Goal: Contribute content: Contribute content

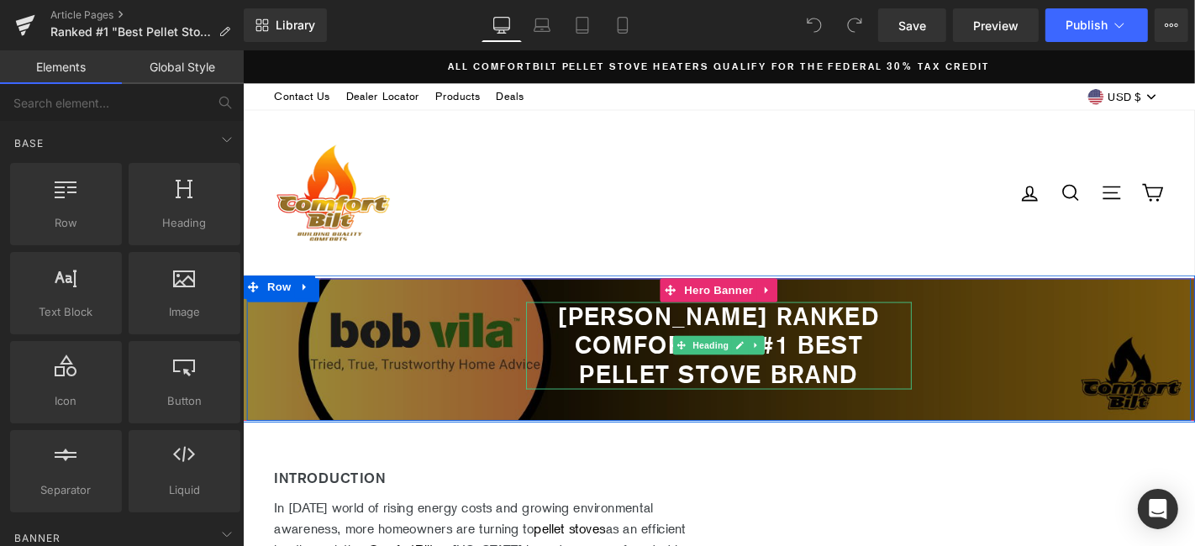
click at [652, 336] on b "Bob Vila Ranked Comfortbilt #1 best pellet stove brand" at bounding box center [751, 364] width 344 height 92
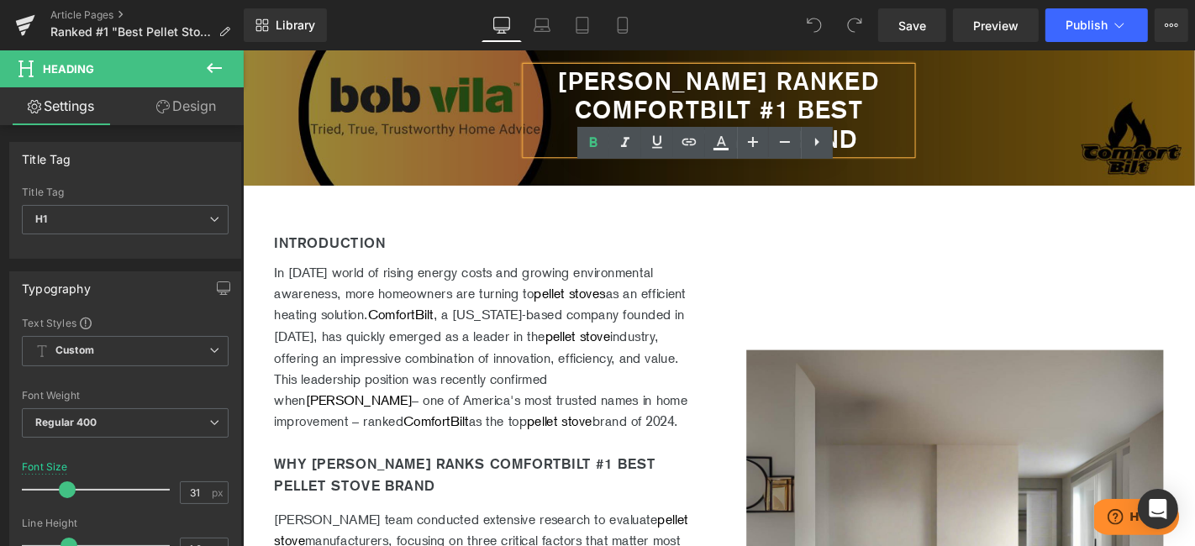
scroll to position [280, 0]
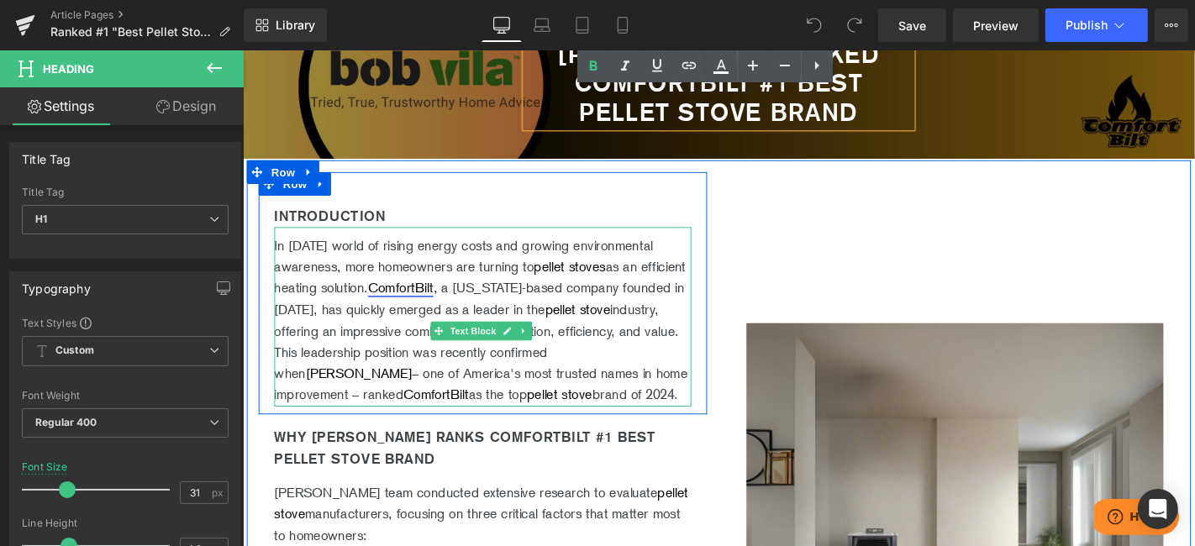
click at [445, 297] on link "ComfortBilt" at bounding box center [411, 303] width 70 height 17
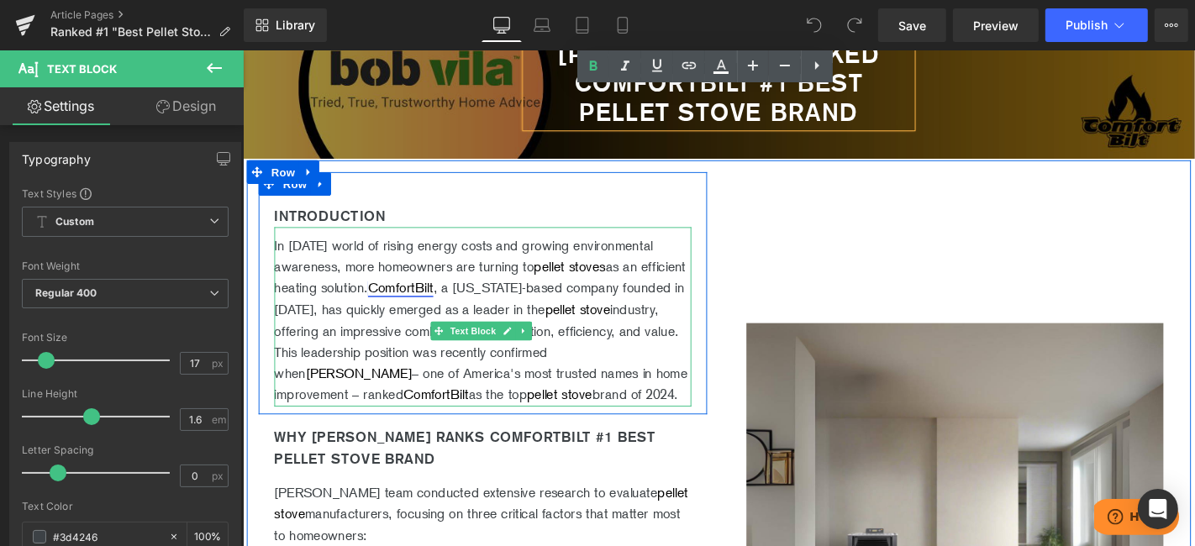
click at [445, 306] on link "ComfortBilt" at bounding box center [411, 303] width 70 height 17
click at [576, 321] on p "In today's world of rising energy costs and growing environmental awareness, mo…" at bounding box center [498, 338] width 445 height 183
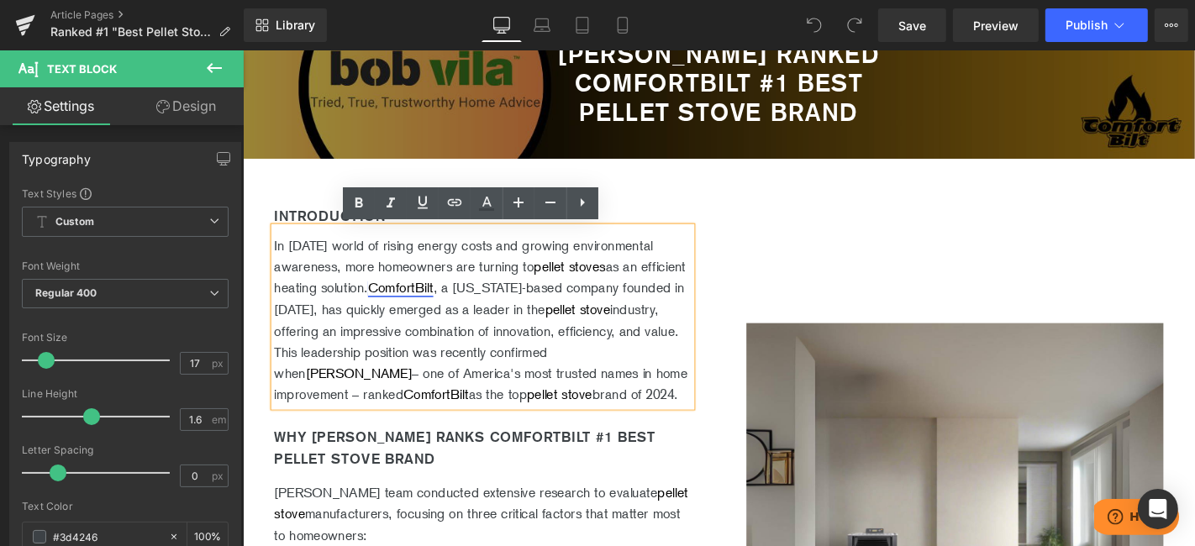
click at [445, 302] on link "ComfortBilt" at bounding box center [411, 303] width 70 height 17
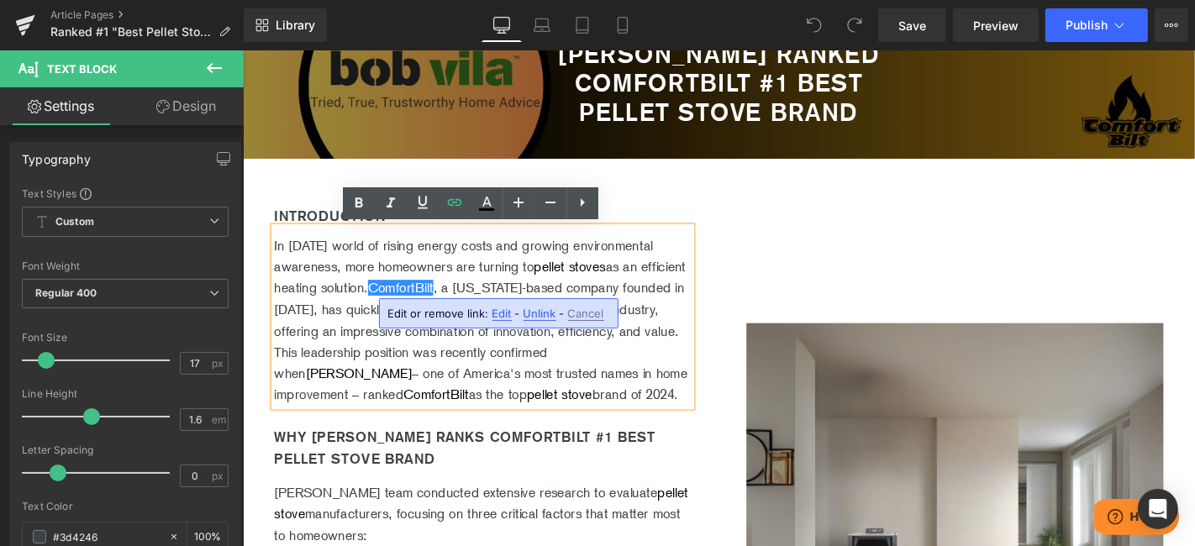
click at [508, 313] on span "Edit" at bounding box center [501, 314] width 19 height 14
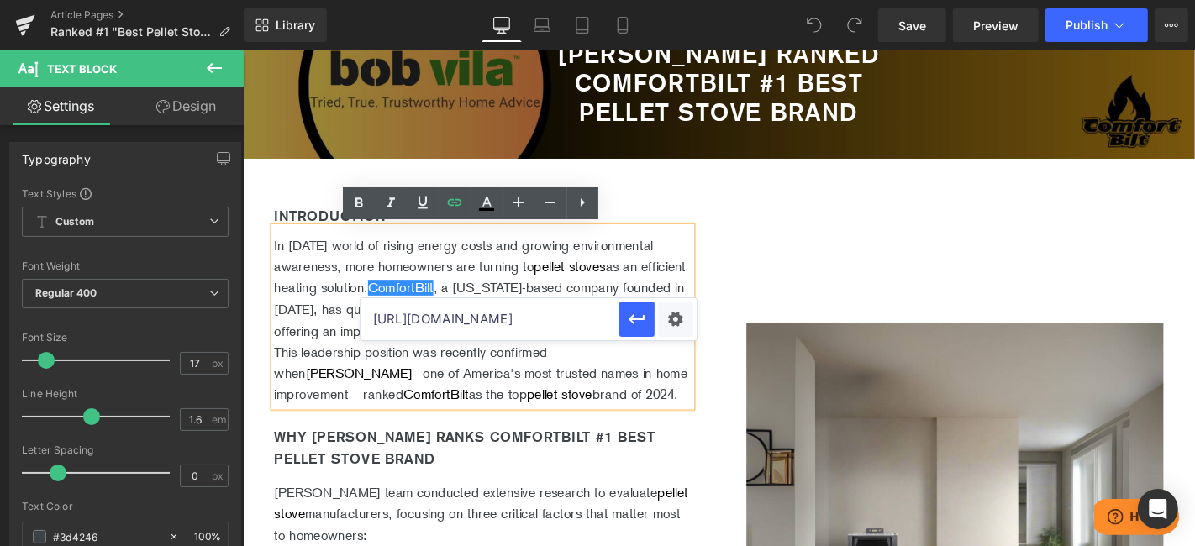
click at [540, 320] on input "https://comfortbilt.net" at bounding box center [489, 319] width 259 height 42
click at [635, 322] on icon "button" at bounding box center [637, 319] width 20 height 20
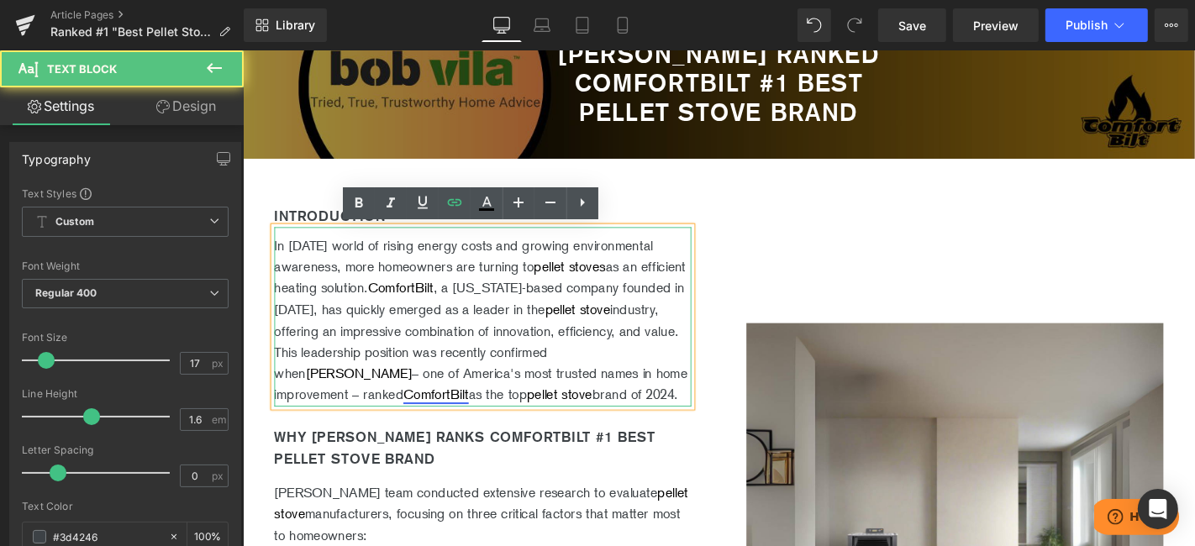
click at [483, 418] on link "ComfortBilt" at bounding box center [448, 417] width 70 height 17
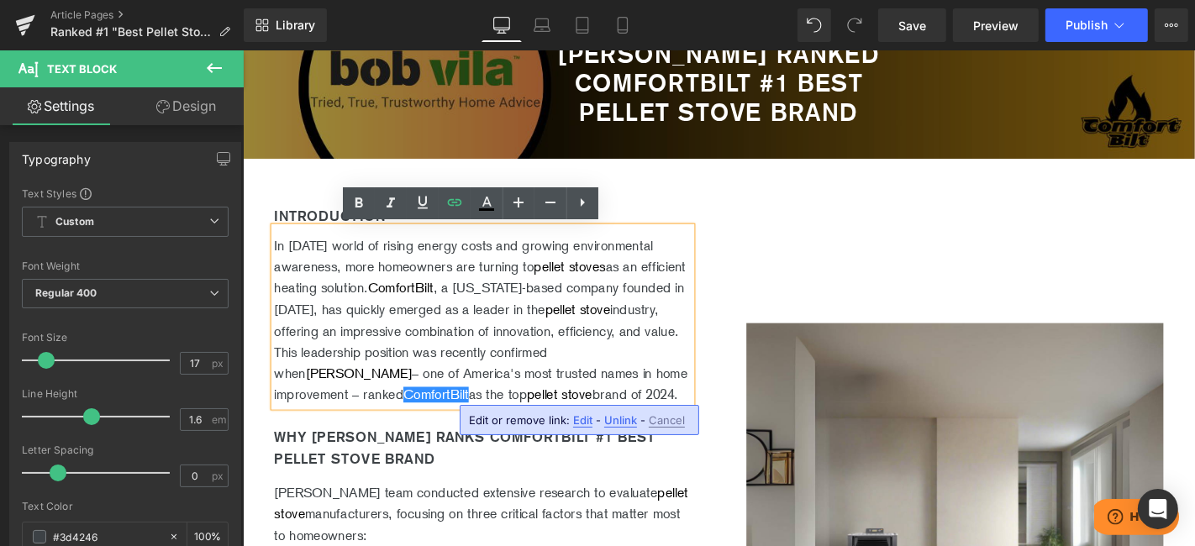
click at [614, 421] on span "Unlink" at bounding box center [620, 420] width 33 height 14
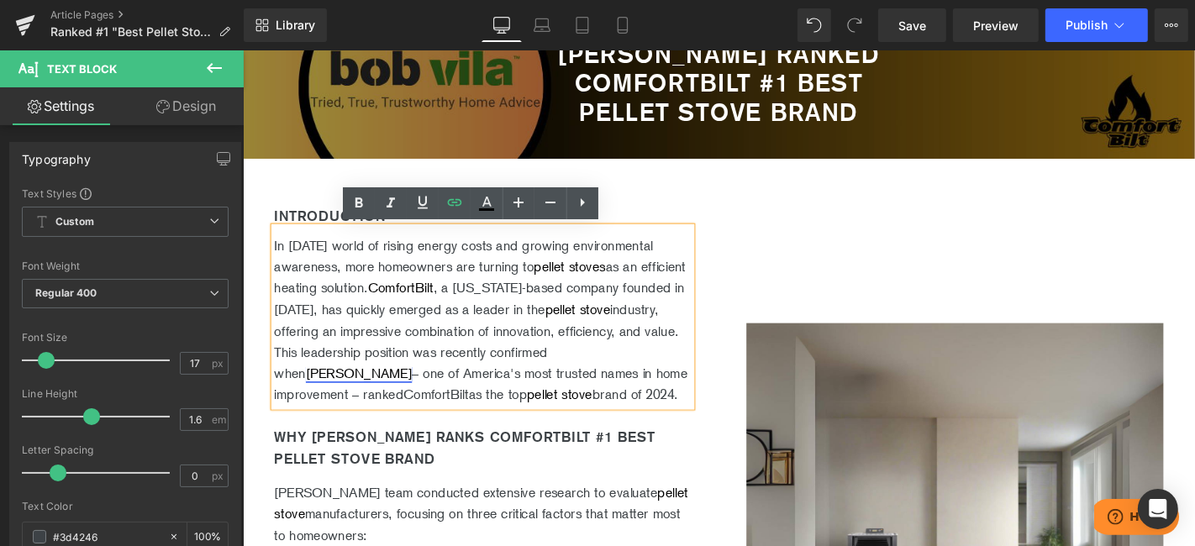
click at [423, 393] on link "Bob Vila" at bounding box center [365, 394] width 113 height 17
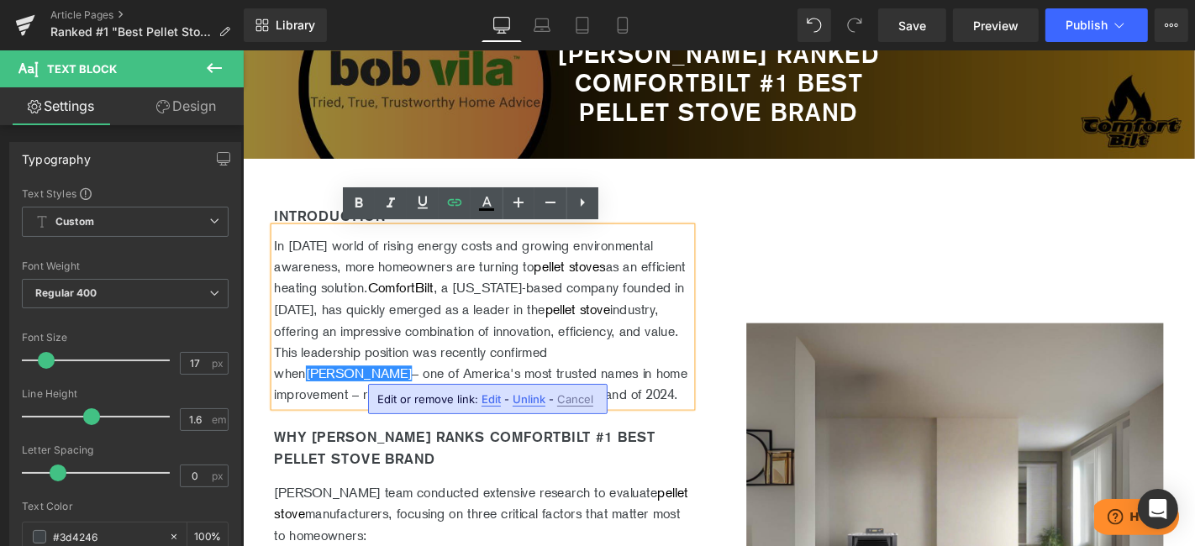
click at [478, 406] on div "Edit or remove link: Edit - Unlink - Cancel" at bounding box center [487, 399] width 239 height 30
click at [481, 397] on span "Edit" at bounding box center [490, 399] width 19 height 14
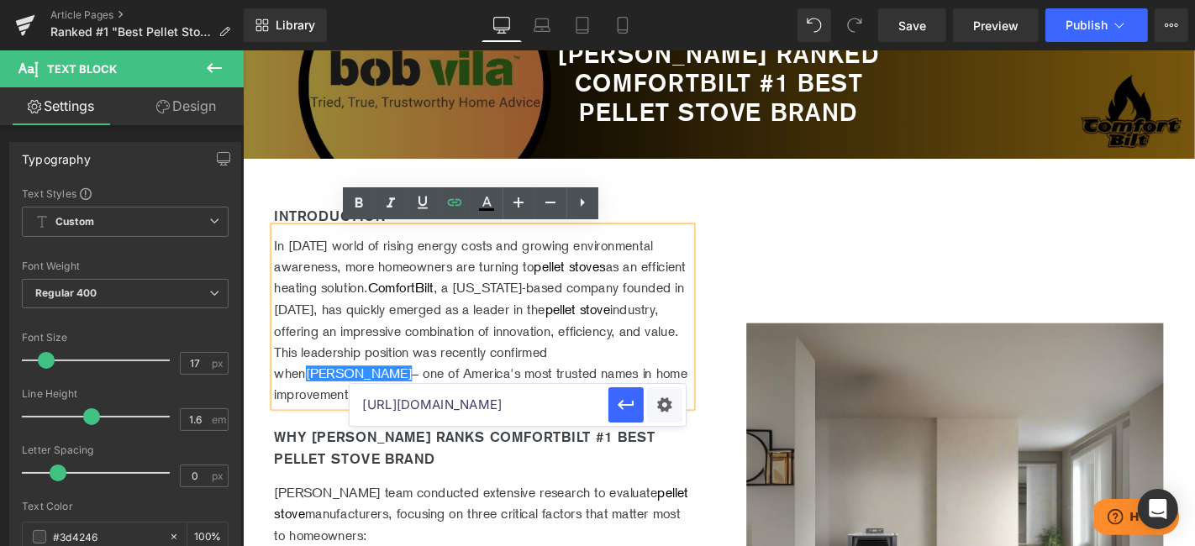
scroll to position [0, 91]
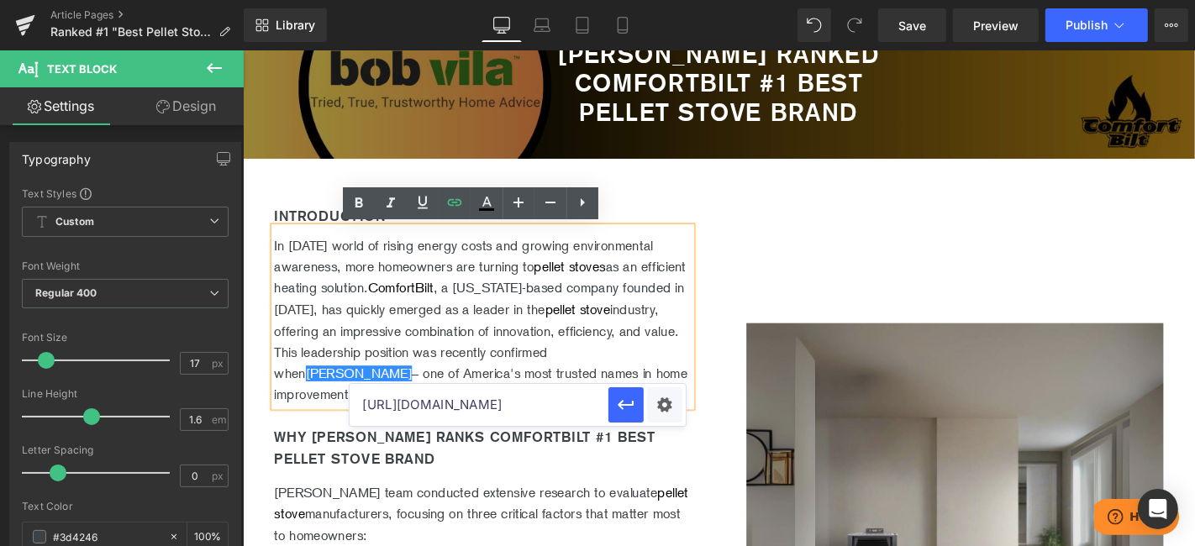
drag, startPoint x: 719, startPoint y: 449, endPoint x: 785, endPoint y: 449, distance: 65.5
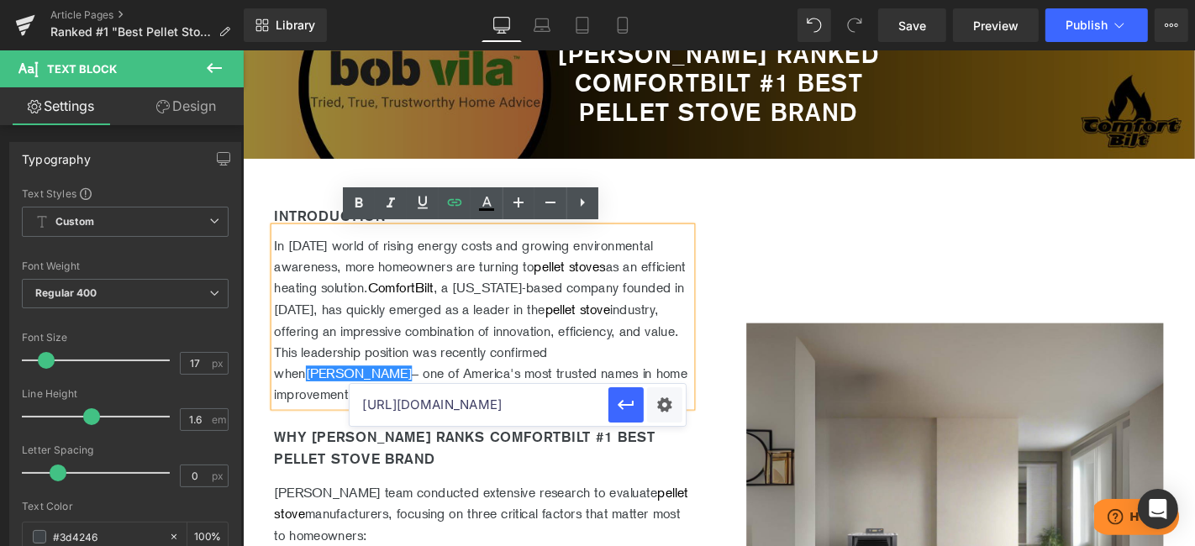
click at [512, 409] on input "https://comfortbilt.net/pages/comfortbilt-collections" at bounding box center [478, 405] width 259 height 42
click at [542, 374] on p "In today's world of rising energy costs and growing environmental awareness, mo…" at bounding box center [498, 338] width 445 height 183
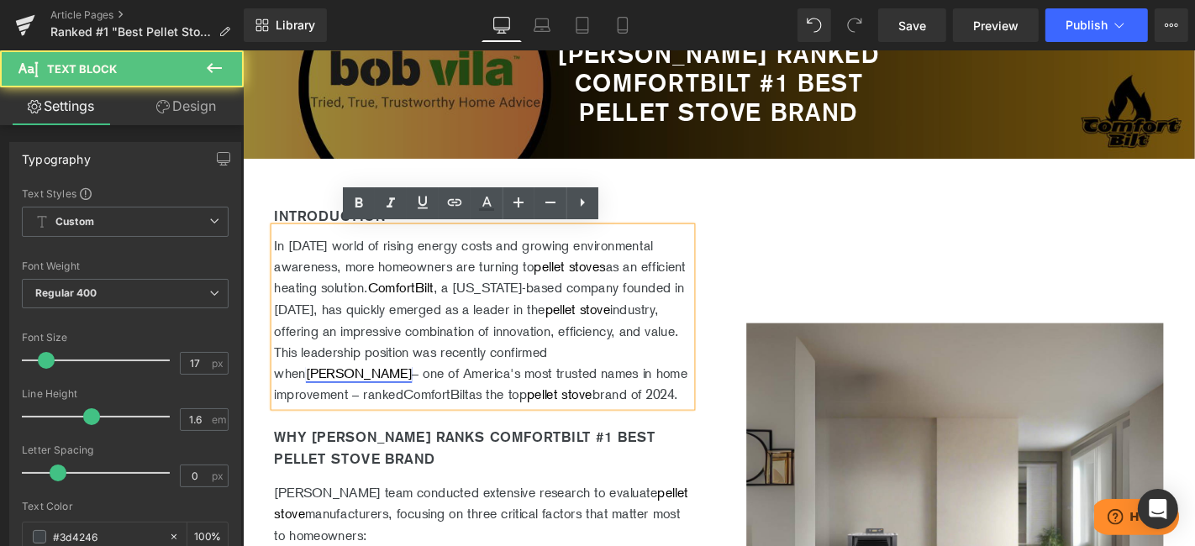
click at [423, 393] on link "Bob Vila" at bounding box center [365, 394] width 113 height 17
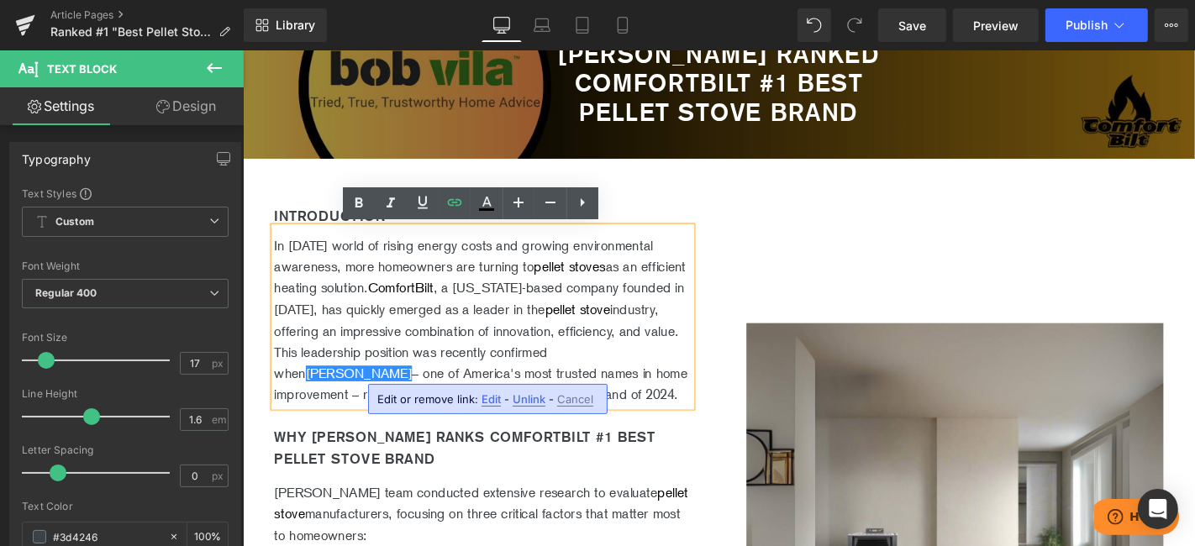
click at [533, 392] on span "Unlink" at bounding box center [528, 399] width 33 height 14
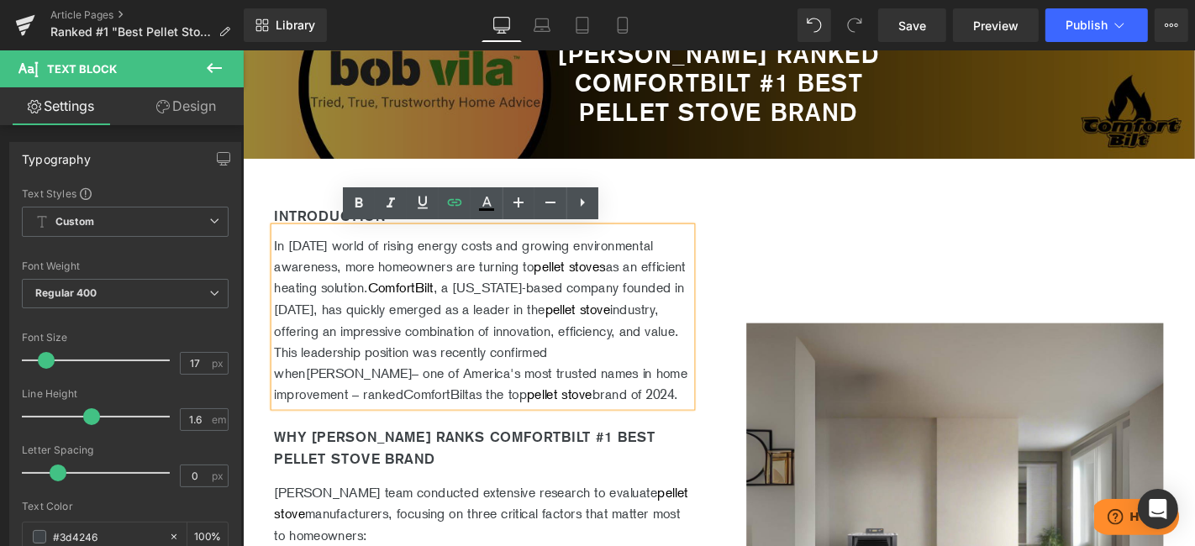
click at [602, 362] on p "In today's world of rising energy costs and growing environmental awareness, mo…" at bounding box center [498, 338] width 445 height 183
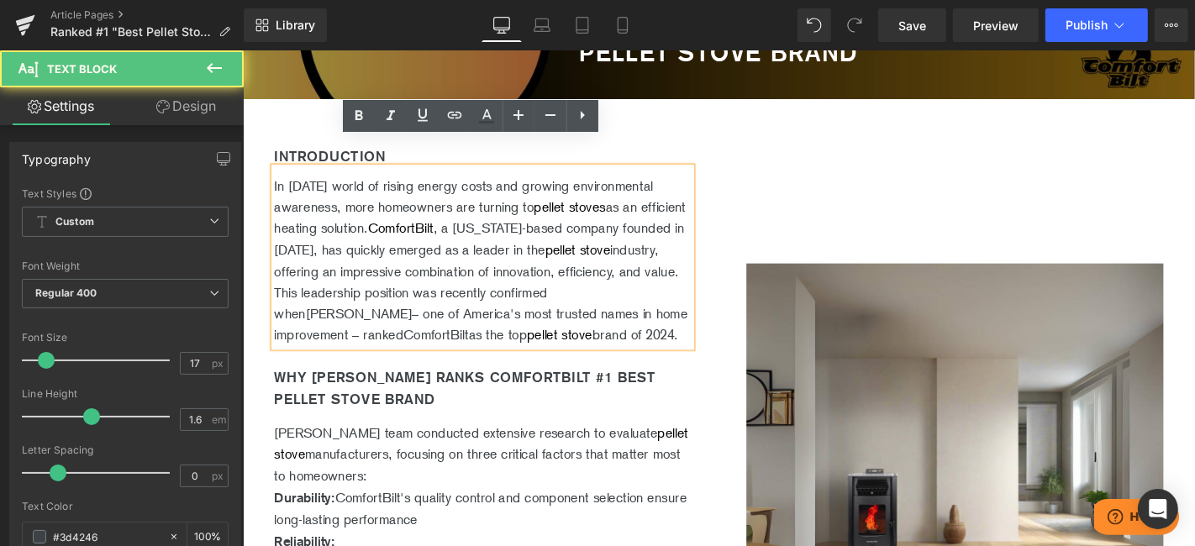
scroll to position [373, 0]
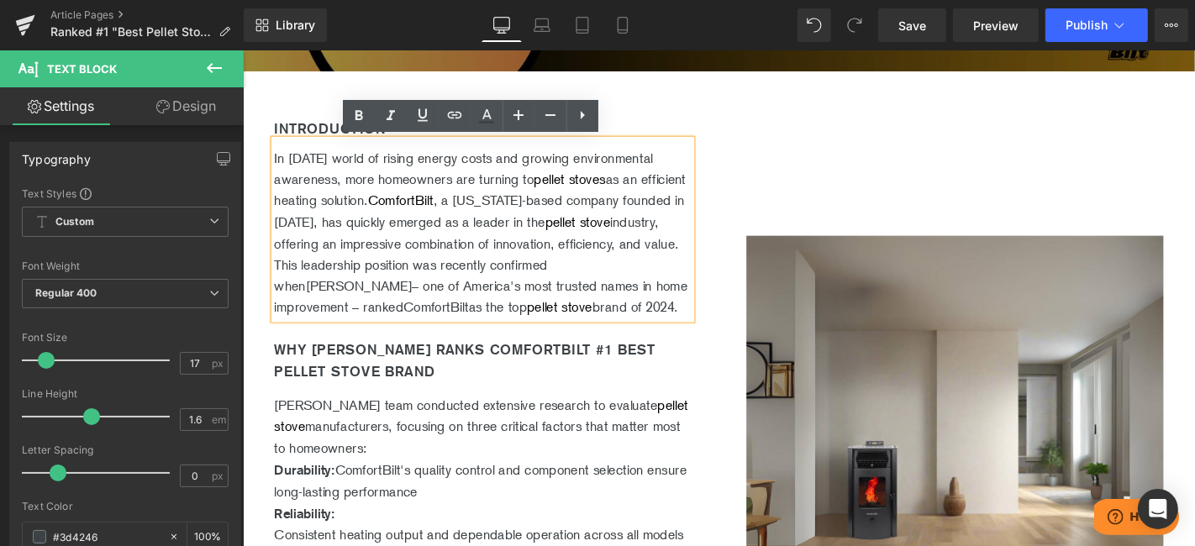
click at [449, 302] on p "In today's world of rising energy costs and growing environmental awareness, mo…" at bounding box center [498, 245] width 445 height 183
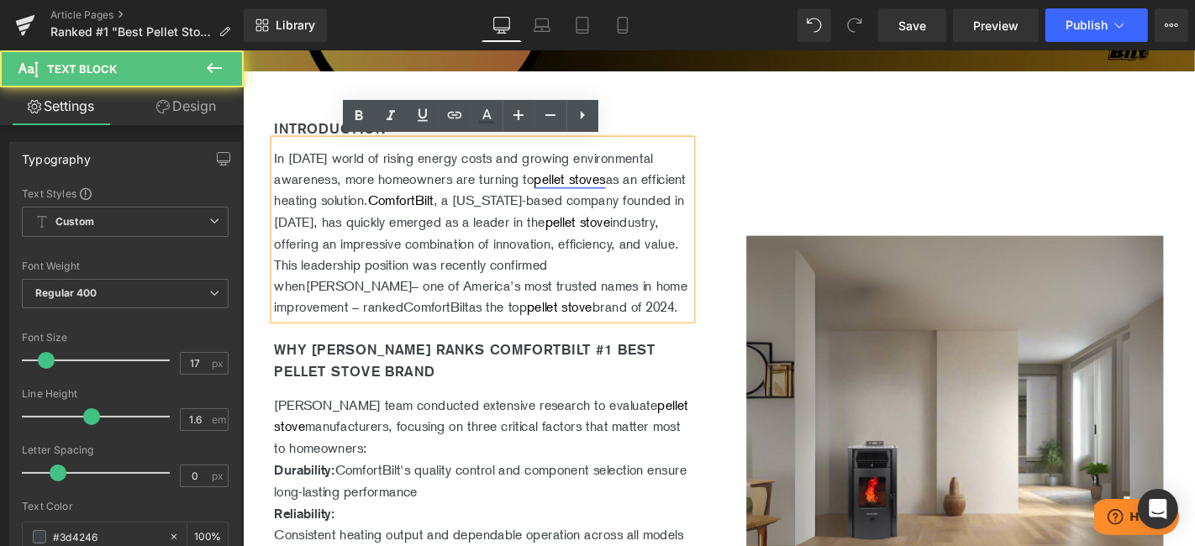
click at [602, 185] on link "pellet stoves" at bounding box center [591, 187] width 76 height 17
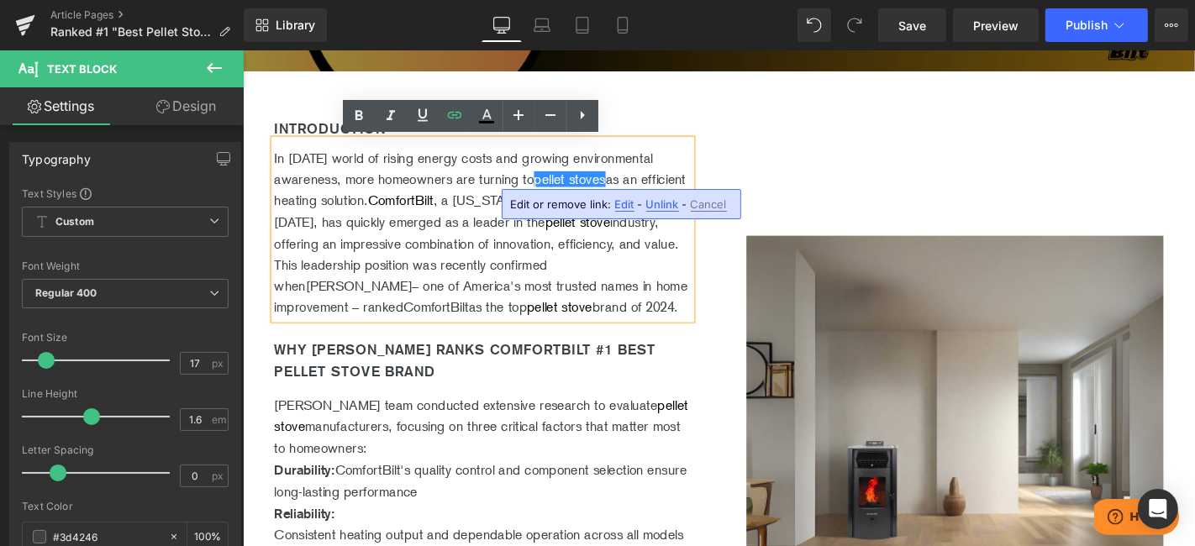
click at [623, 210] on div "Edit or remove link: Edit - Unlink - Cancel" at bounding box center [621, 204] width 239 height 30
click at [623, 208] on span "Edit" at bounding box center [624, 204] width 19 height 14
type input "https://comfortbilt.net/collections/our-pellet-stoves"
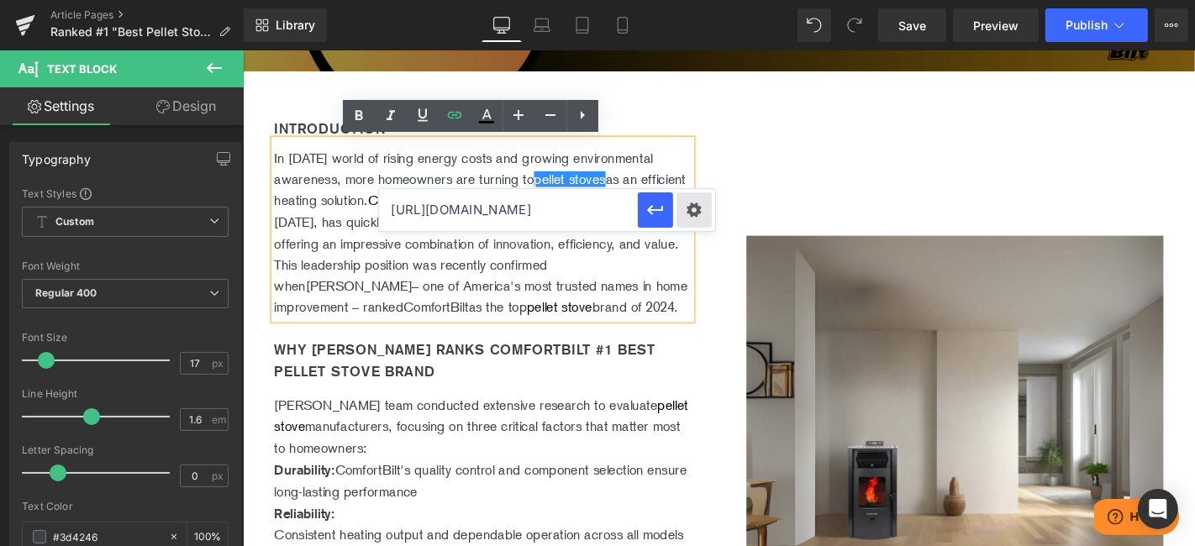
scroll to position [0, 86]
drag, startPoint x: 520, startPoint y: 205, endPoint x: 706, endPoint y: 213, distance: 185.8
click at [706, 213] on div "https://comfortbilt.net/collections/our-pellet-stoves" at bounding box center [547, 210] width 336 height 42
click at [521, 213] on input "https://comfortbilt.net/collections/our-pellet-stoves" at bounding box center [508, 210] width 259 height 42
click at [655, 219] on icon "button" at bounding box center [655, 210] width 20 height 20
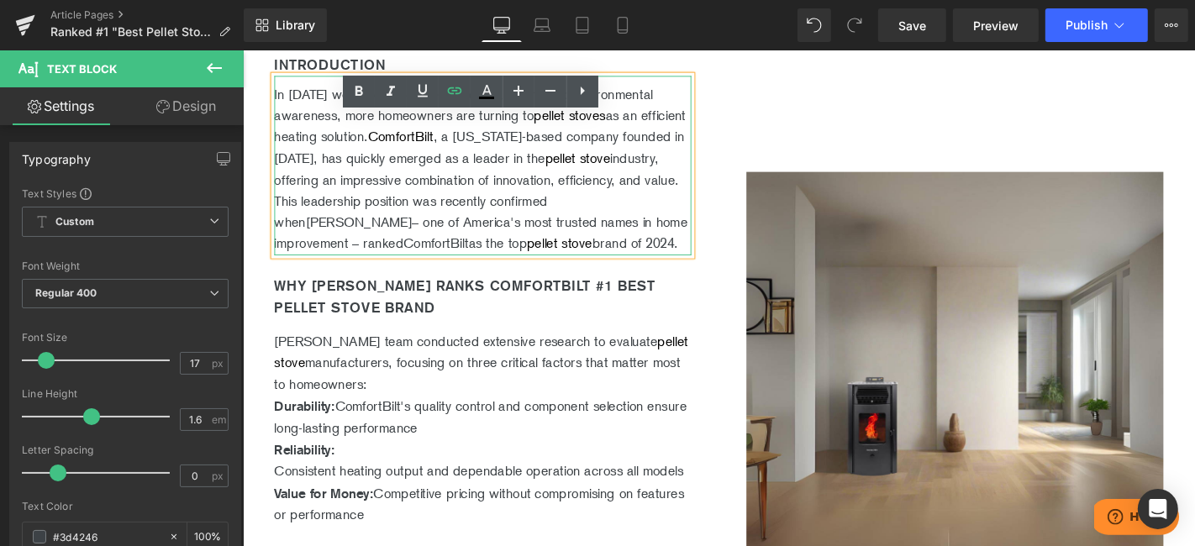
scroll to position [466, 0]
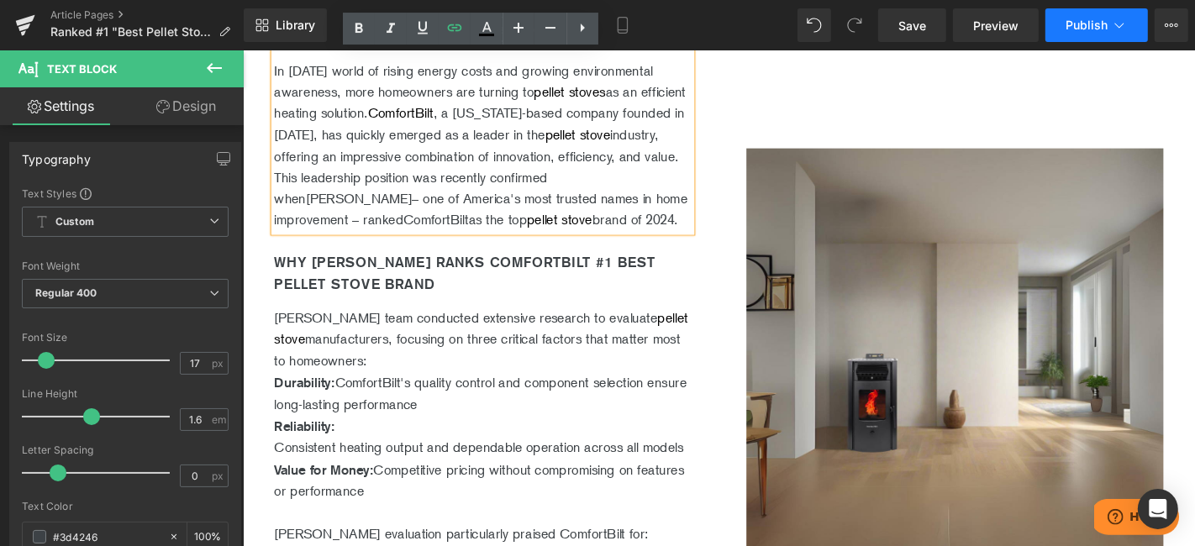
click at [1089, 26] on span "Publish" at bounding box center [1086, 24] width 42 height 13
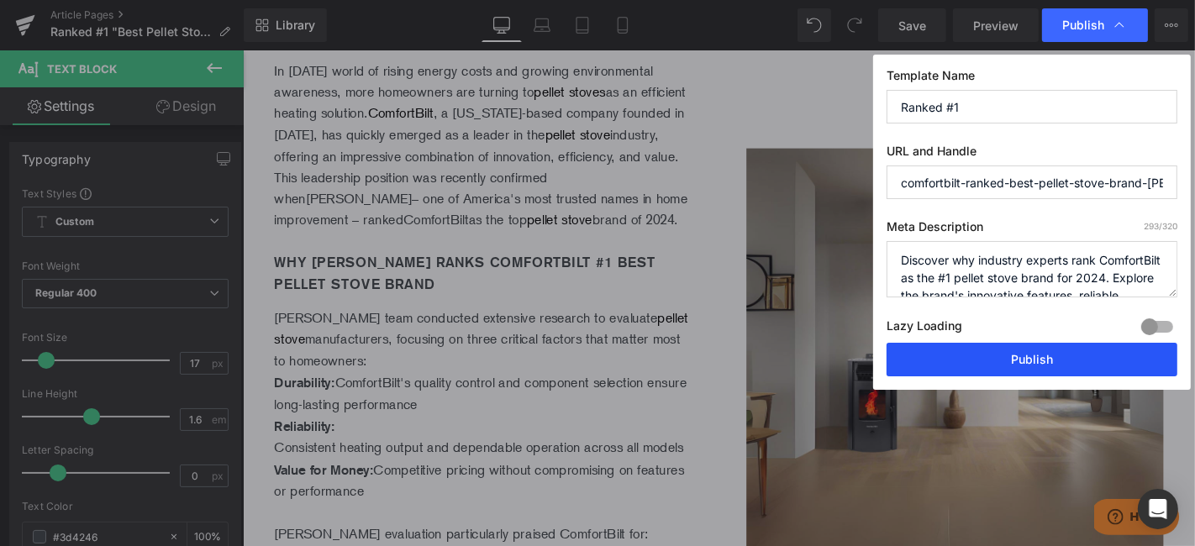
click at [1022, 360] on button "Publish" at bounding box center [1031, 360] width 291 height 34
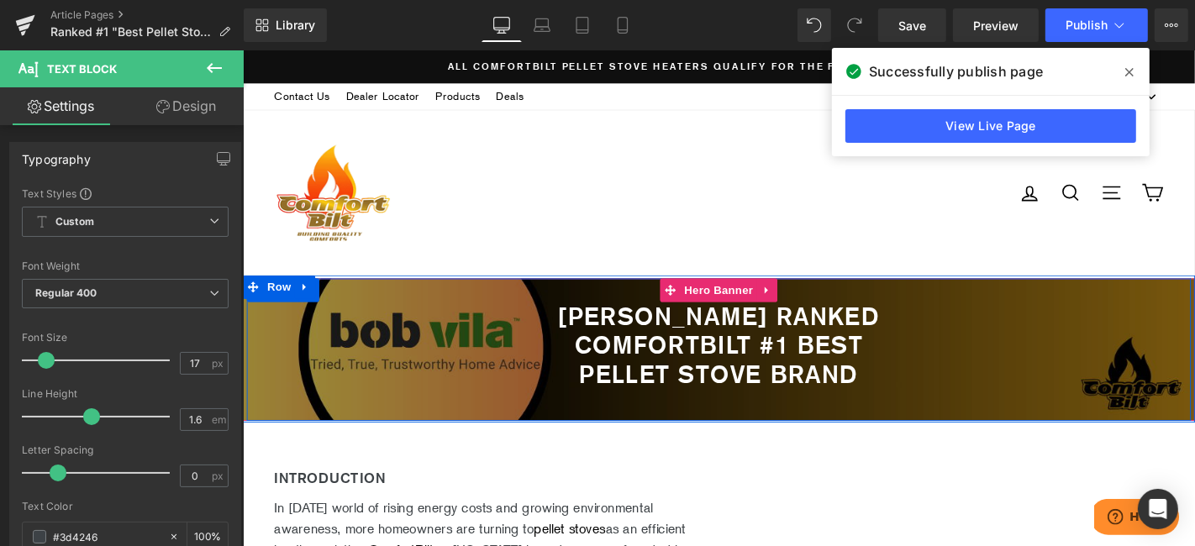
click at [355, 325] on div "Bob Vila Ranked Comfortbilt #1 best pellet stove brand Heading Row" at bounding box center [750, 369] width 1008 height 153
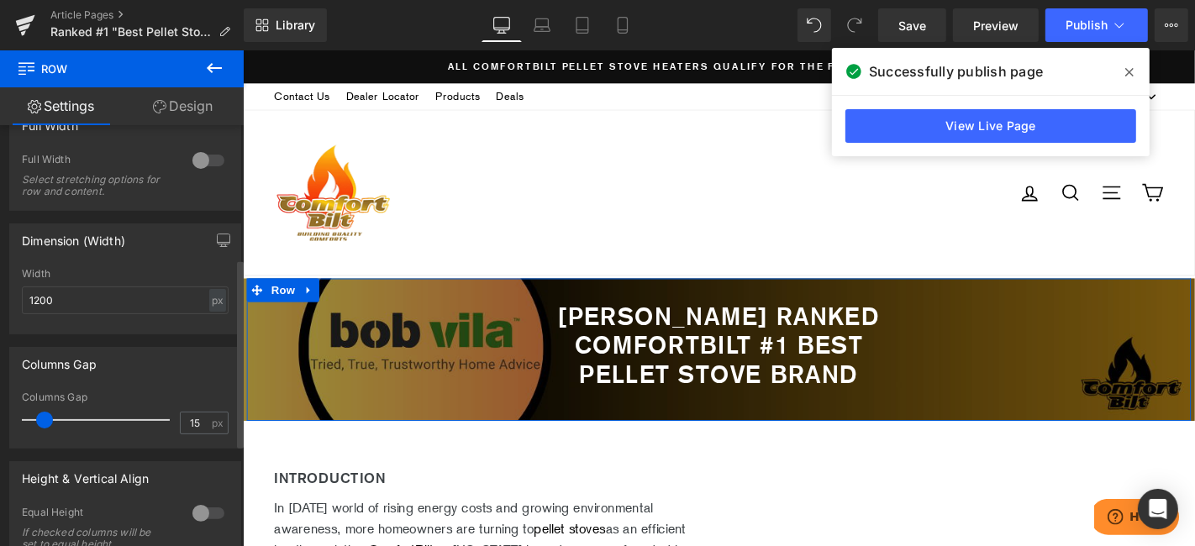
scroll to position [520, 0]
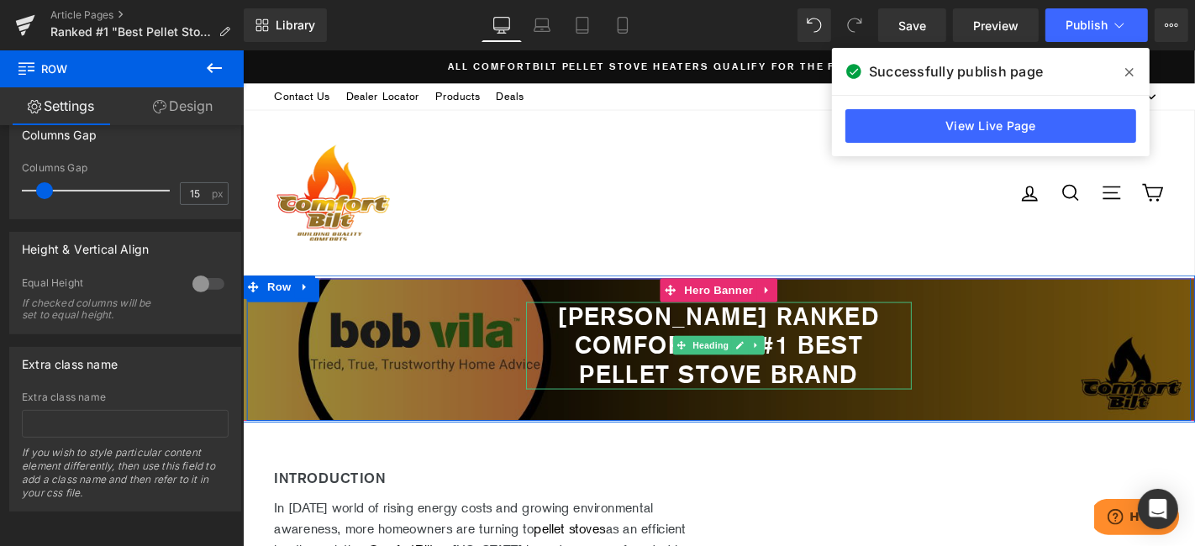
click at [682, 344] on b "Bob Vila Ranked Comfortbilt #1 best pellet stove brand" at bounding box center [751, 364] width 344 height 92
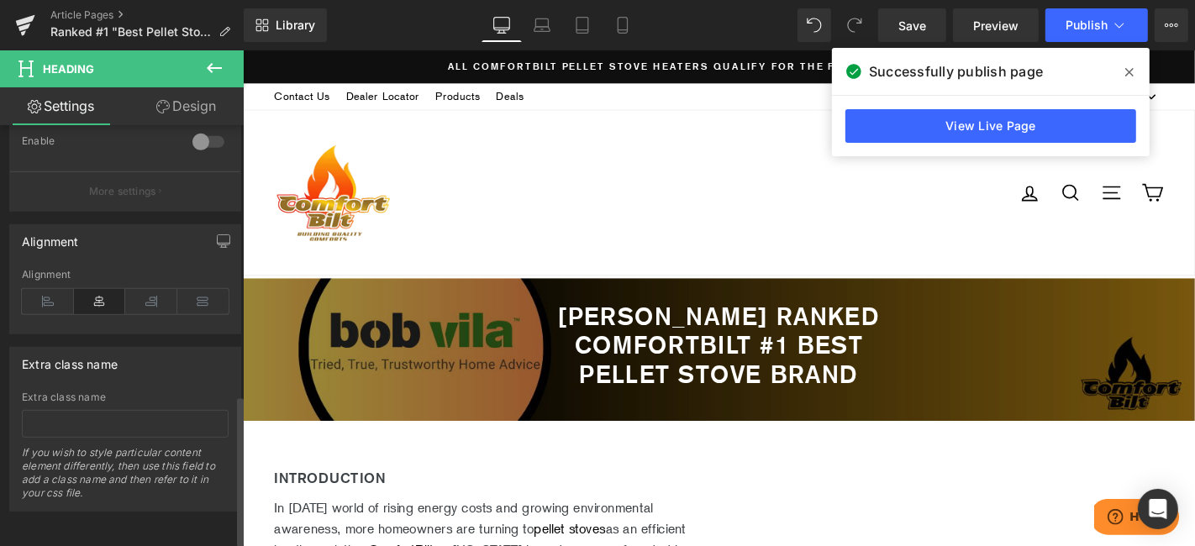
scroll to position [766, 0]
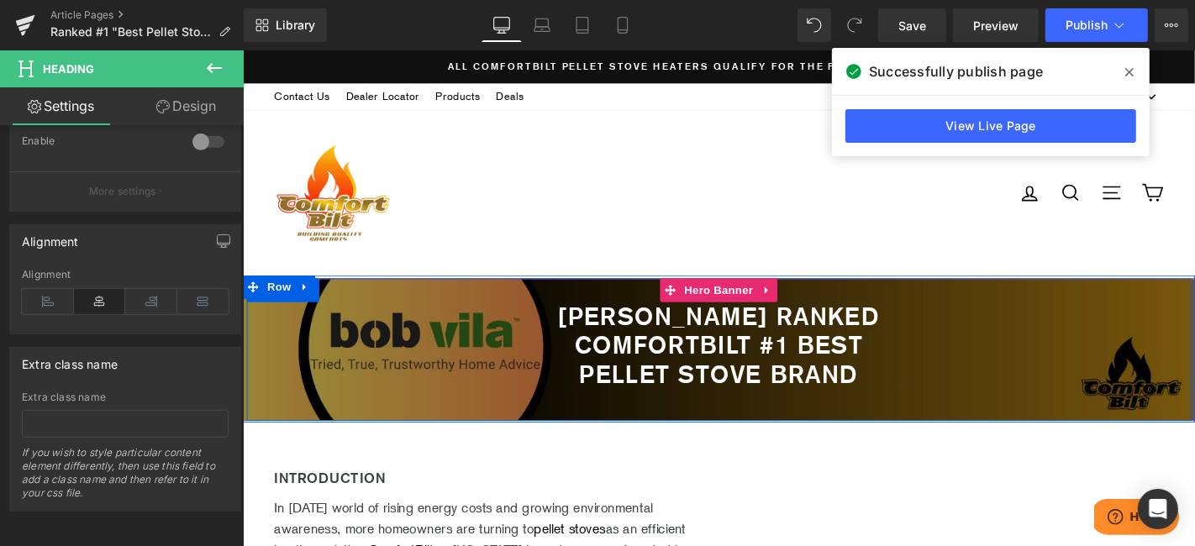
click at [488, 376] on div "Bob Vila Ranked Comfortbilt #1 best pellet stove brand Heading Row" at bounding box center [750, 369] width 1008 height 153
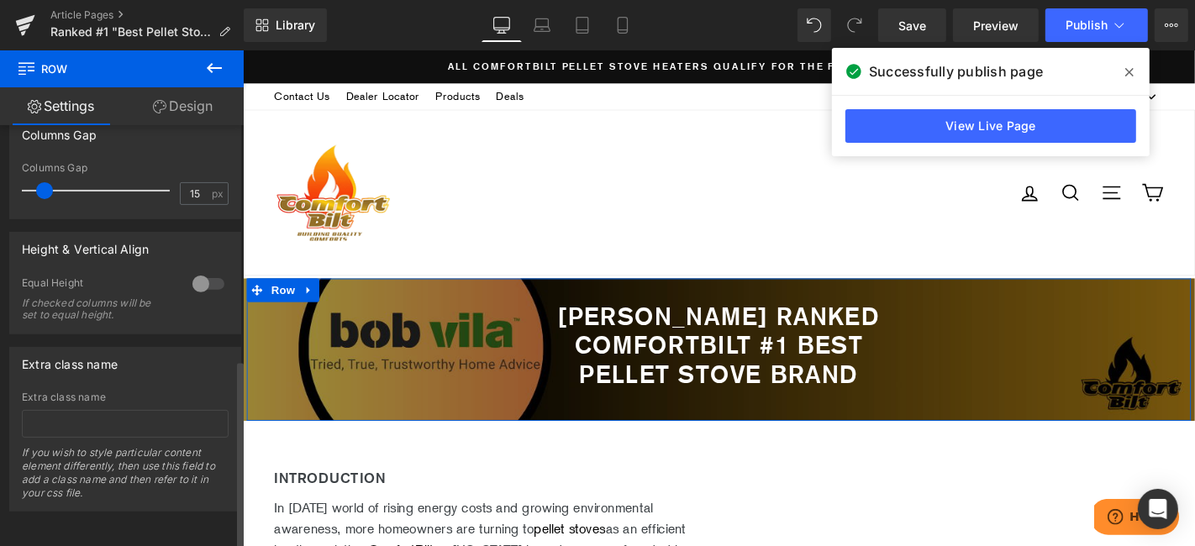
scroll to position [520, 0]
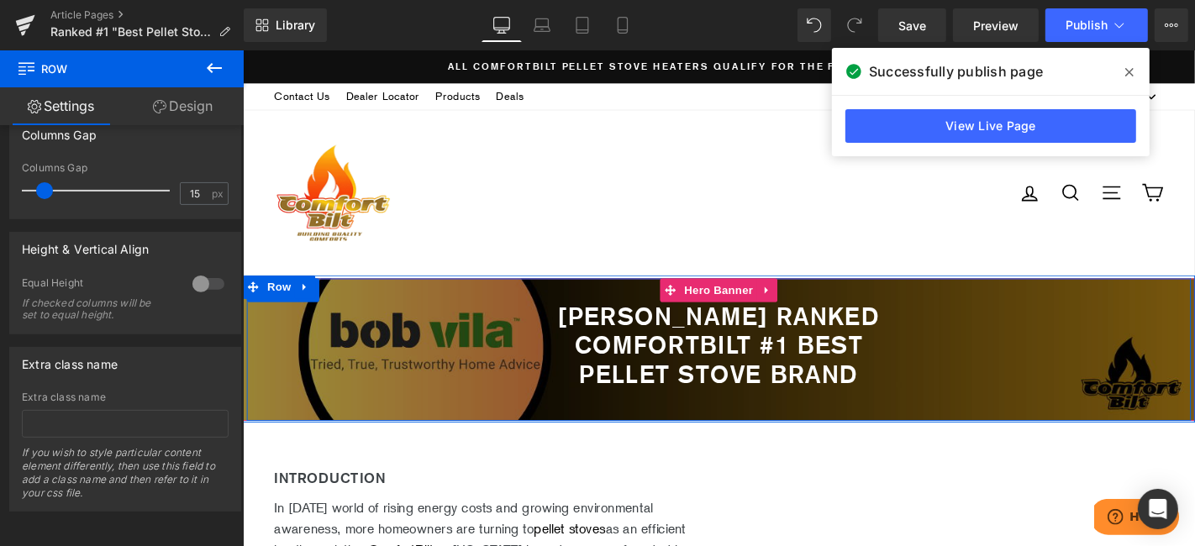
click at [886, 310] on div "Bob Vila Ranked Comfortbilt #1 best pellet stove brand Heading Row" at bounding box center [750, 369] width 1008 height 153
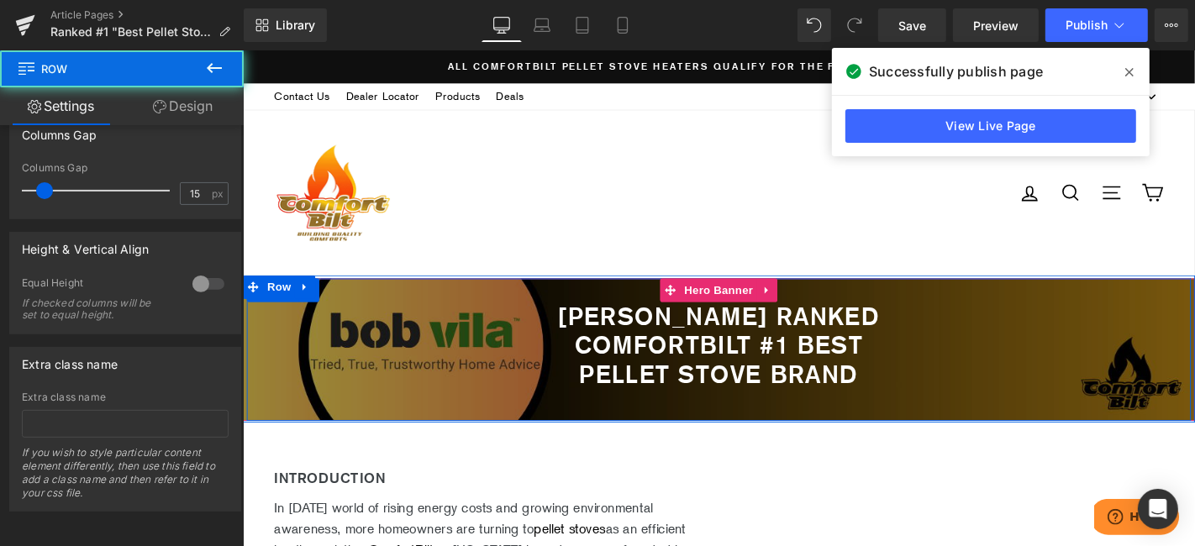
click at [884, 303] on div "Bob Vila Ranked Comfortbilt #1 best pellet stove brand Heading Row" at bounding box center [750, 369] width 1008 height 153
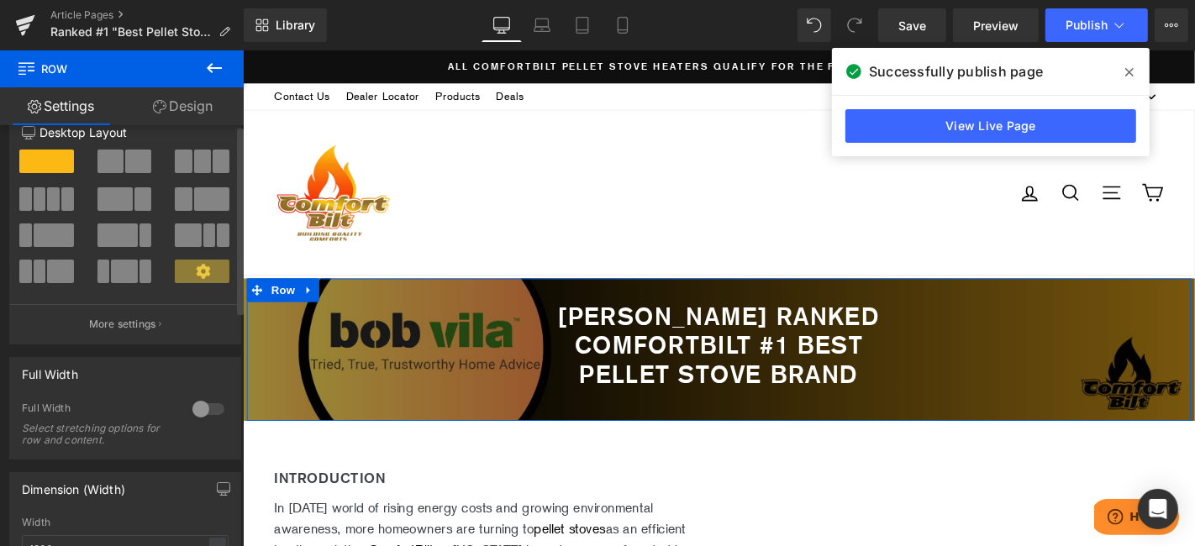
scroll to position [0, 0]
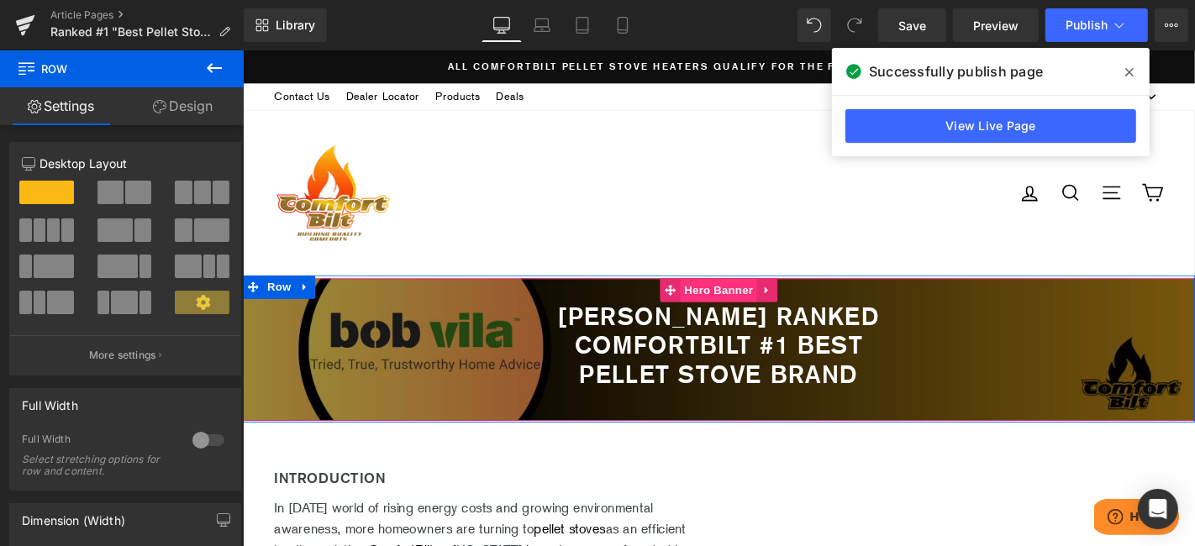
click at [716, 309] on span "Hero Banner" at bounding box center [749, 305] width 81 height 25
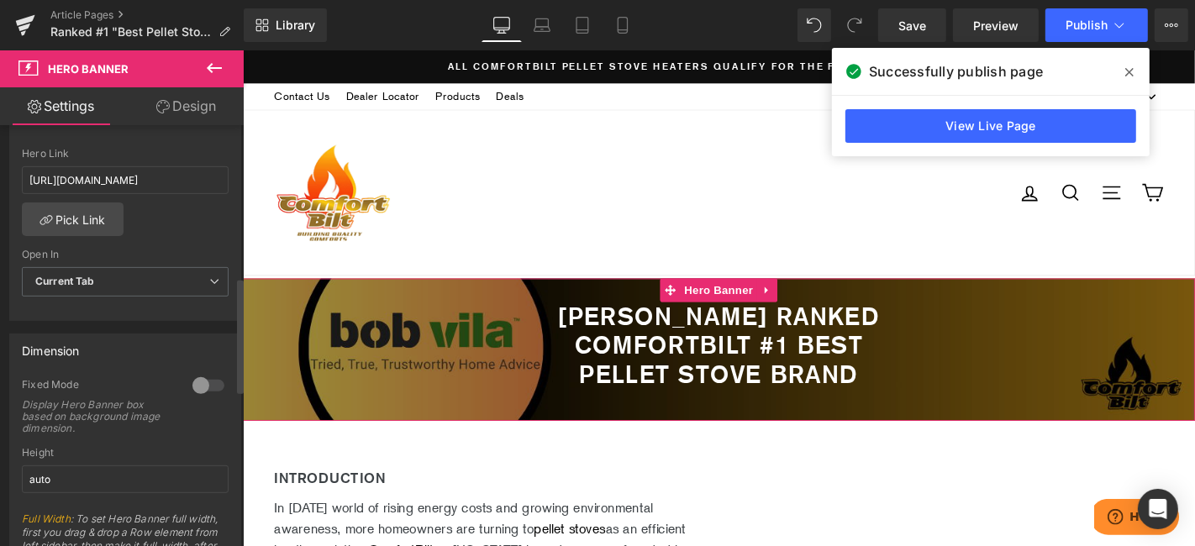
scroll to position [560, 0]
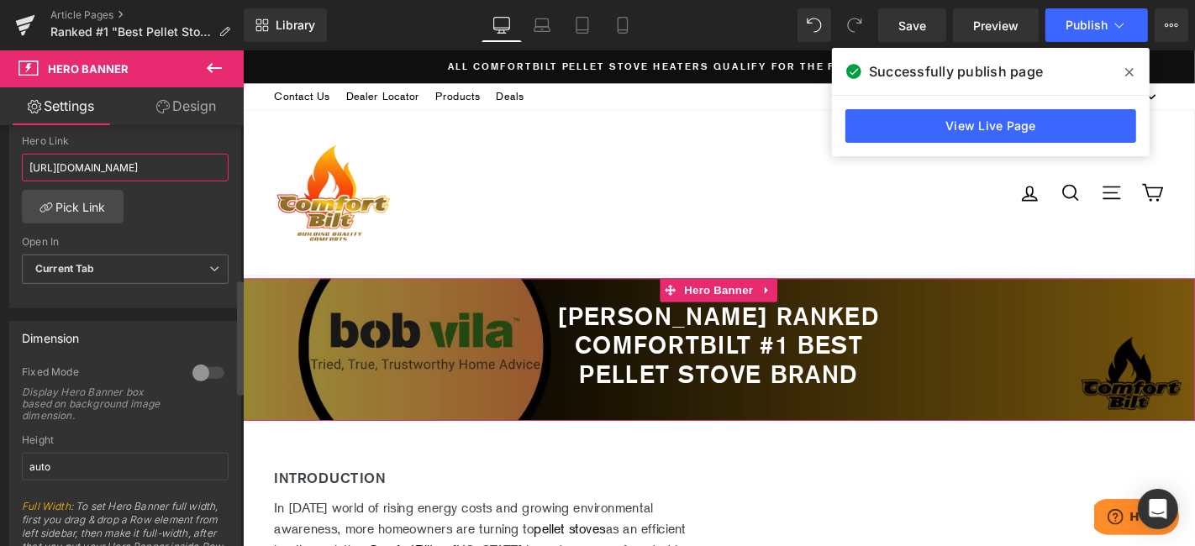
click at [104, 161] on input "https://comfortbilt.net/collections/hp50s-series" at bounding box center [125, 168] width 207 height 28
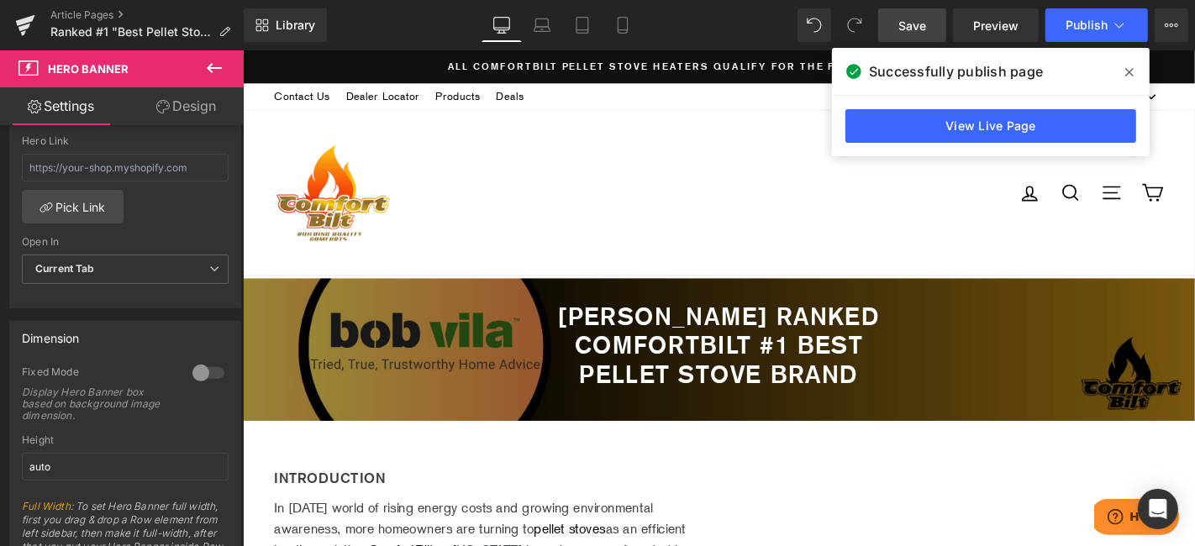
click at [912, 27] on span "Save" at bounding box center [912, 26] width 28 height 18
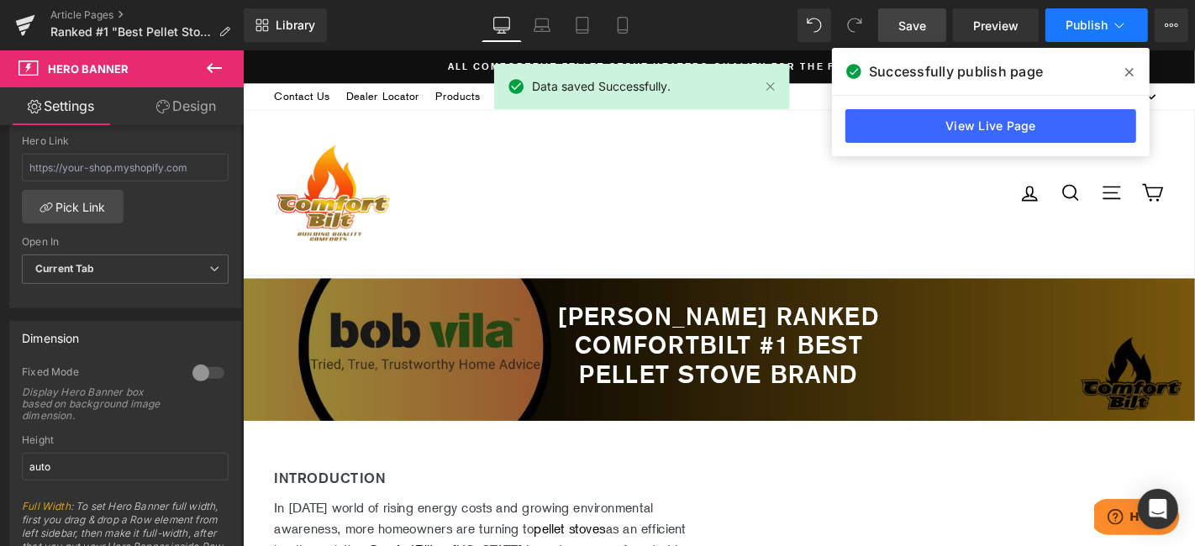
click at [1076, 18] on span "Publish" at bounding box center [1086, 24] width 42 height 13
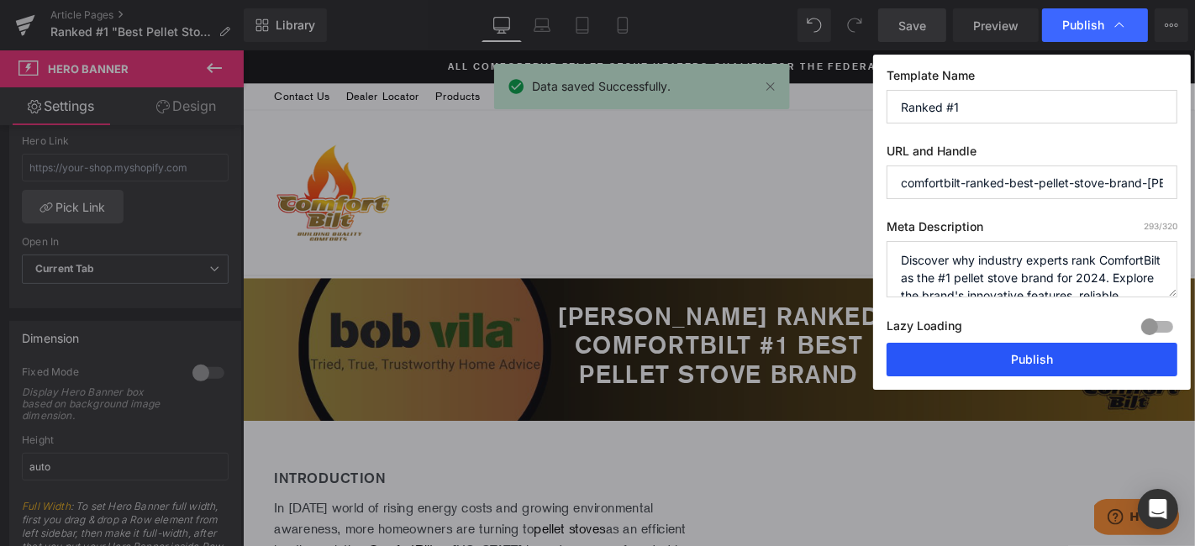
click at [1027, 369] on button "Publish" at bounding box center [1031, 360] width 291 height 34
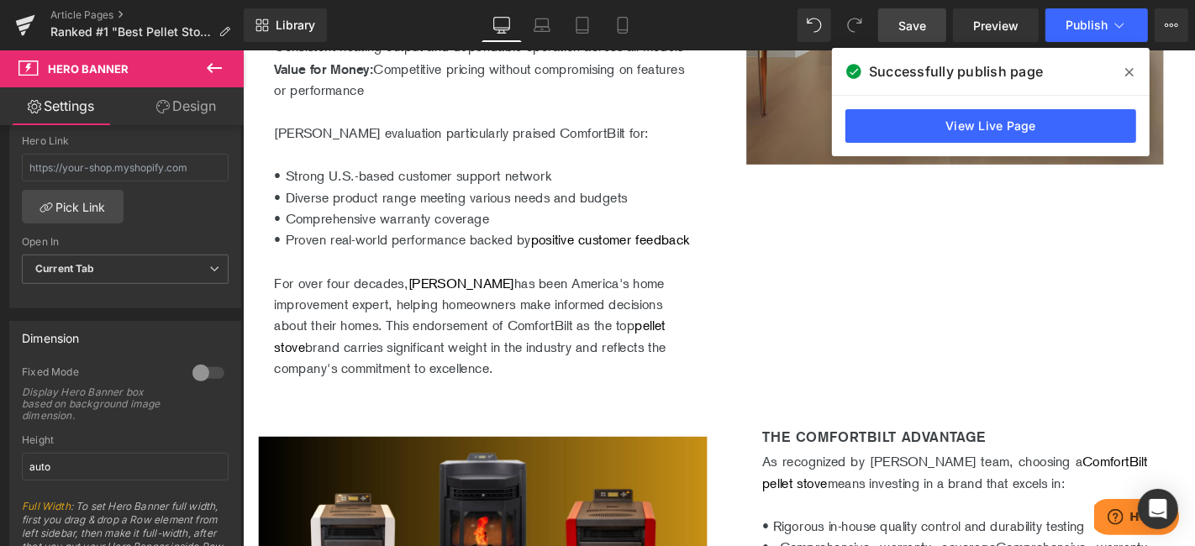
scroll to position [933, 0]
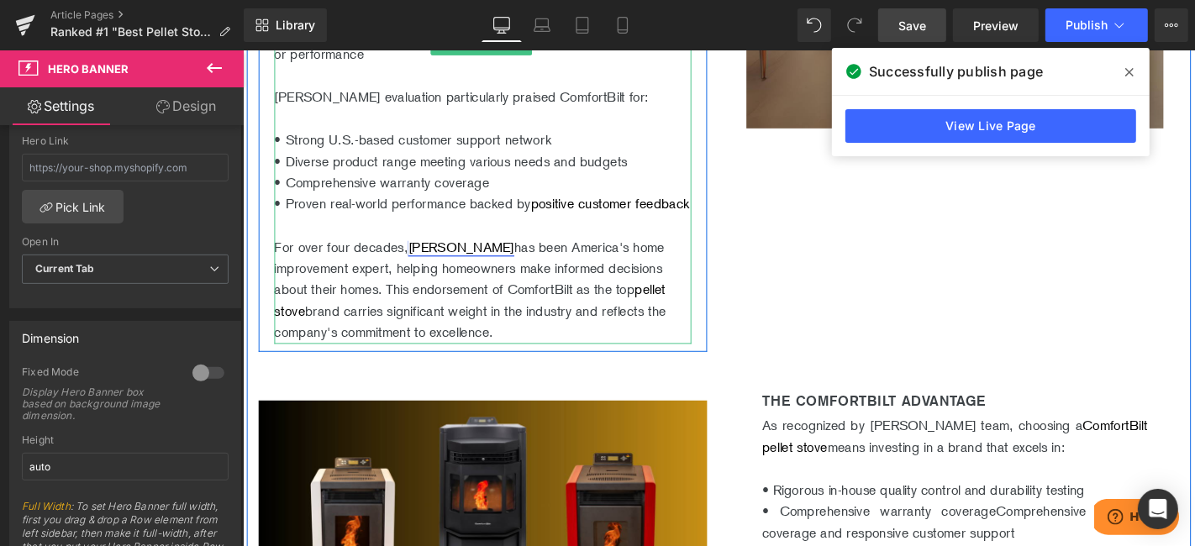
click at [446, 268] on link "Bob Vila" at bounding box center [474, 259] width 113 height 17
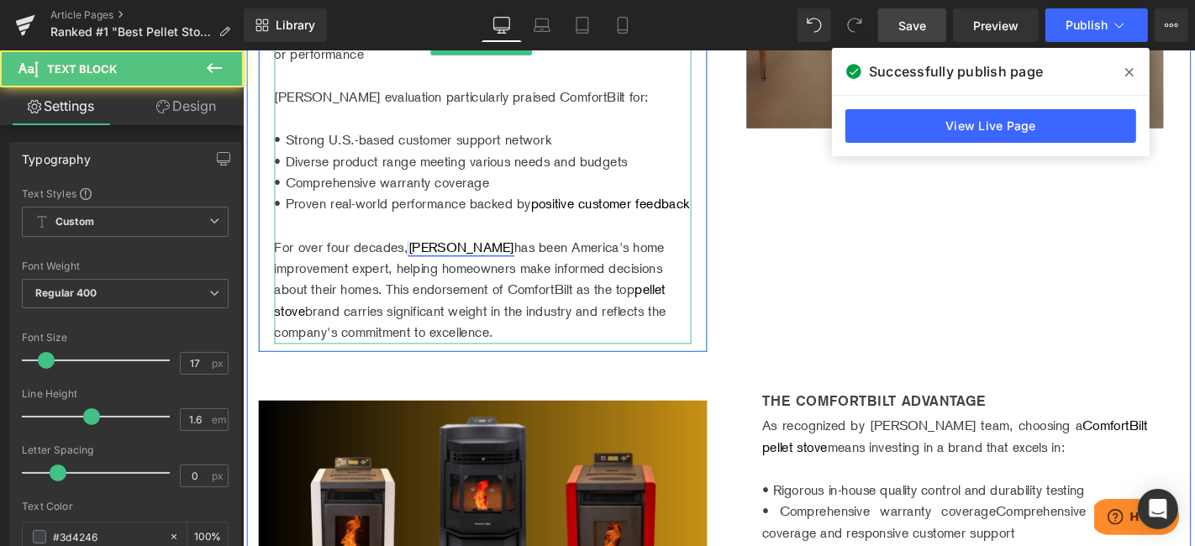
click at [442, 268] on link "Bob Vila" at bounding box center [474, 259] width 113 height 17
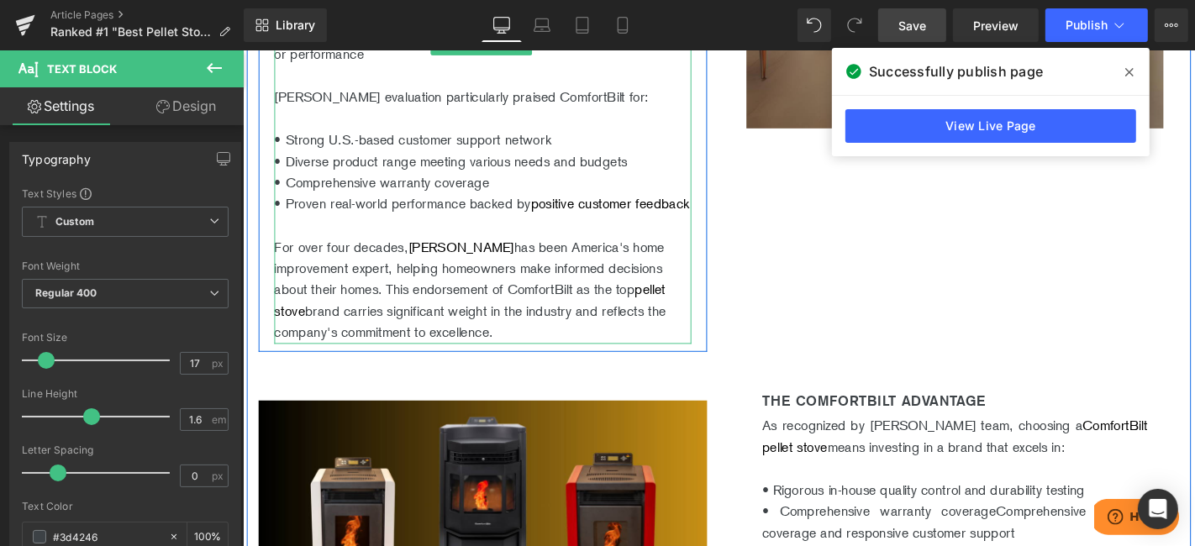
click at [512, 326] on p "For over four decades, Bob Vila has been America's home improvement expert, hel…" at bounding box center [498, 306] width 445 height 114
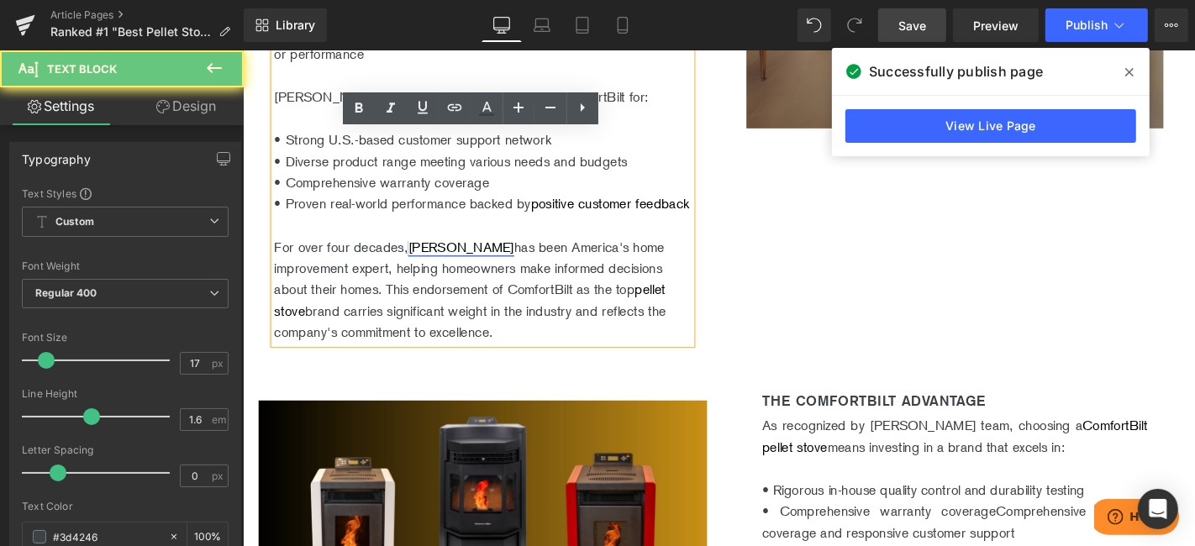
click at [443, 268] on link "Bob Vila" at bounding box center [474, 259] width 113 height 17
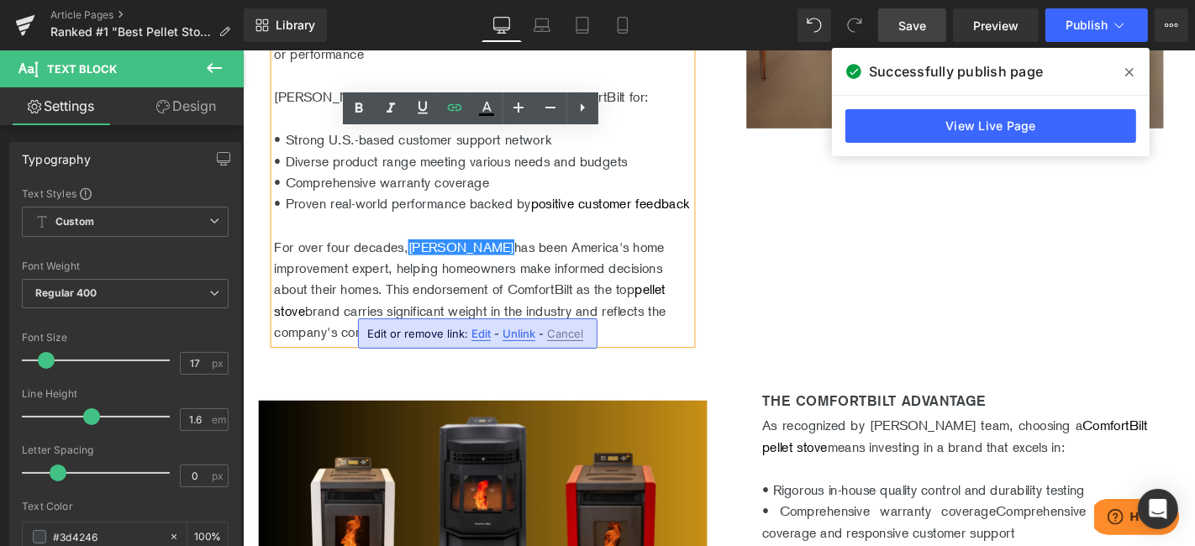
click at [519, 331] on span "Unlink" at bounding box center [518, 334] width 33 height 14
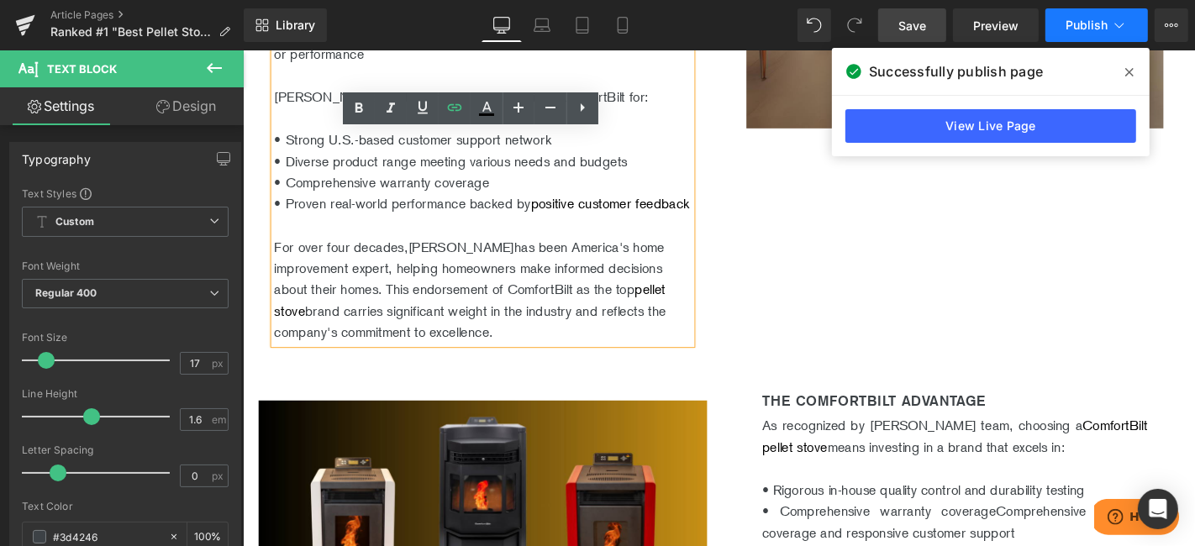
click at [1082, 24] on span "Publish" at bounding box center [1086, 24] width 42 height 13
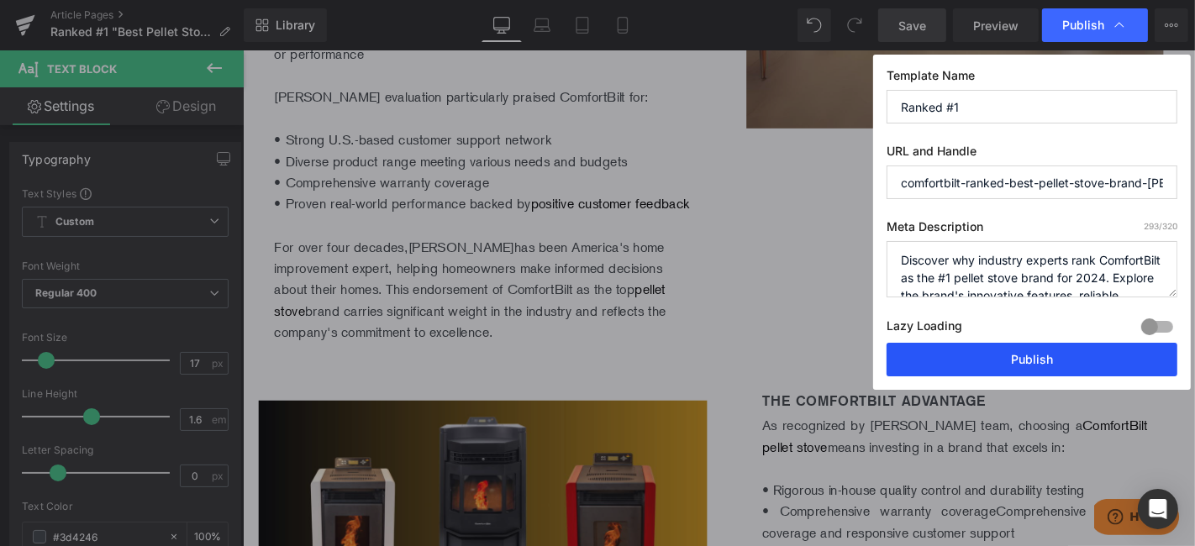
click at [1043, 358] on button "Publish" at bounding box center [1031, 360] width 291 height 34
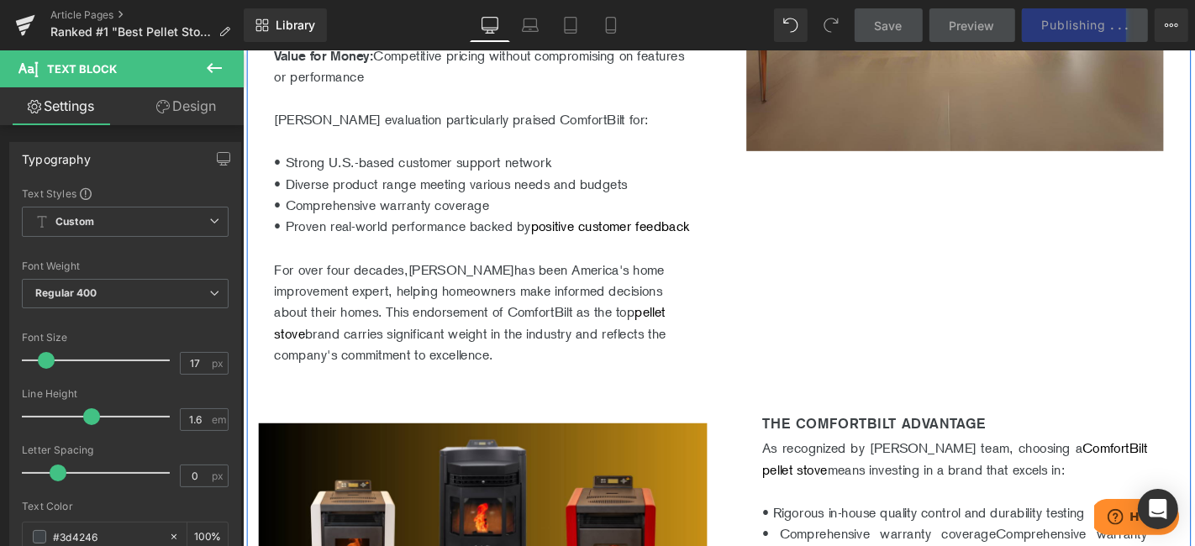
scroll to position [840, 0]
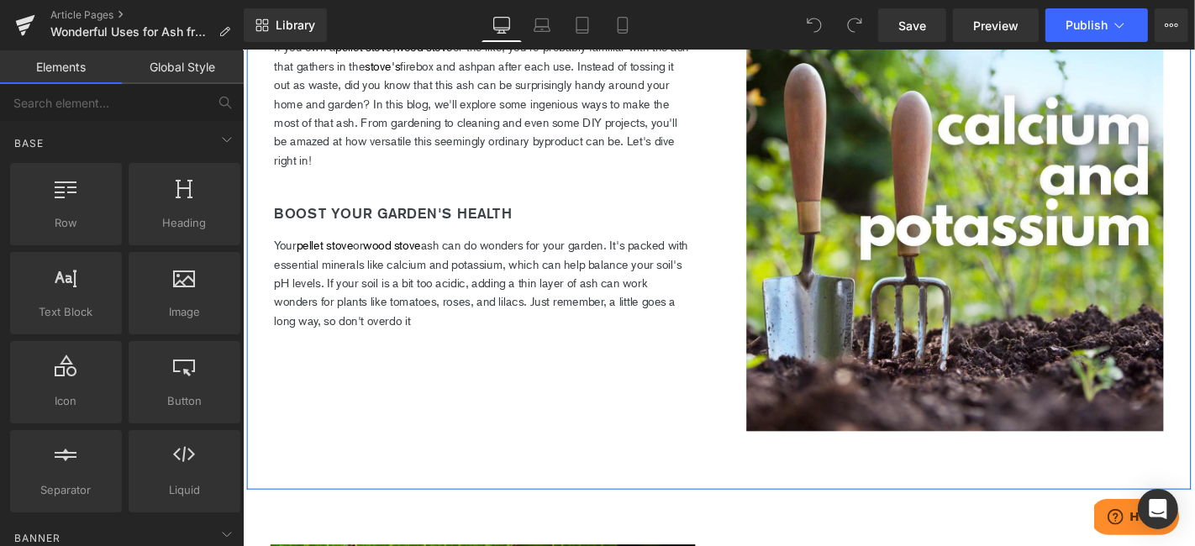
scroll to position [746, 0]
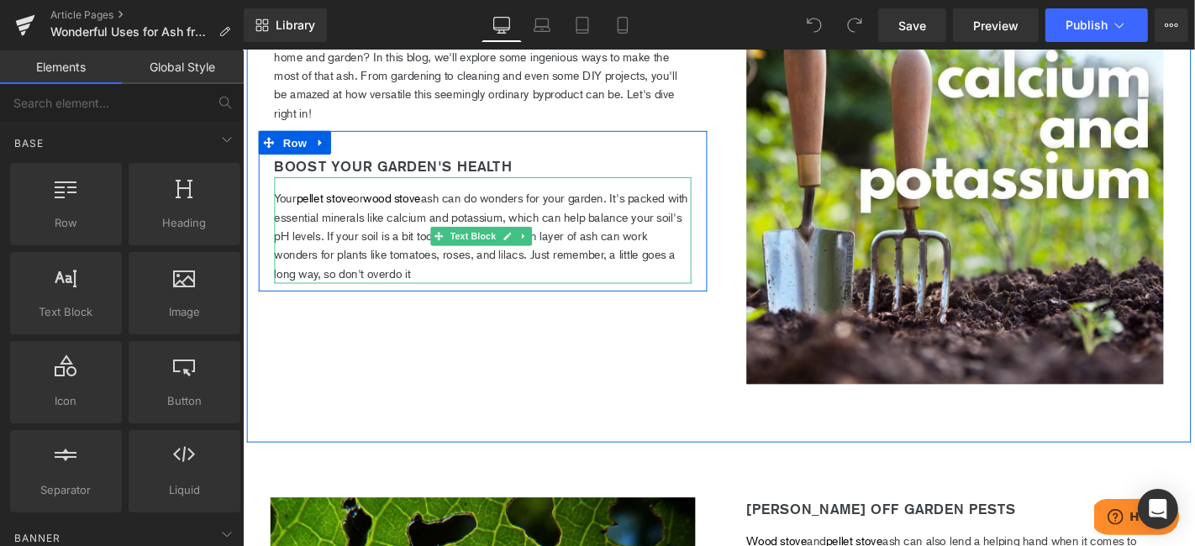
click at [623, 273] on p "Your pellet stove or wood stove ash can do wonders for your garden. It's packed…" at bounding box center [498, 247] width 445 height 101
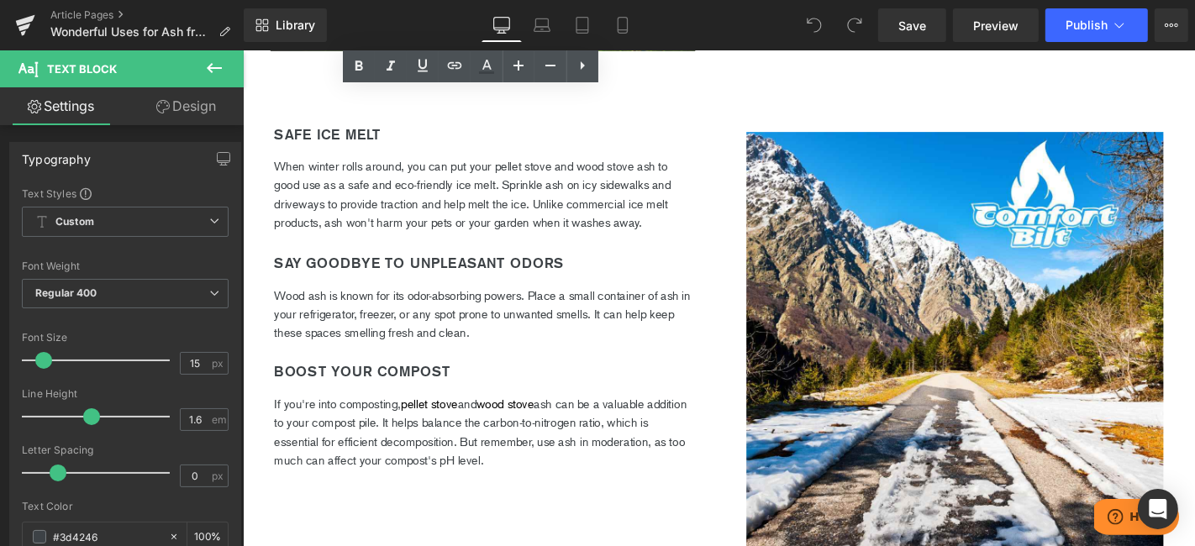
scroll to position [1774, 0]
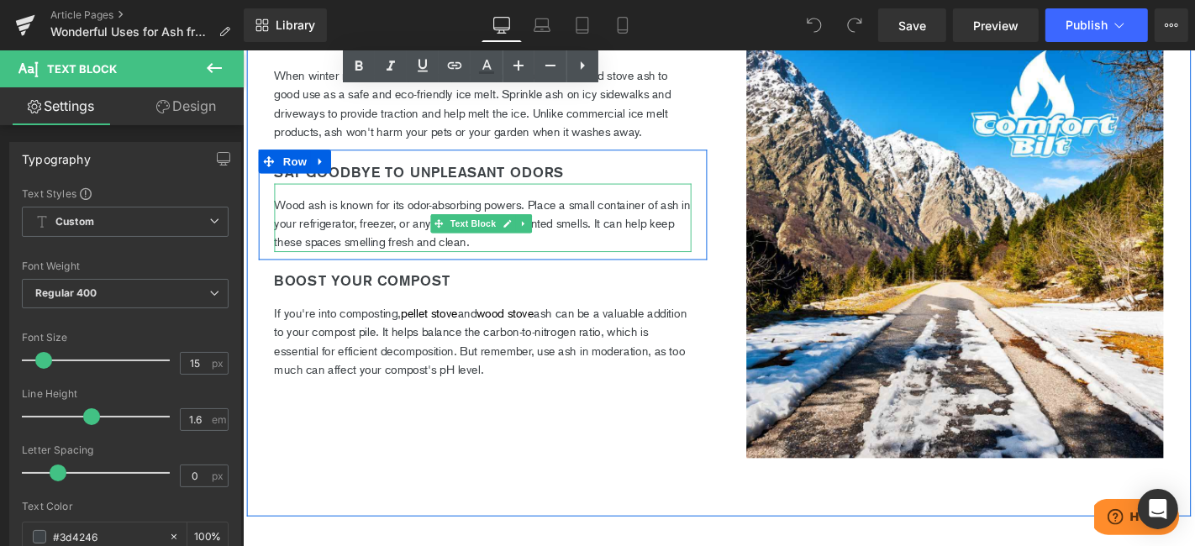
click at [628, 225] on p "Wood ash is known for its odor-absorbing powers. Place a small container of ash…" at bounding box center [498, 234] width 445 height 60
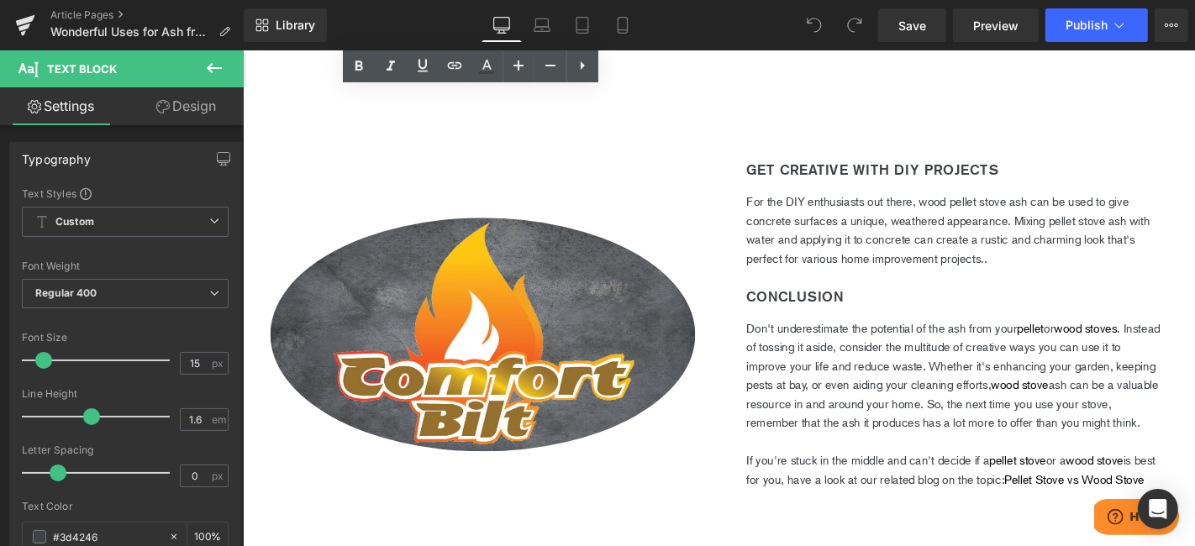
scroll to position [2240, 0]
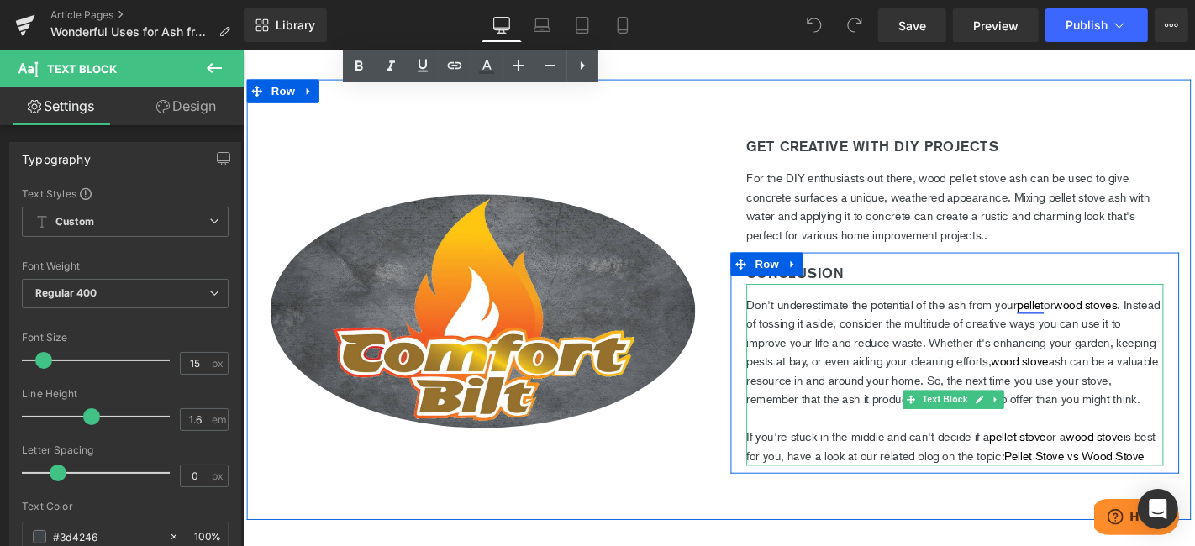
click at [1085, 314] on link "pellet" at bounding box center [1083, 321] width 29 height 15
click at [1024, 312] on p "Don't underestimate the potential of the ash from your pellet or wood stoves . …" at bounding box center [1002, 372] width 445 height 121
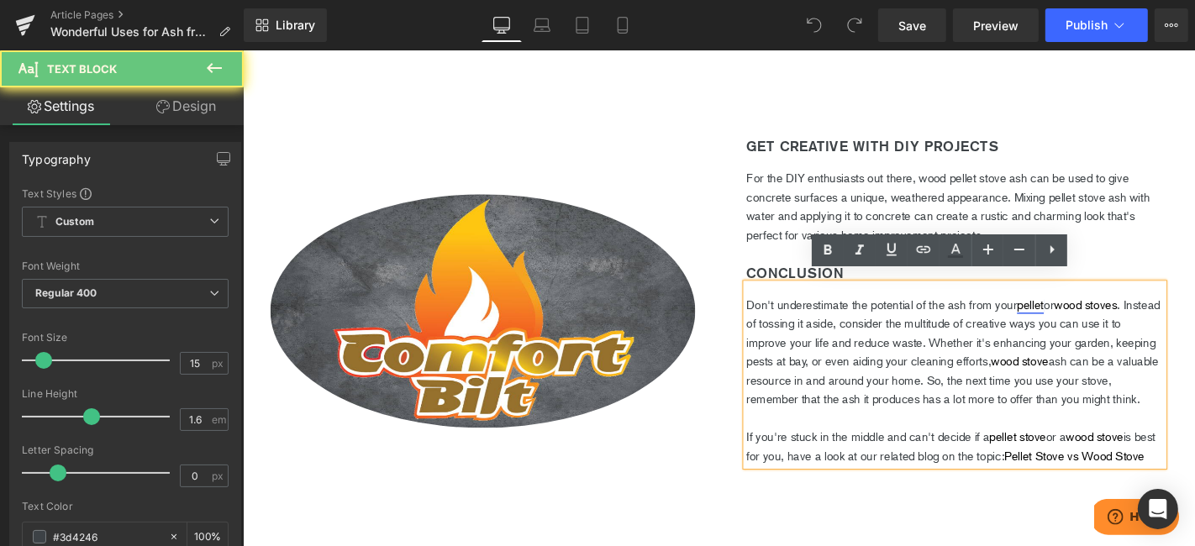
click at [1093, 314] on link "pellet" at bounding box center [1083, 321] width 29 height 15
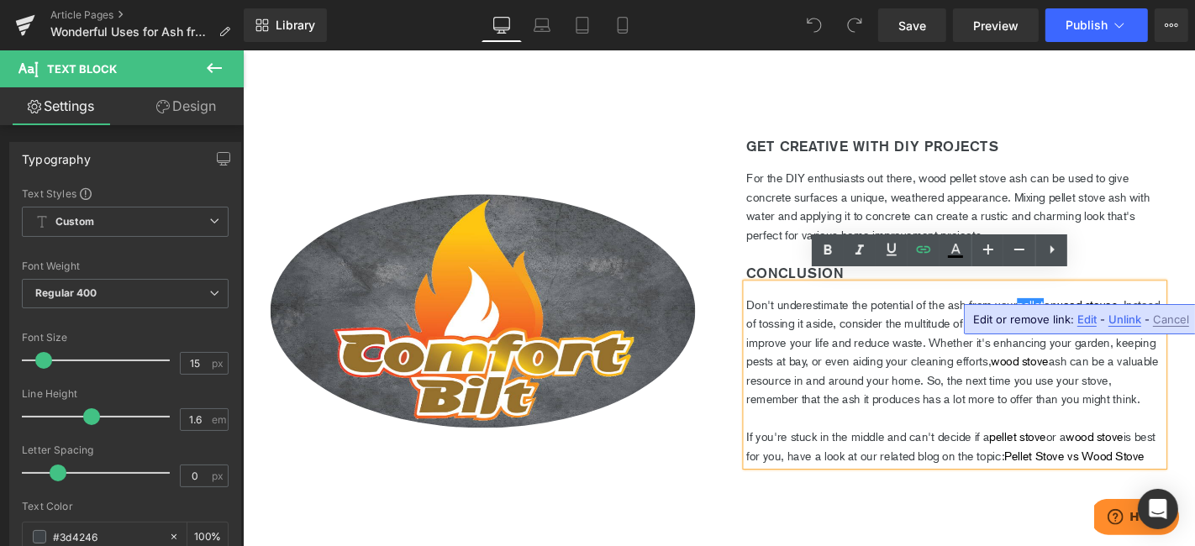
click at [1121, 313] on span "Unlink" at bounding box center [1124, 320] width 33 height 14
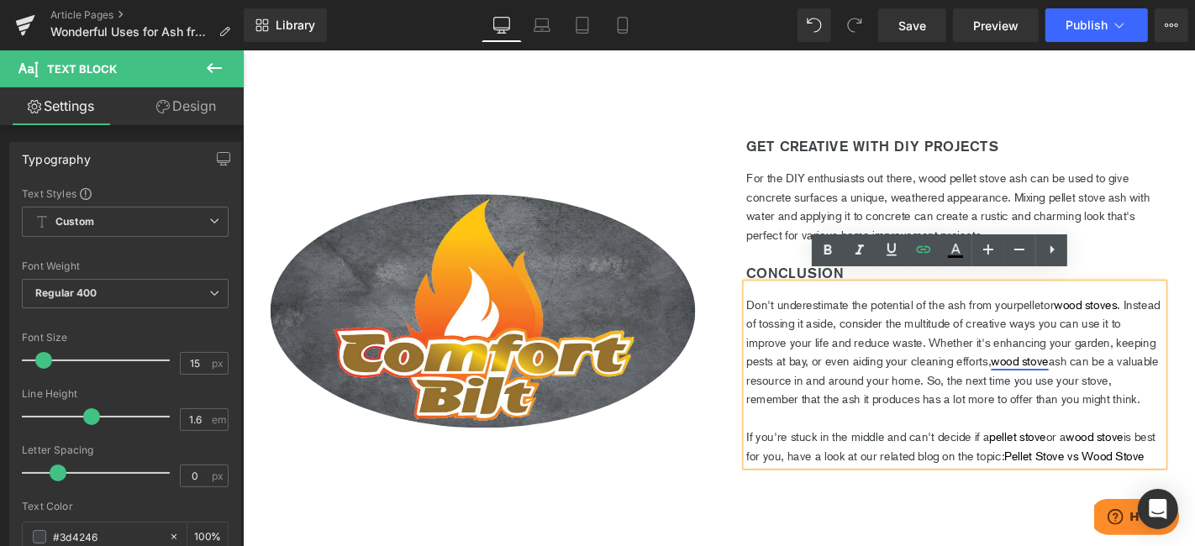
click at [1102, 375] on link "wood stove" at bounding box center [1071, 382] width 61 height 15
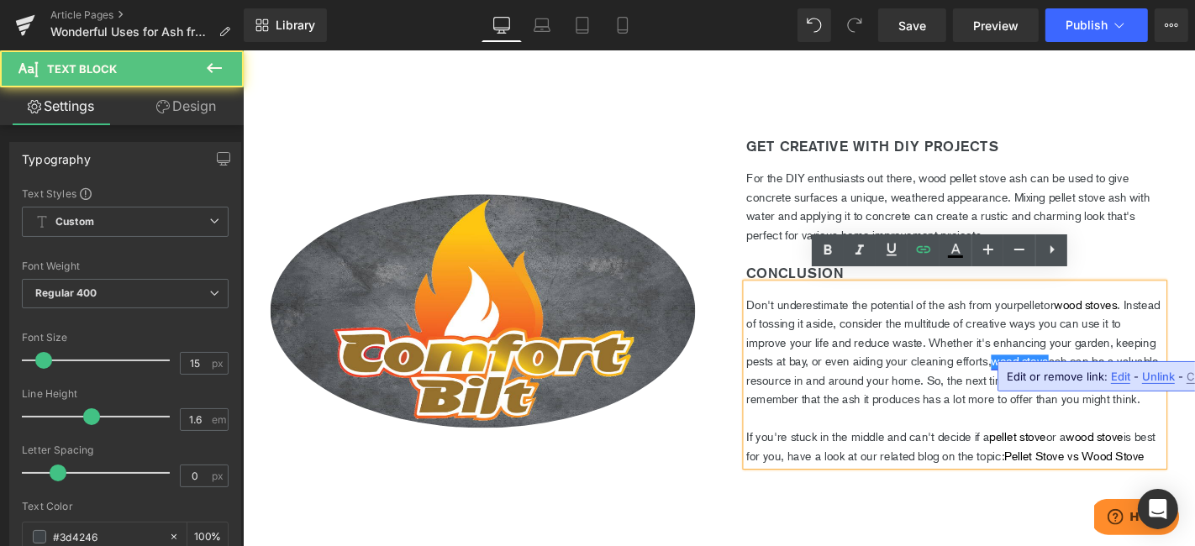
click at [1102, 375] on link "wood stove" at bounding box center [1071, 382] width 61 height 15
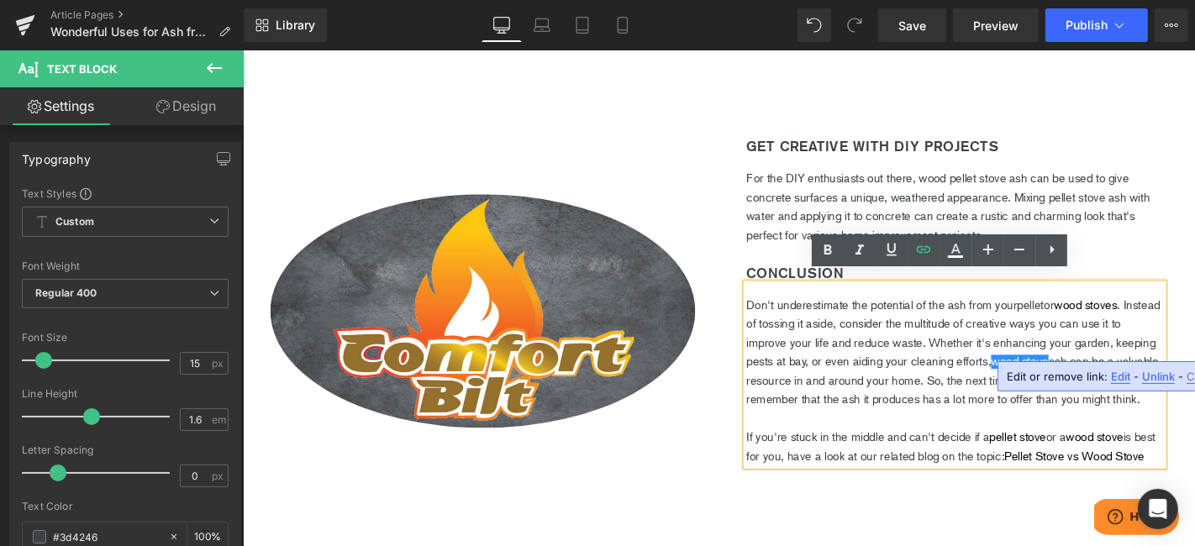
click at [1117, 376] on span "Edit" at bounding box center [1120, 377] width 19 height 14
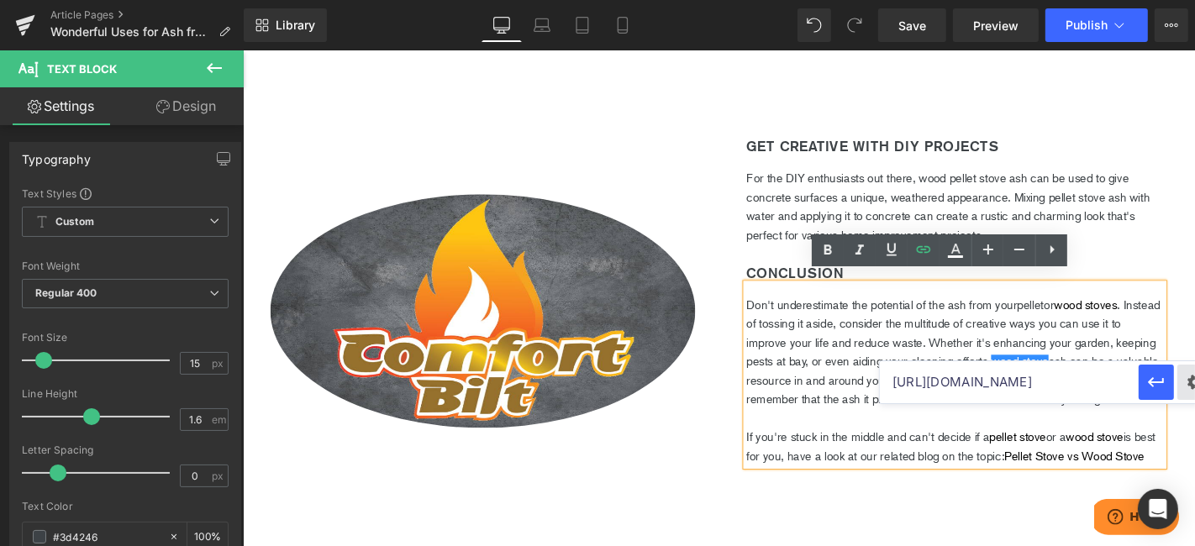
scroll to position [0, 208]
drag, startPoint x: 1029, startPoint y: 379, endPoint x: 1194, endPoint y: 371, distance: 164.9
click at [1194, 371] on div "https://comfortbilt.net/collections/carolina-wood-stoves-by-comfortbilt" at bounding box center [1048, 382] width 336 height 42
click at [1073, 381] on input "https://comfortbilt.net/collections/carolina-wood-stoves-by-comfortbilt" at bounding box center [1009, 382] width 259 height 42
click at [1052, 368] on p "Don't underestimate the potential of the ash from your pellet or wood stoves . …" at bounding box center [1002, 372] width 445 height 121
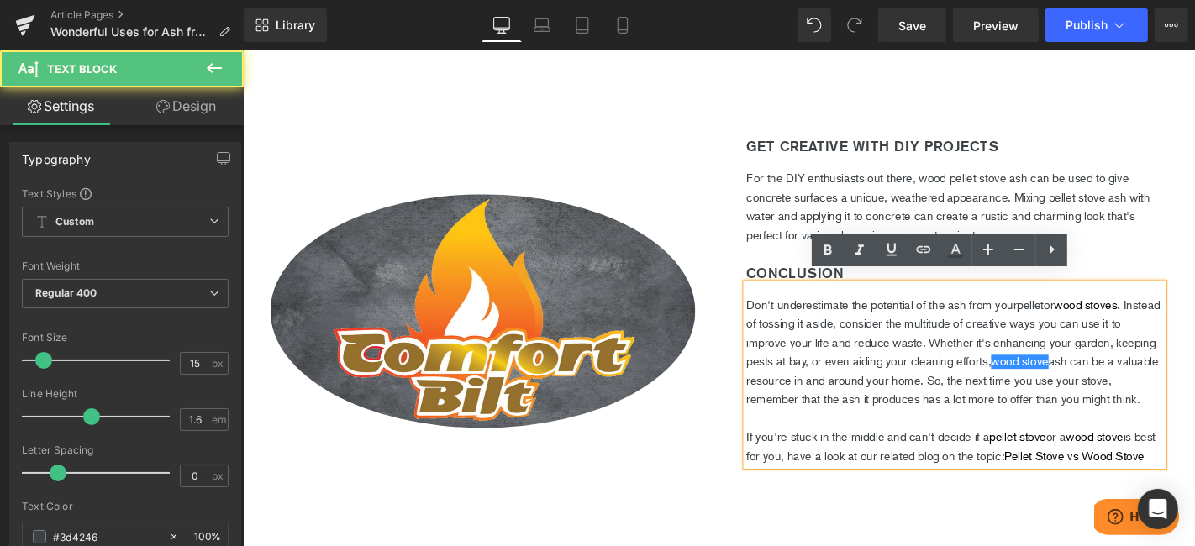
scroll to position [0, 0]
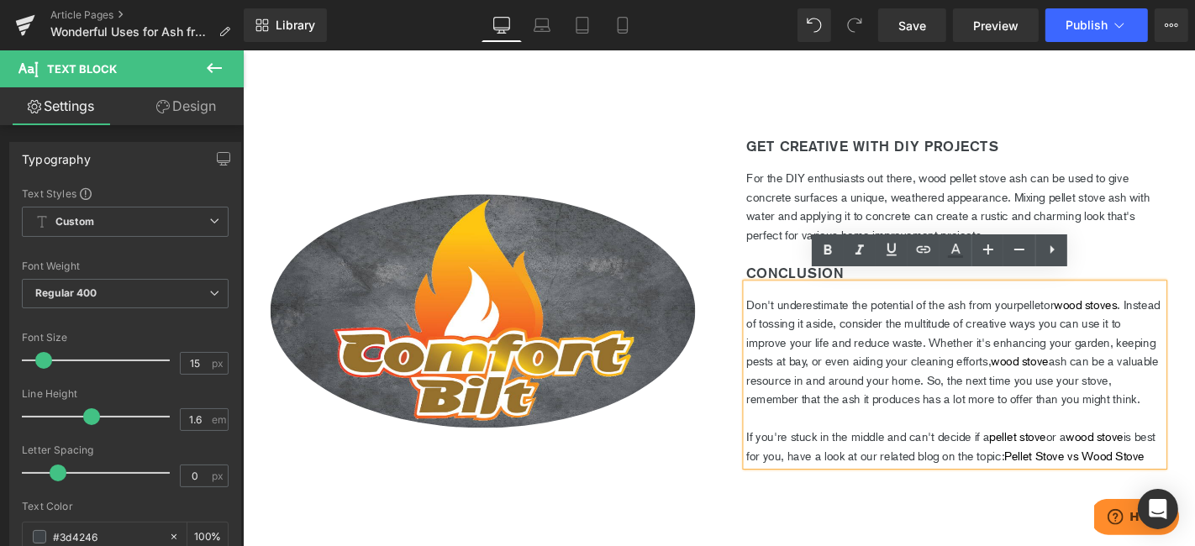
click at [1009, 472] on p "If you're stuck in the middle and can't decide if a pellet stove or a wood stov…" at bounding box center [1002, 473] width 445 height 40
click at [1048, 470] on link "pellet stove" at bounding box center [1069, 462] width 60 height 15
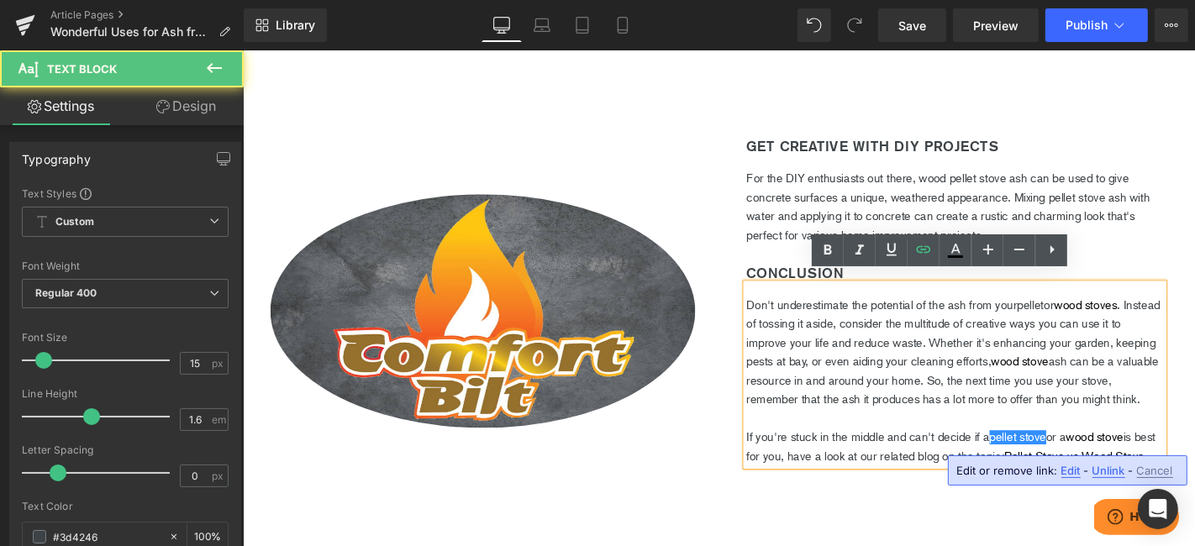
click at [947, 453] on p at bounding box center [1002, 443] width 445 height 20
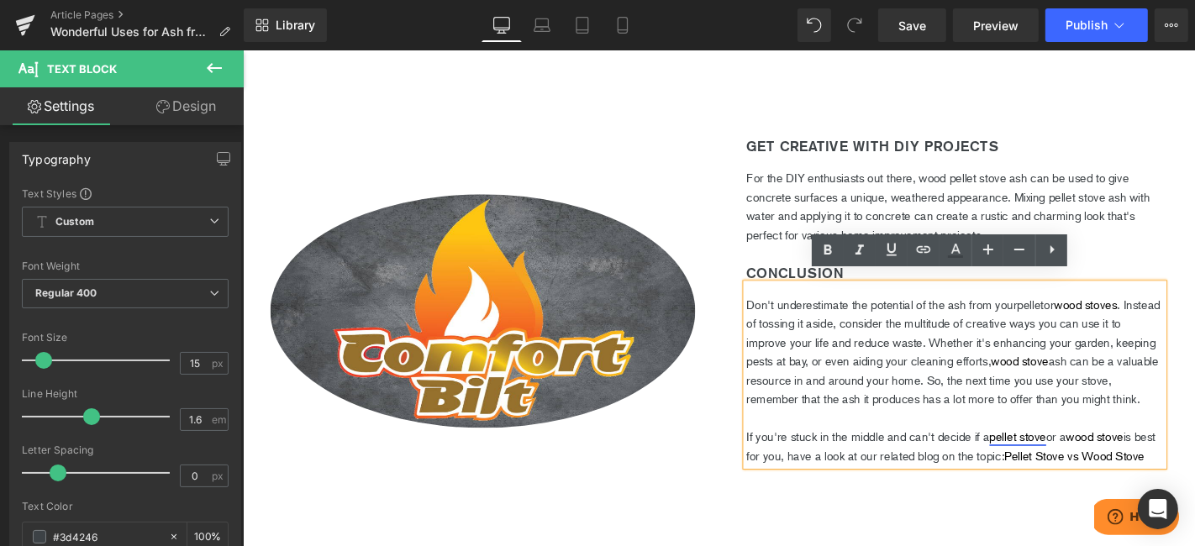
click at [1061, 469] on link "pellet stove" at bounding box center [1069, 462] width 60 height 15
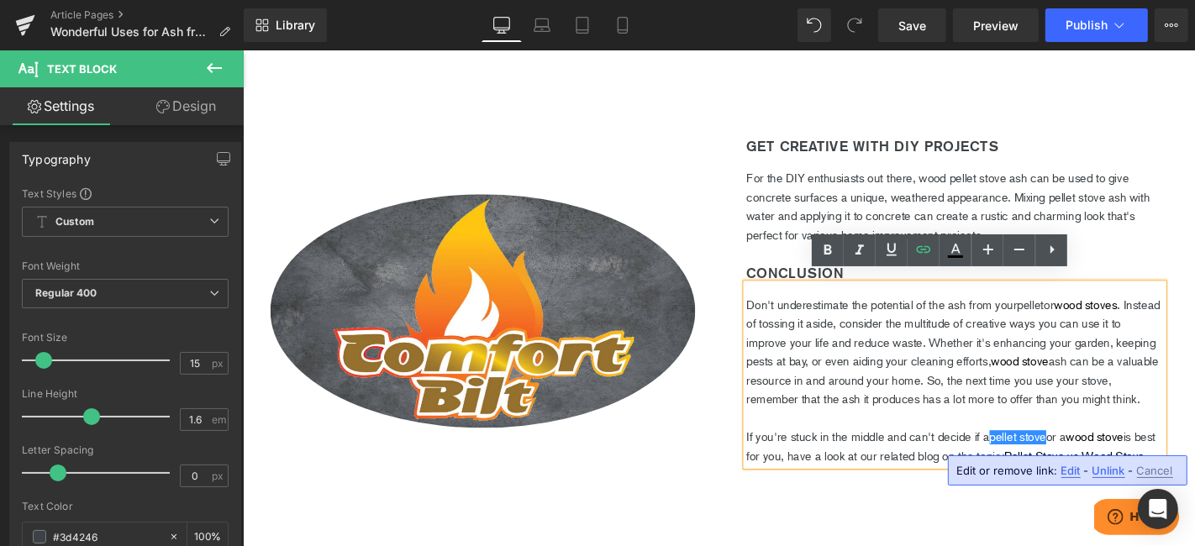
click at [1109, 471] on span "Unlink" at bounding box center [1108, 471] width 33 height 14
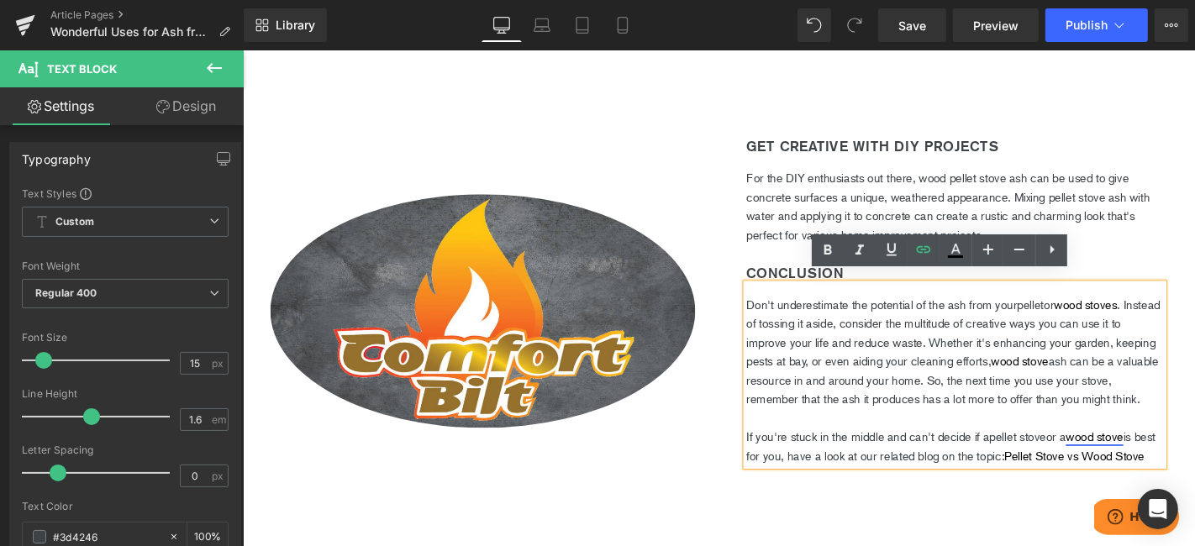
click at [1162, 470] on link "wood stove" at bounding box center [1151, 462] width 61 height 15
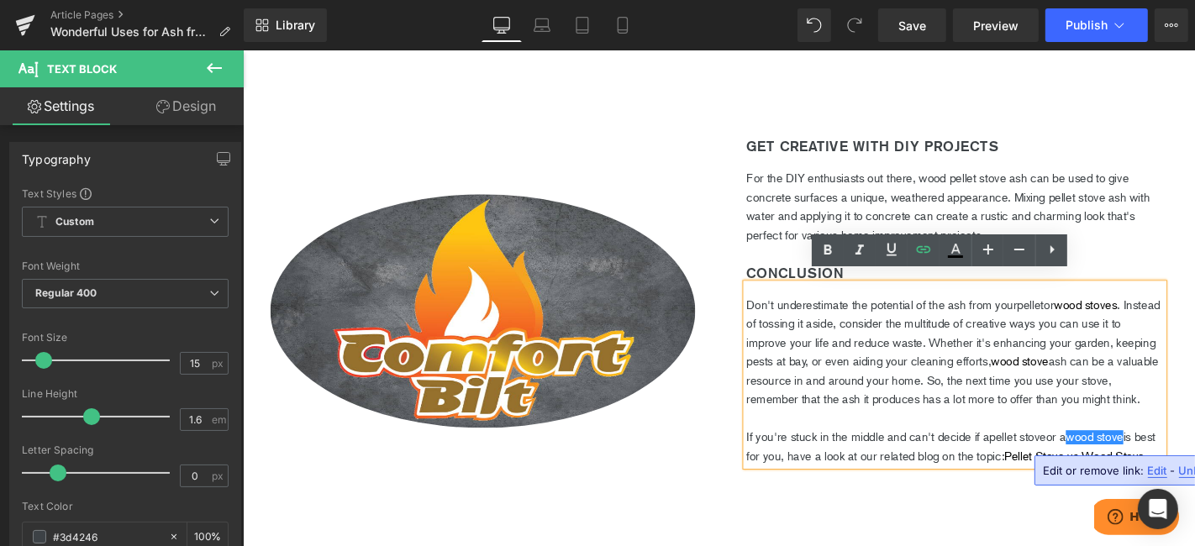
click at [1187, 469] on span "Unlink" at bounding box center [1195, 471] width 33 height 14
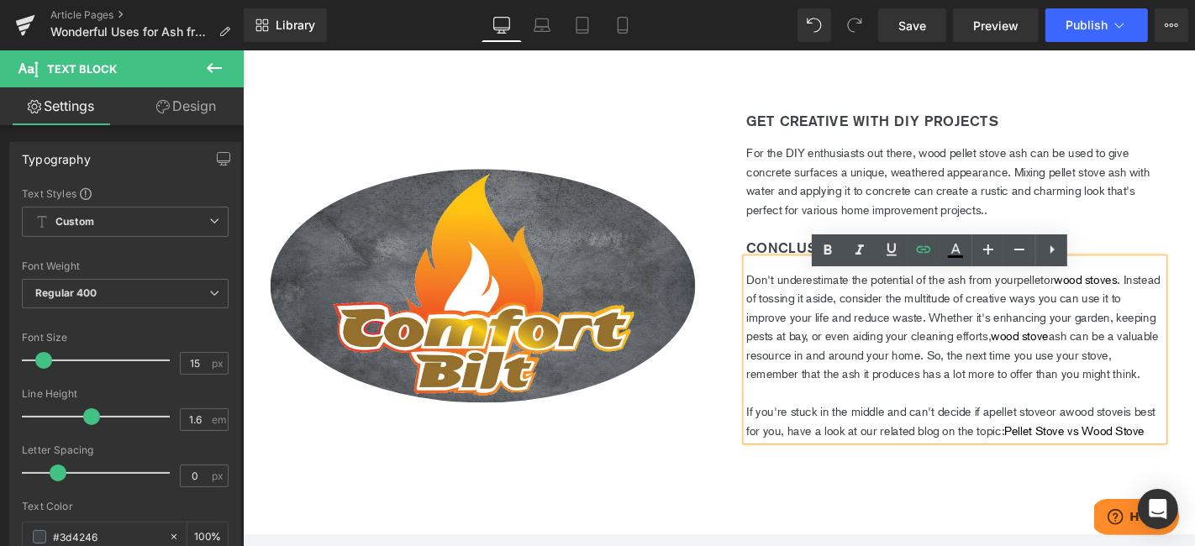
scroll to position [2333, 0]
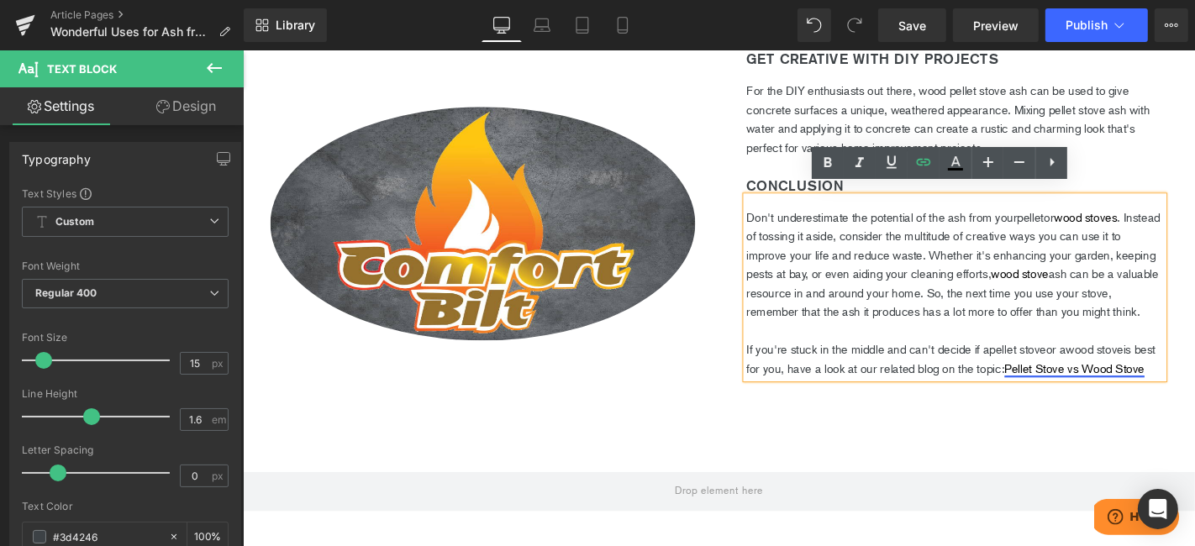
click at [1118, 397] on link "Pellet Stove vs Wood Stove" at bounding box center [1130, 389] width 150 height 15
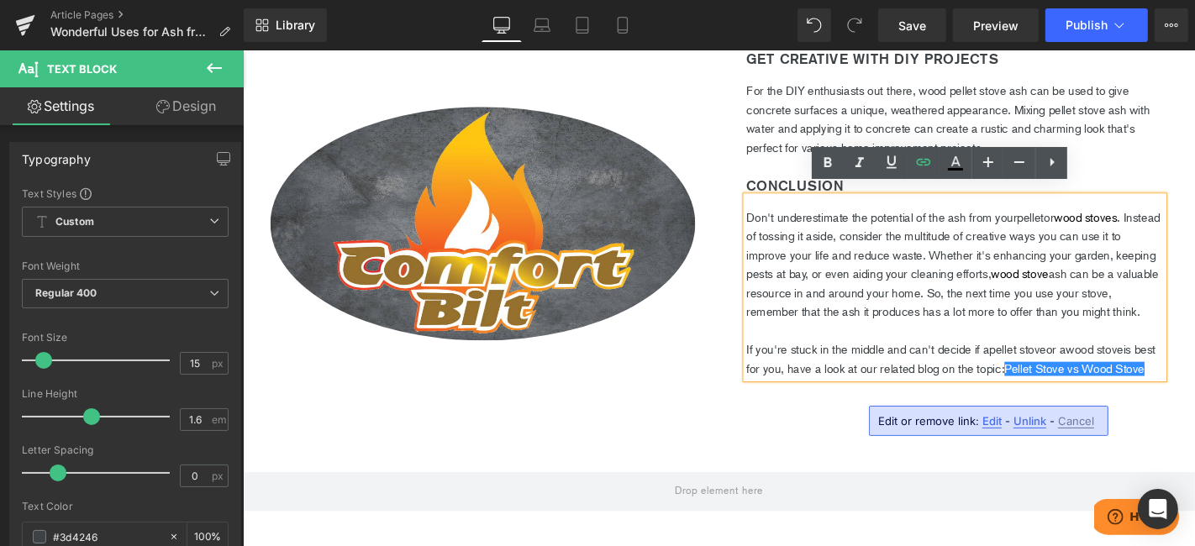
click at [993, 416] on span "Edit" at bounding box center [991, 421] width 19 height 14
type input "https://comfortbilt.net/blogs/stoves/pellet-stoves-vs-wood-stoves-which-is-bett…"
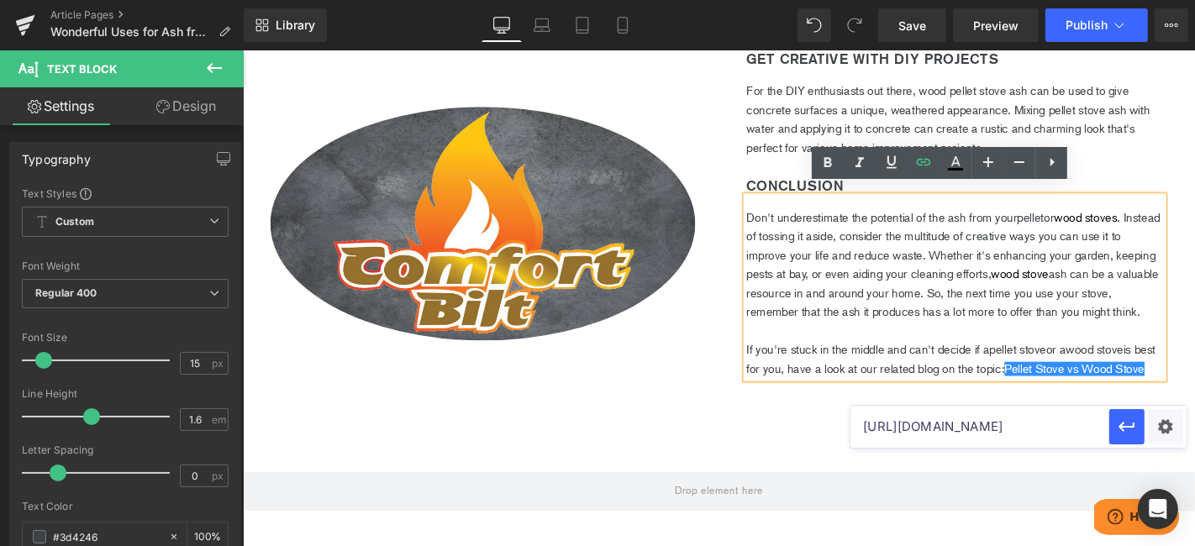
scroll to position [0, 368]
drag, startPoint x: 1264, startPoint y: 471, endPoint x: 1258, endPoint y: 443, distance: 29.2
click at [967, 419] on input "https://comfortbilt.net/blogs/stoves/pellet-stoves-vs-wood-stoves-which-is-bett…" at bounding box center [979, 427] width 259 height 42
click at [972, 400] on p "If you're stuck in the middle and can't decide if a pellet stove or a wood stov…" at bounding box center [1002, 380] width 445 height 40
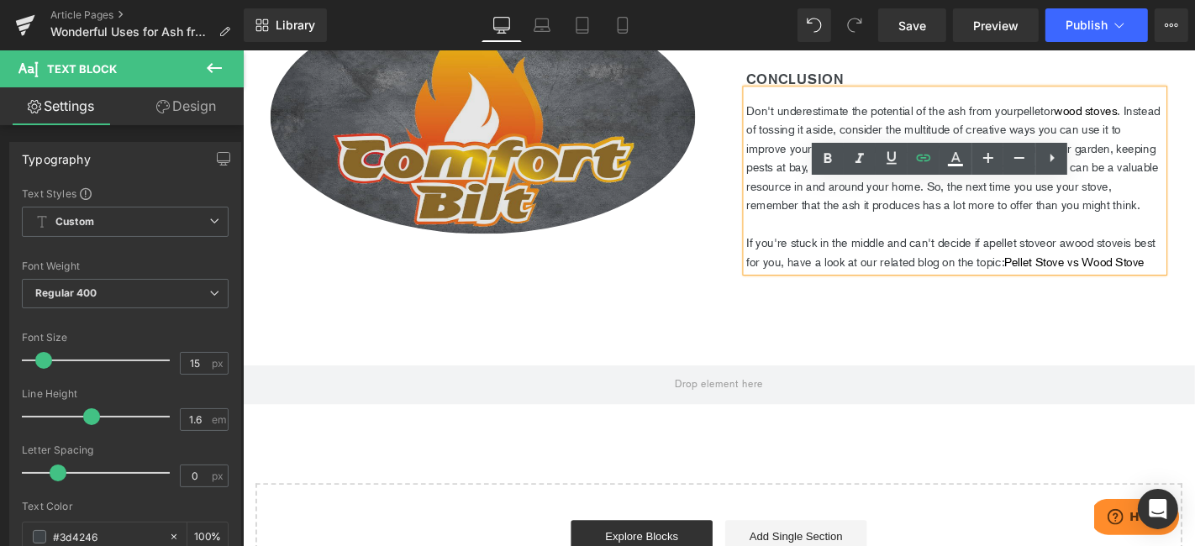
scroll to position [2333, 0]
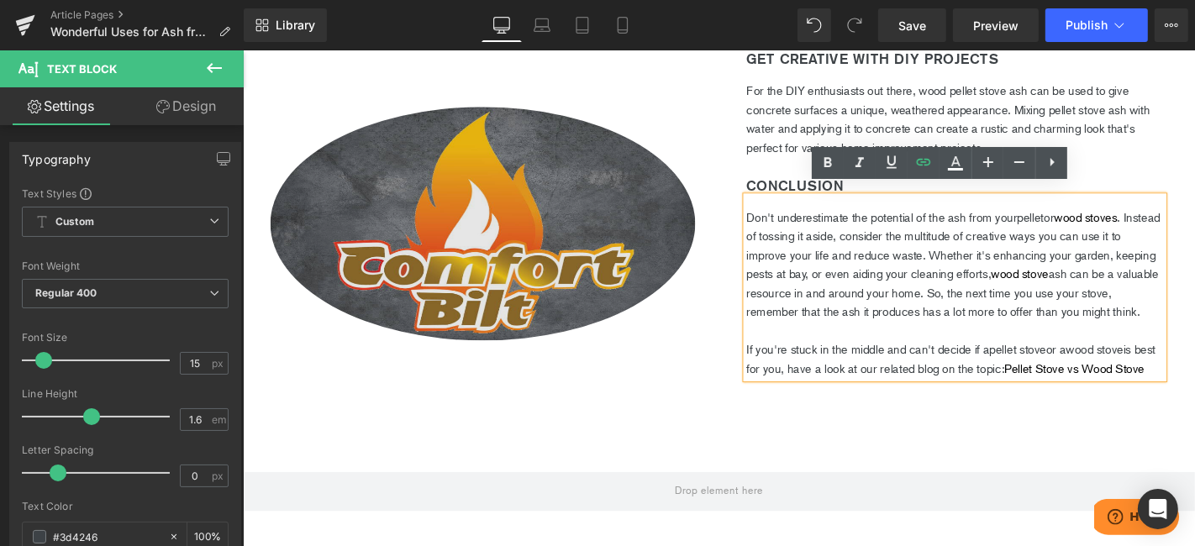
click at [550, 266] on img at bounding box center [498, 235] width 454 height 250
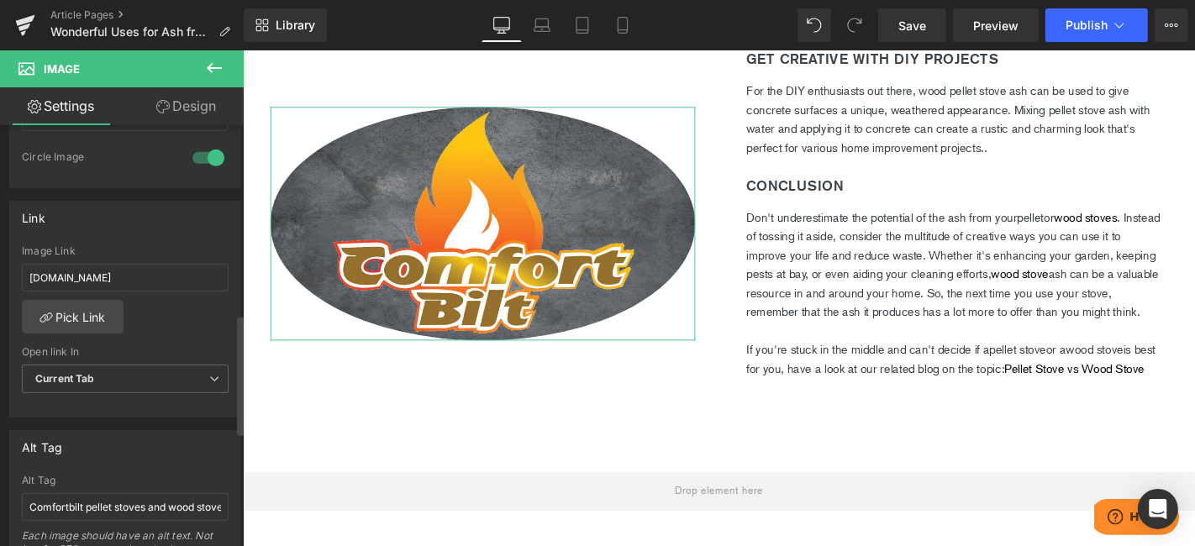
scroll to position [691, 0]
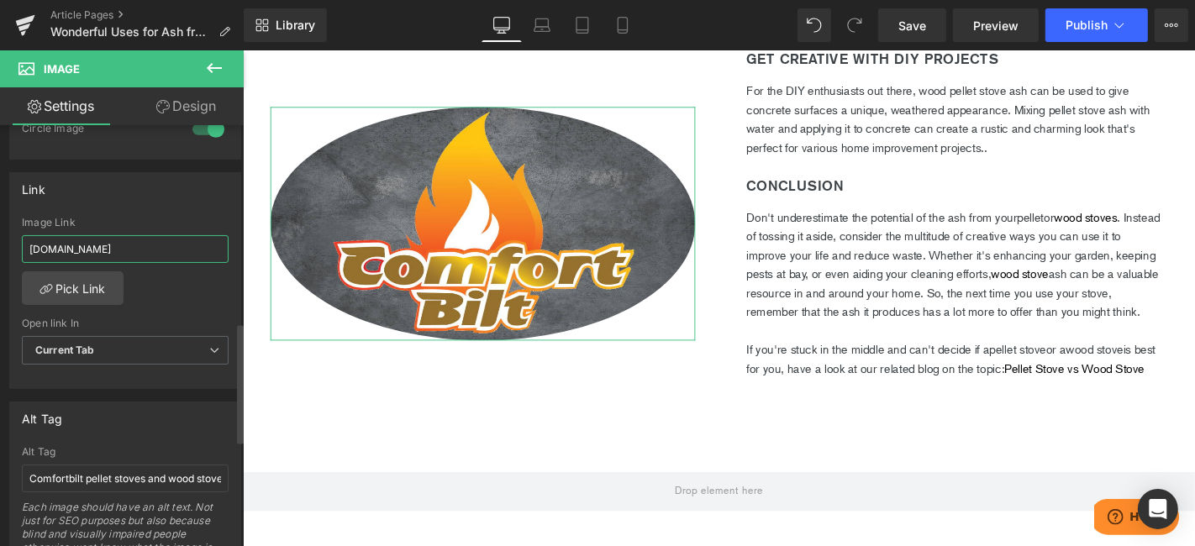
click at [124, 240] on input "comfortbilt.net" at bounding box center [125, 249] width 207 height 28
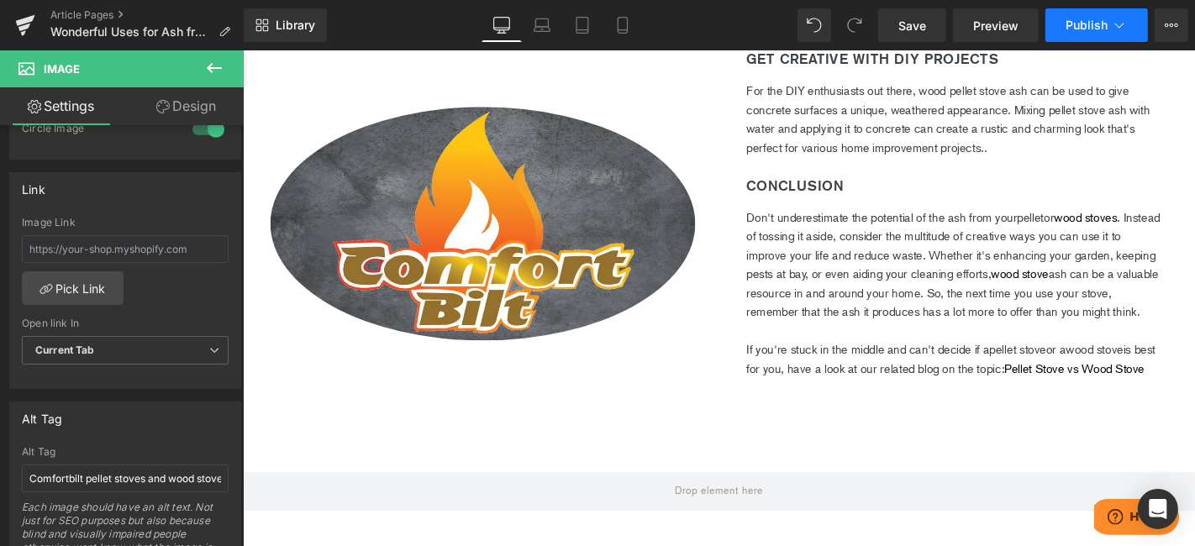
click at [1111, 26] on icon at bounding box center [1119, 25] width 17 height 17
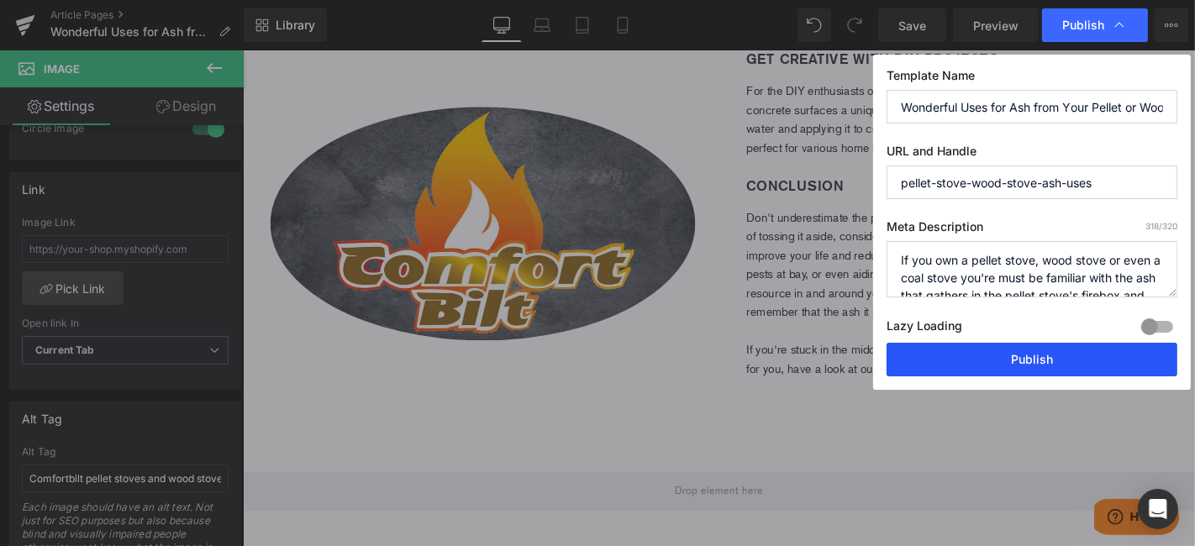
click at [1060, 375] on button "Publish" at bounding box center [1031, 360] width 291 height 34
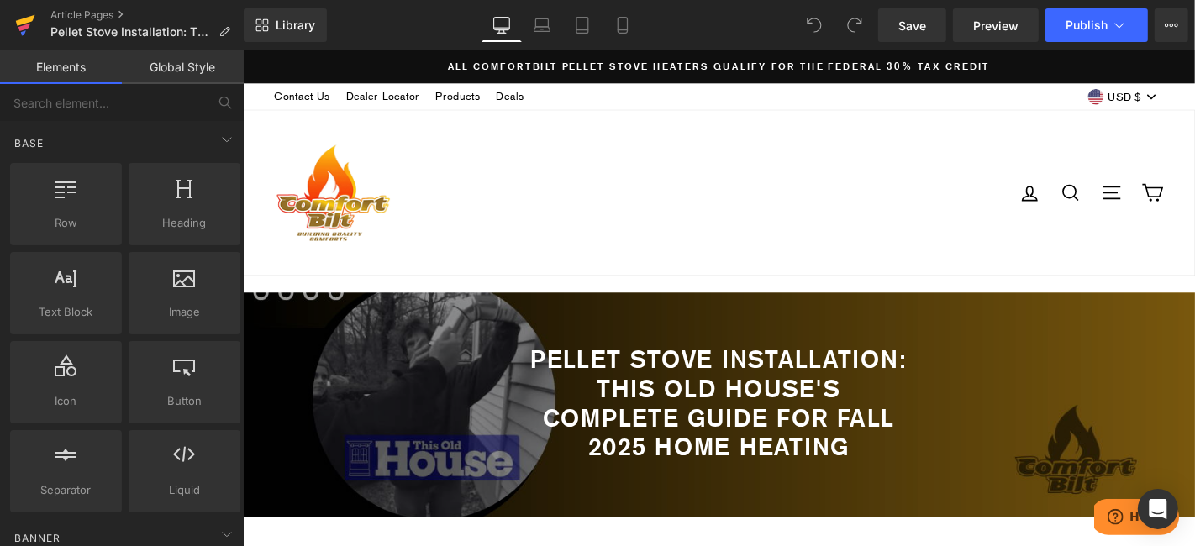
click at [26, 22] on icon at bounding box center [25, 20] width 19 height 11
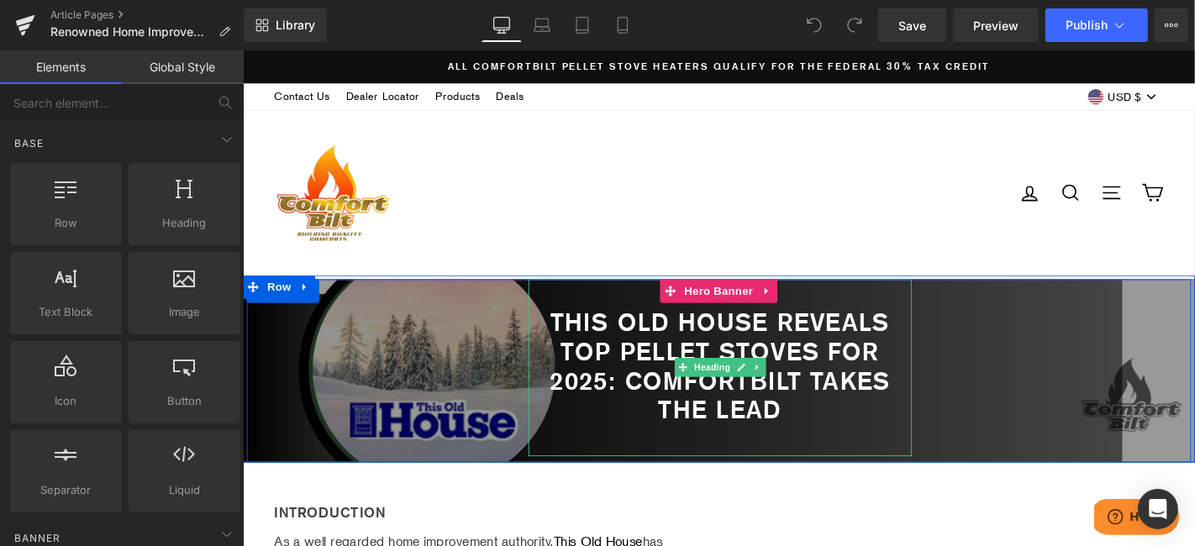
scroll to position [1122, 0]
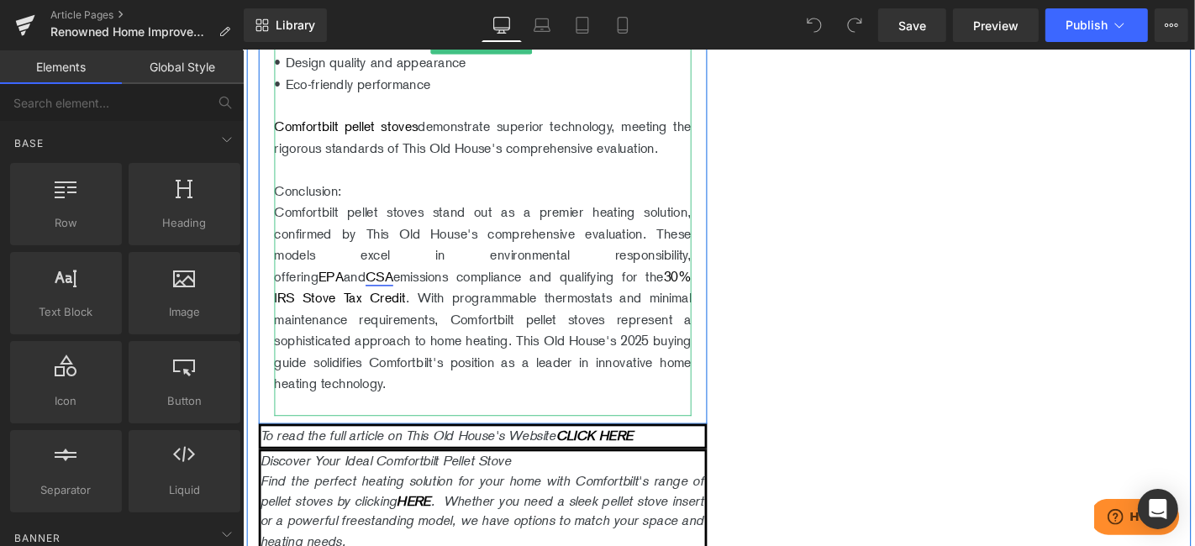
click at [402, 300] on link "CSA" at bounding box center [387, 291] width 29 height 17
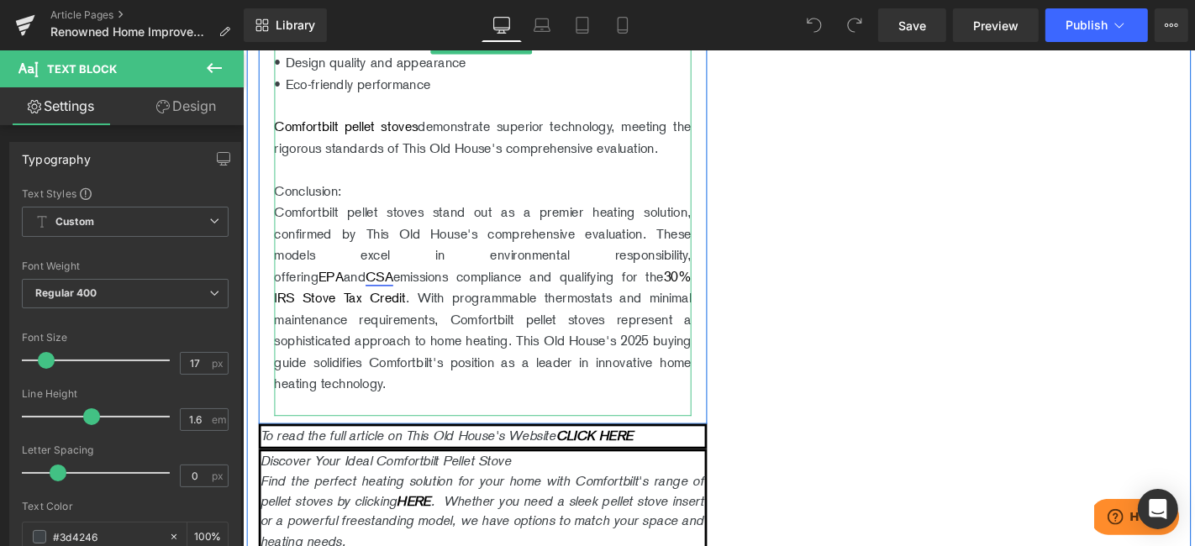
click at [402, 300] on link "CSA" at bounding box center [387, 291] width 29 height 17
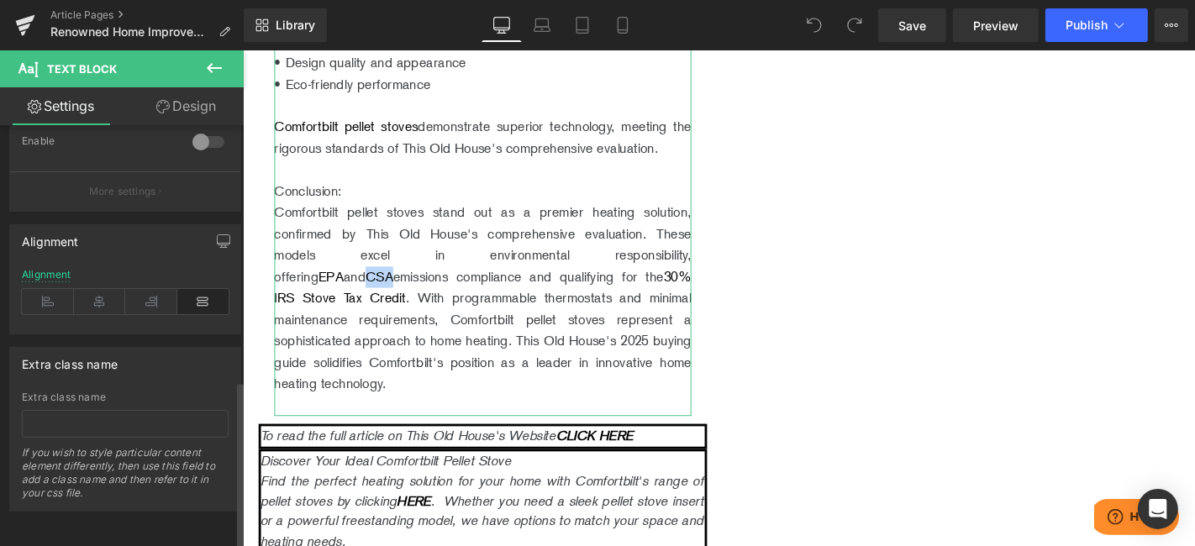
scroll to position [639, 0]
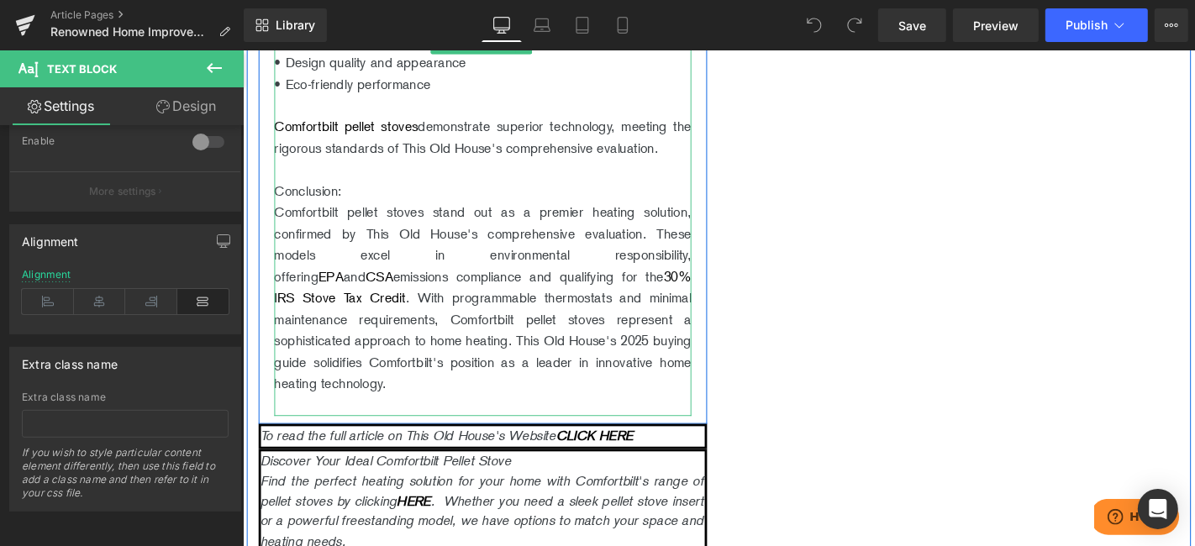
click at [542, 385] on p "Comfortbilt pellet stoves stand out as a premier heating solution, confirmed by…" at bounding box center [498, 315] width 445 height 206
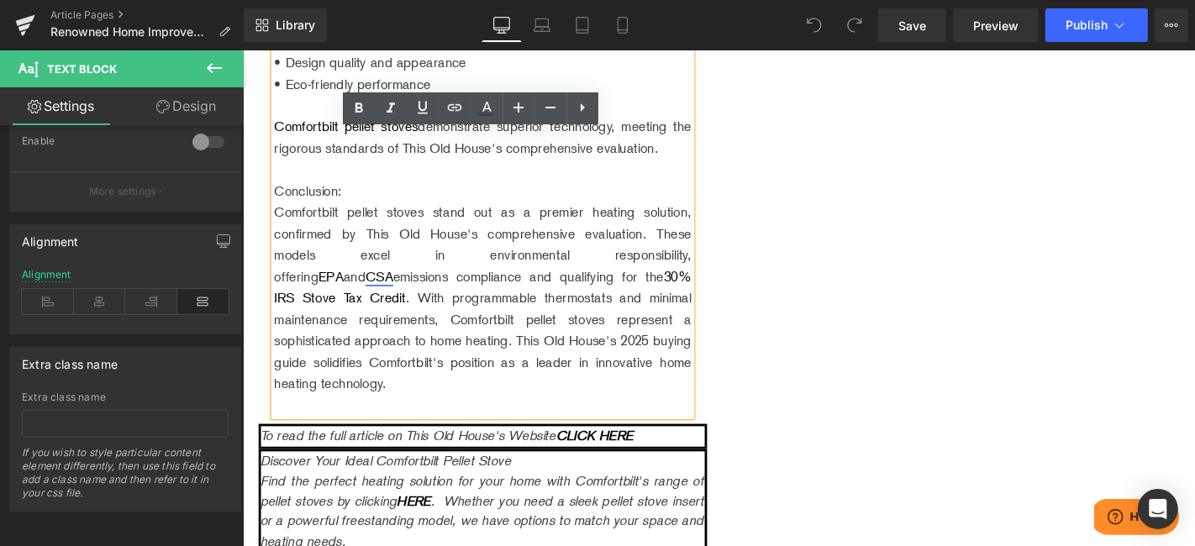
click at [402, 300] on link "CSA" at bounding box center [387, 291] width 29 height 17
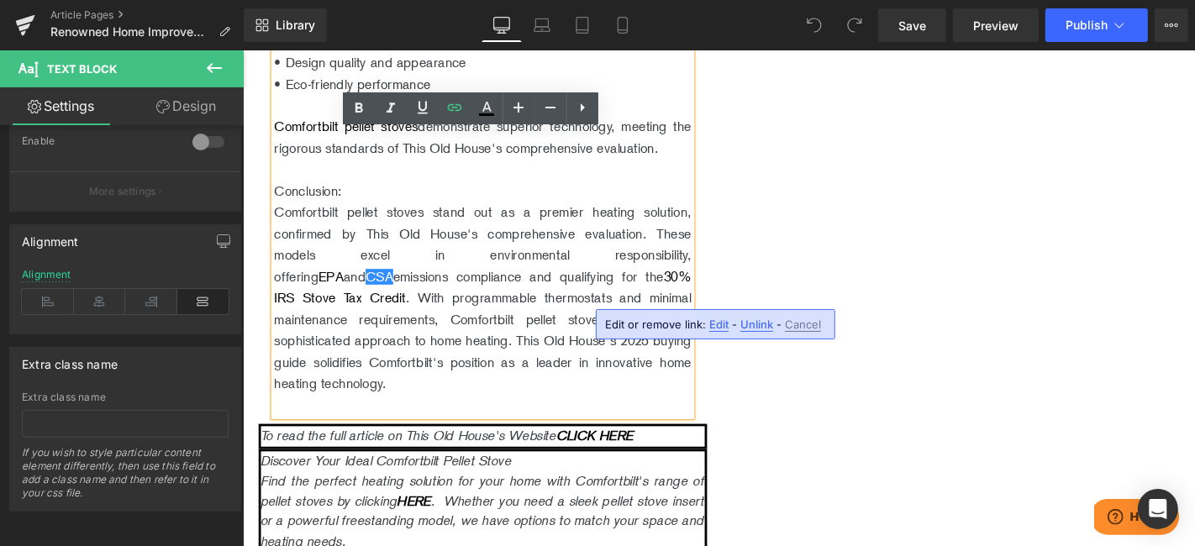
click at [765, 325] on span "Unlink" at bounding box center [756, 325] width 33 height 14
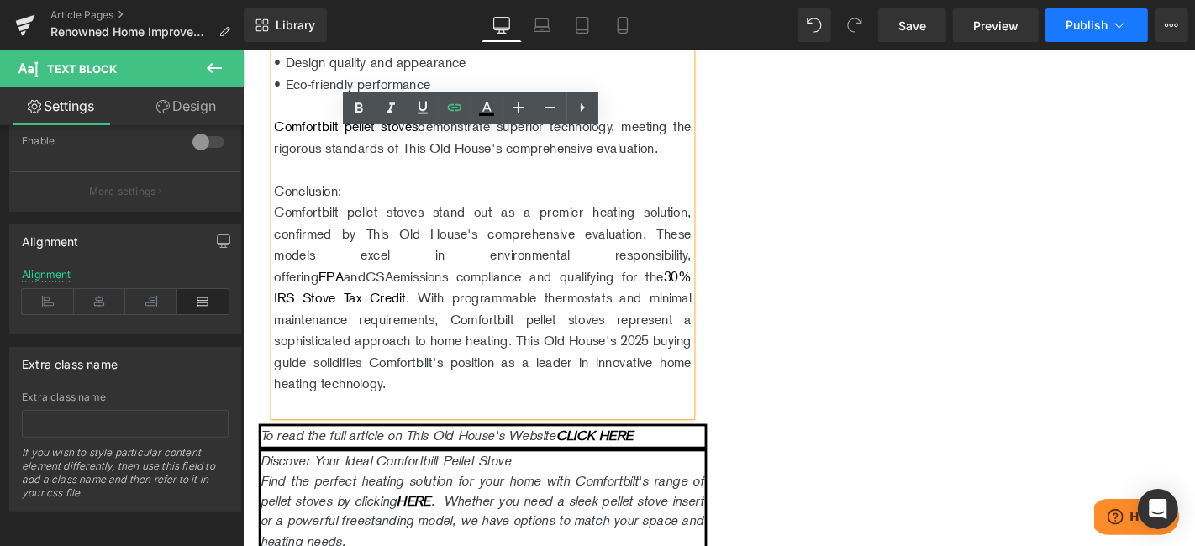
click at [1075, 20] on span "Publish" at bounding box center [1086, 24] width 42 height 13
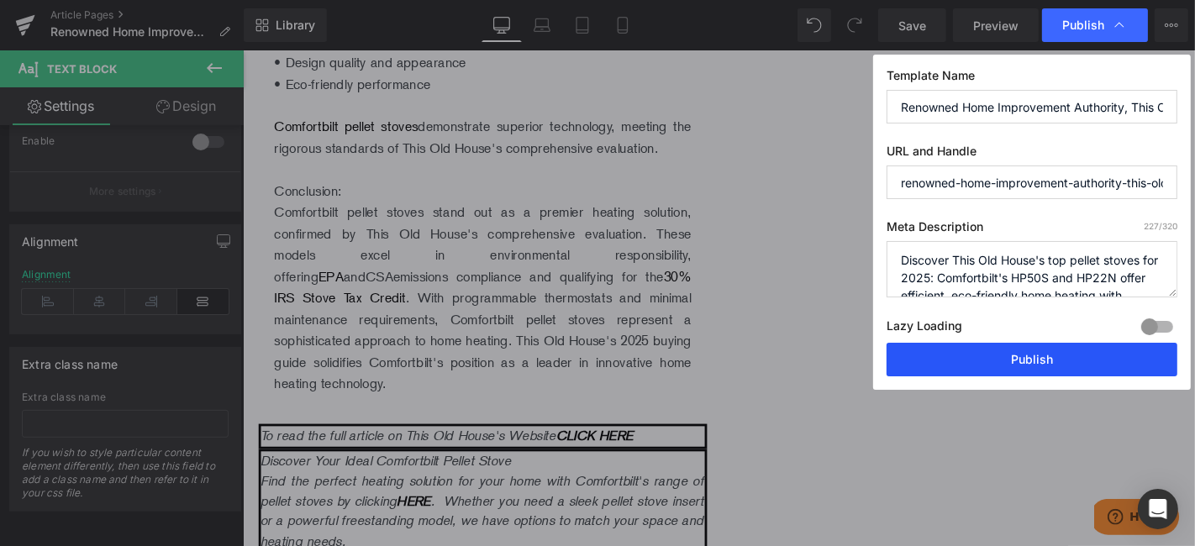
click at [1041, 356] on button "Publish" at bounding box center [1031, 360] width 291 height 34
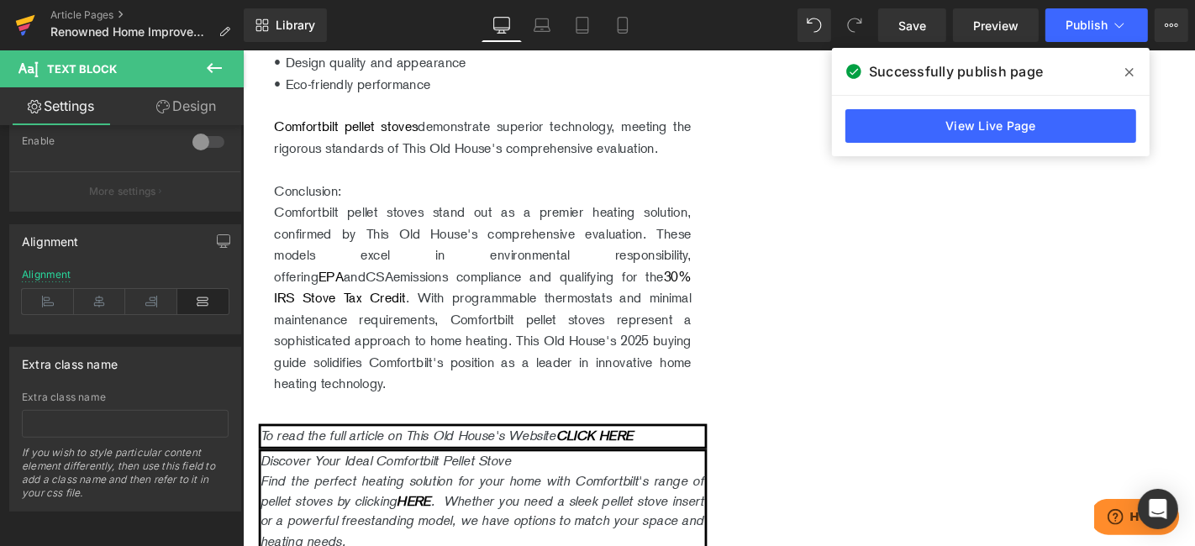
click at [15, 18] on icon at bounding box center [25, 25] width 20 height 42
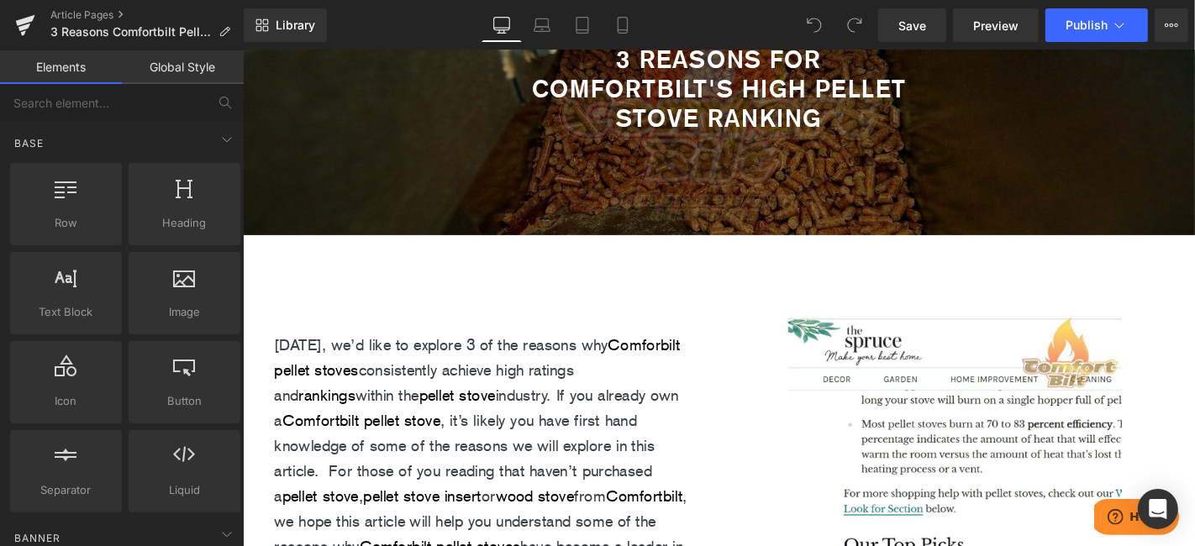
scroll to position [373, 0]
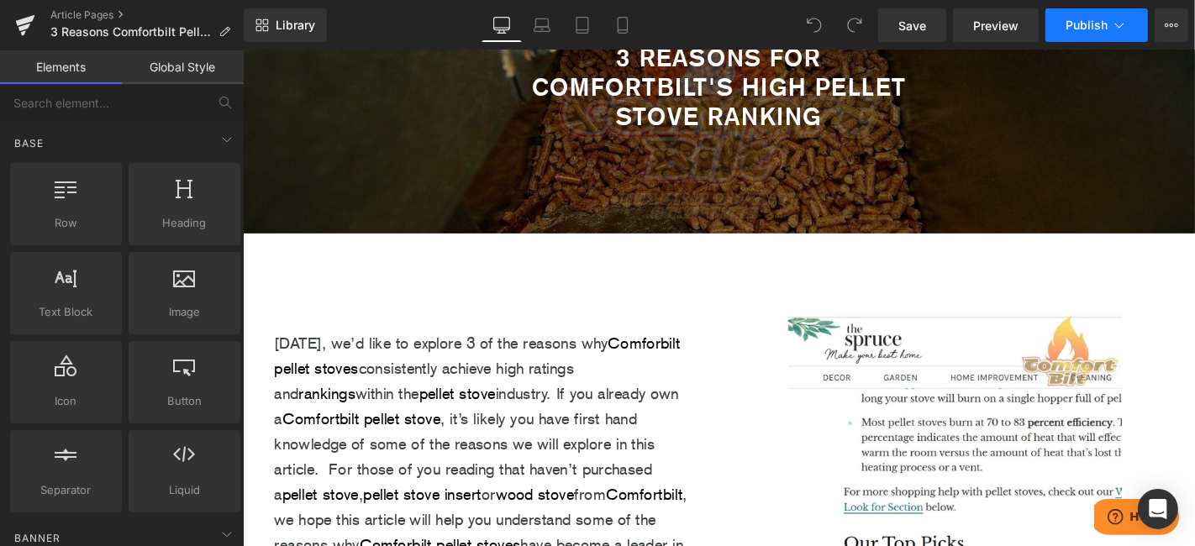
click at [1076, 21] on span "Publish" at bounding box center [1086, 24] width 42 height 13
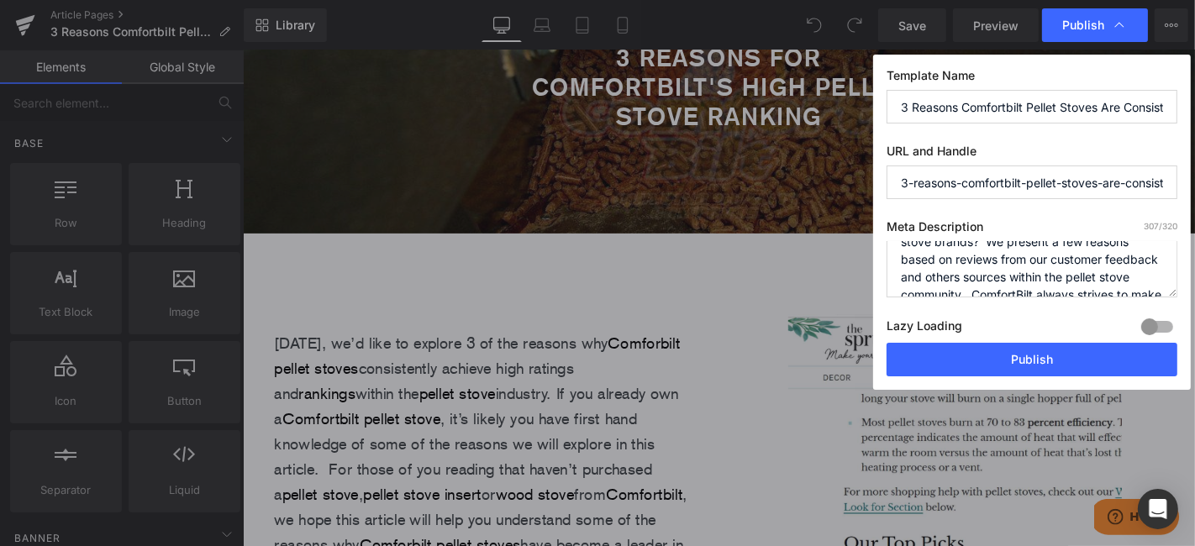
scroll to position [105, 0]
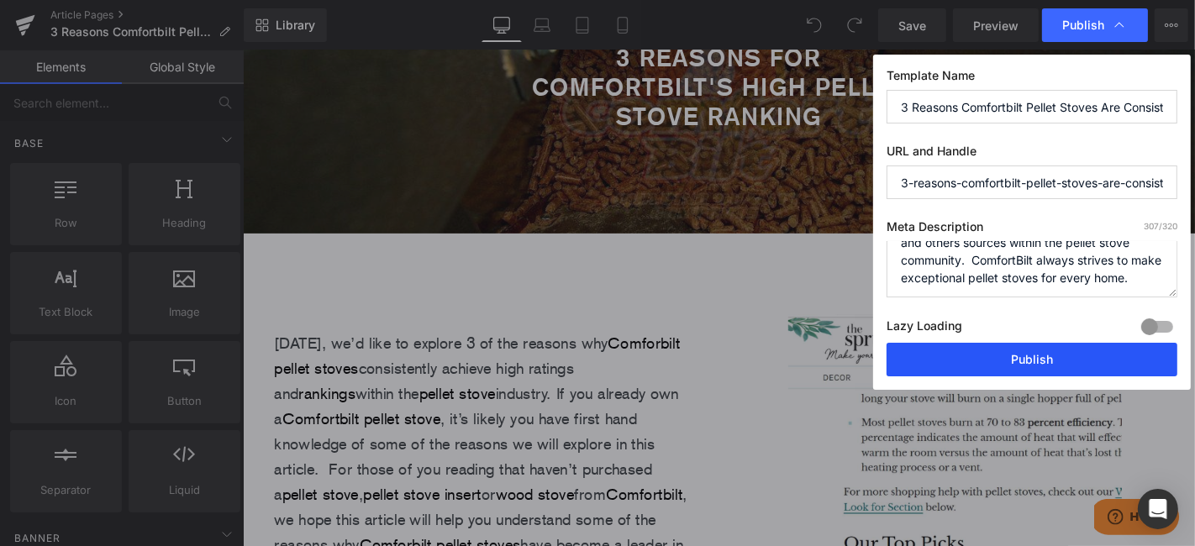
click at [987, 354] on button "Publish" at bounding box center [1031, 360] width 291 height 34
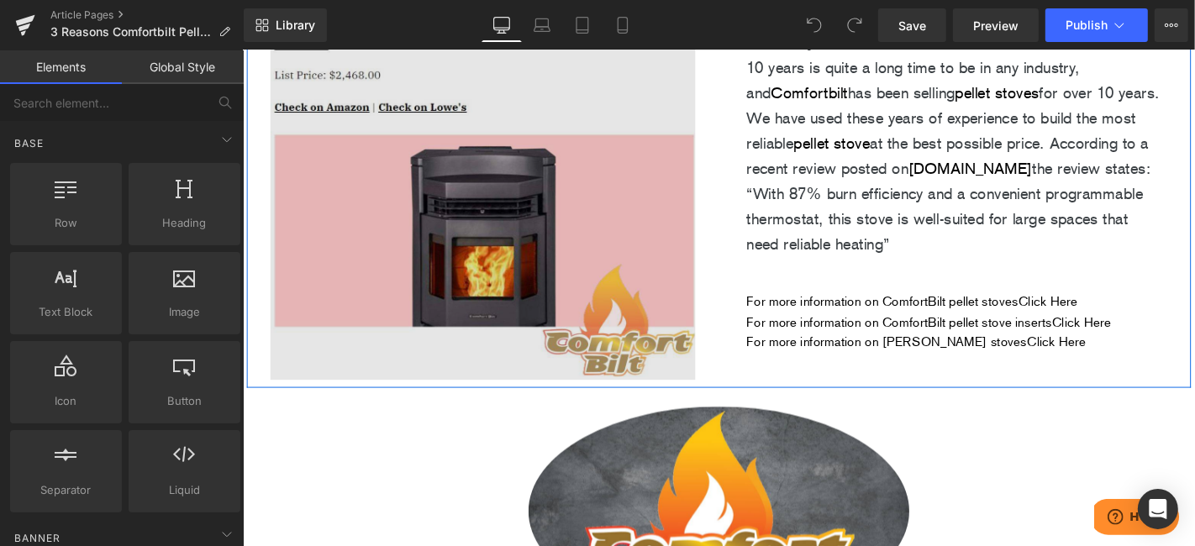
scroll to position [1680, 0]
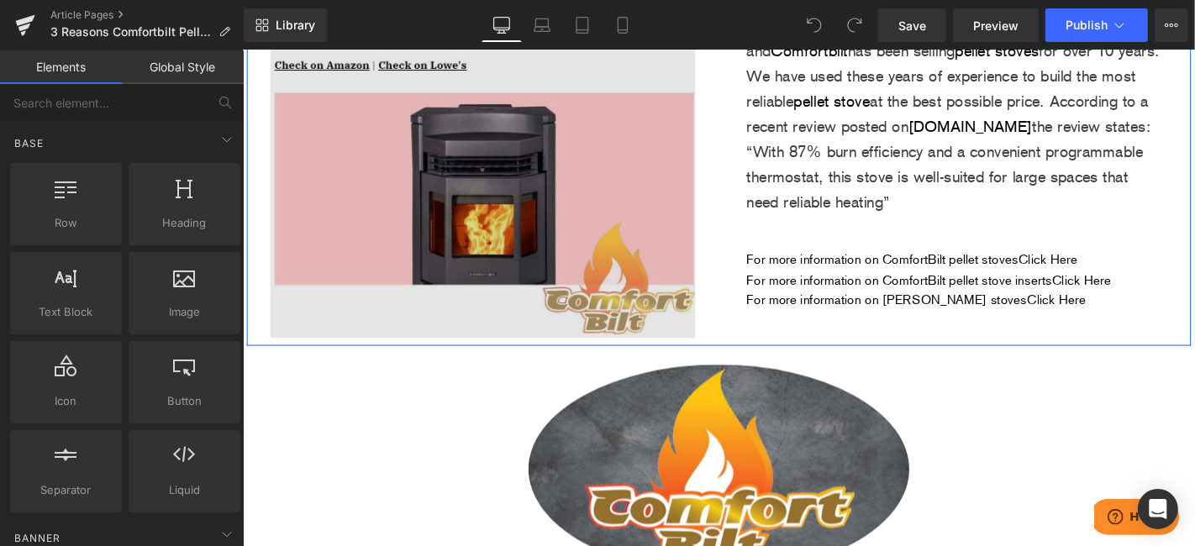
click at [415, 213] on img at bounding box center [498, 109] width 454 height 496
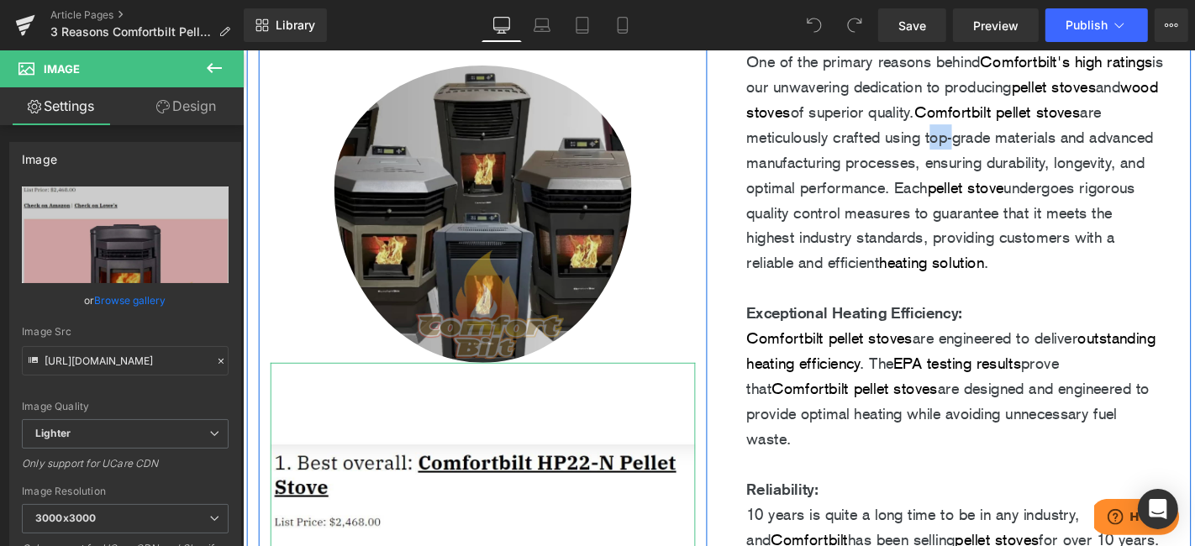
scroll to position [1120, 0]
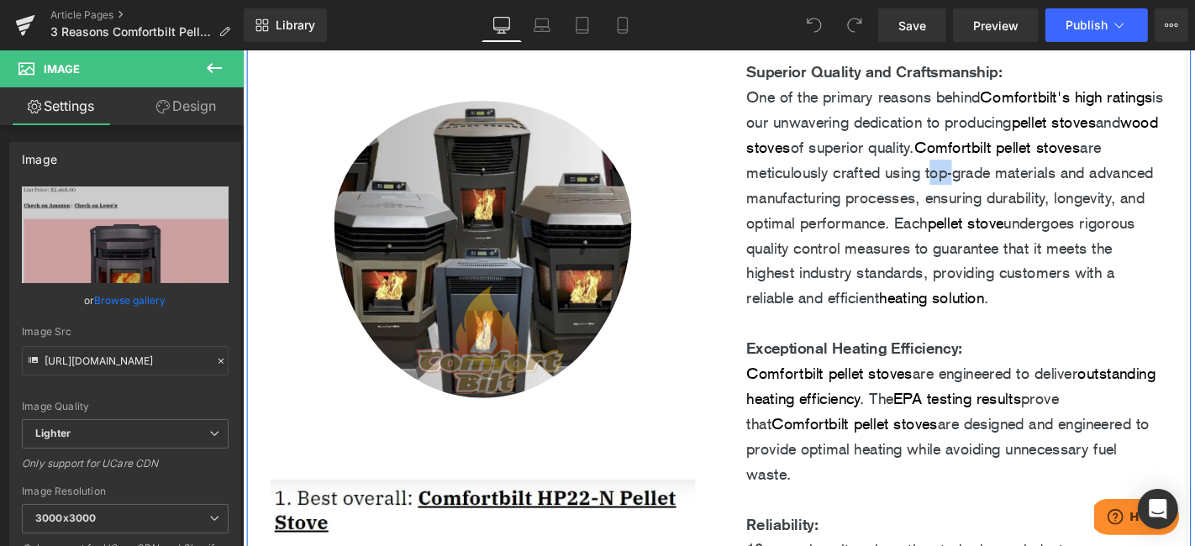
click at [1065, 238] on p "One of the primary reasons behind Comfortbilt's high ratings is our unwavering …" at bounding box center [1002, 207] width 445 height 242
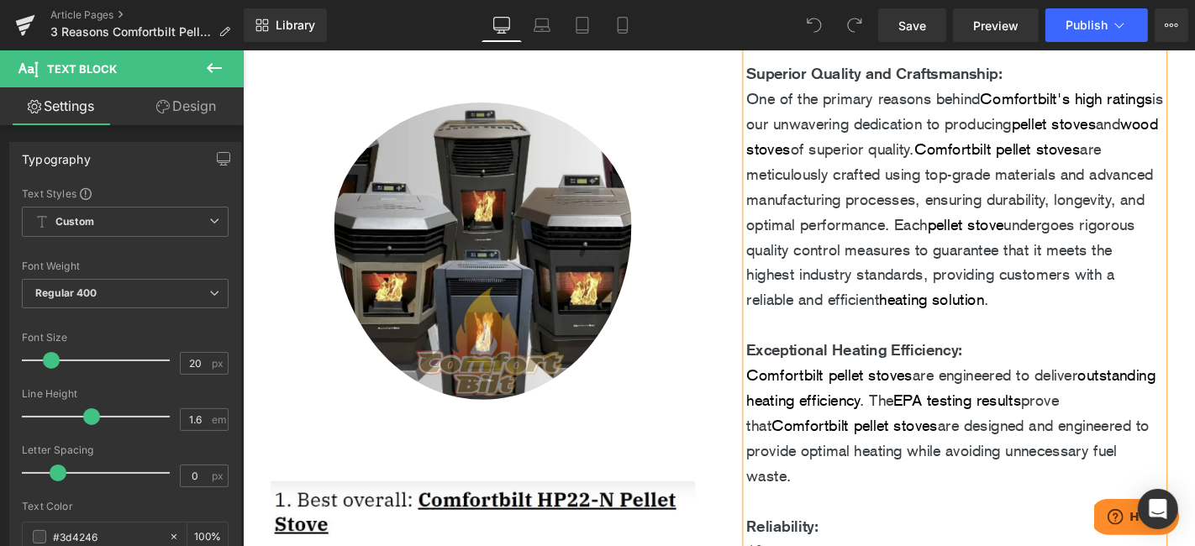
scroll to position [447, 0]
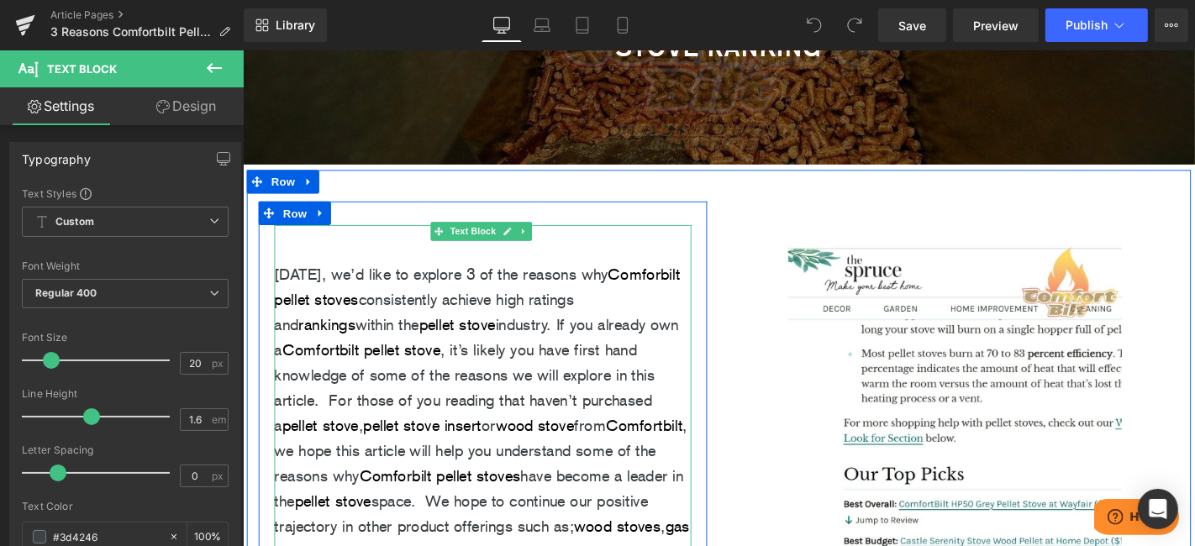
click at [560, 313] on p "[DATE], we’d like to explore 3 of the reasons why Comforbilt pellet stoves cons…" at bounding box center [498, 464] width 445 height 376
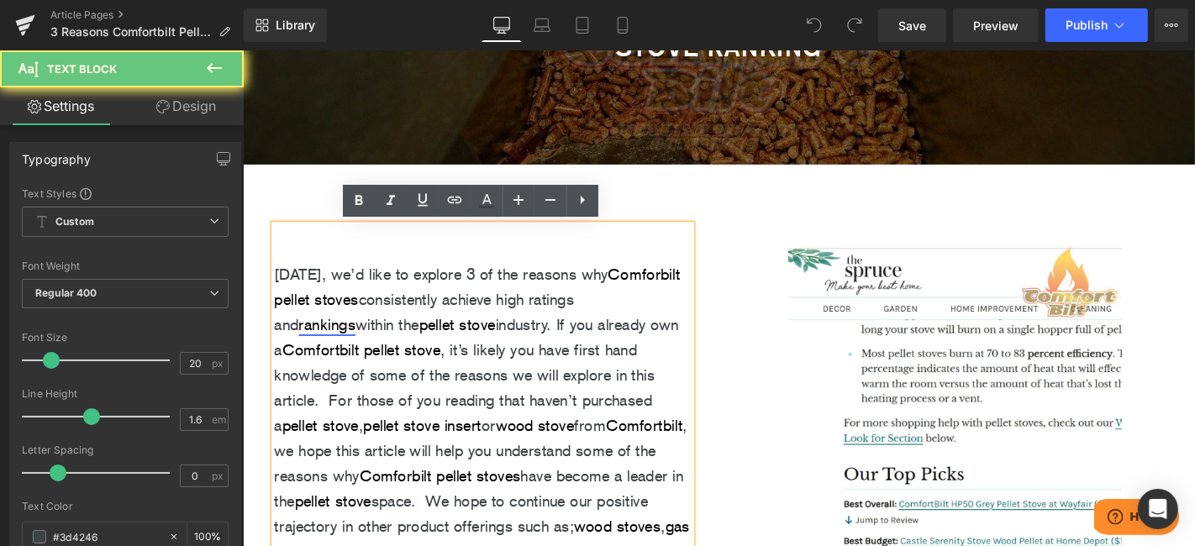
click at [362, 333] on link "rankings" at bounding box center [332, 343] width 60 height 20
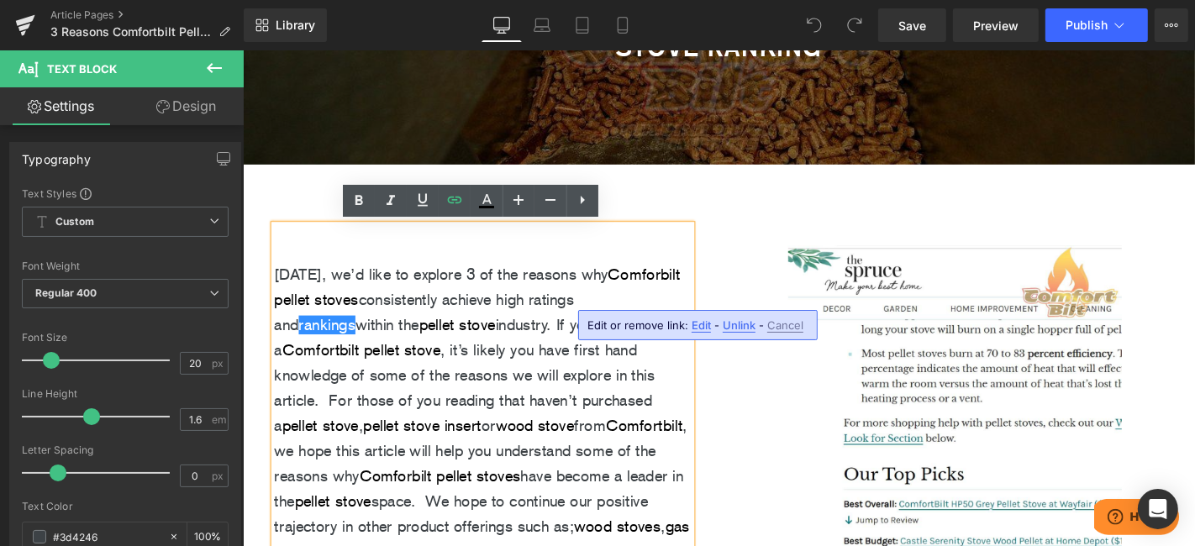
click at [696, 323] on span "Edit" at bounding box center [700, 325] width 19 height 14
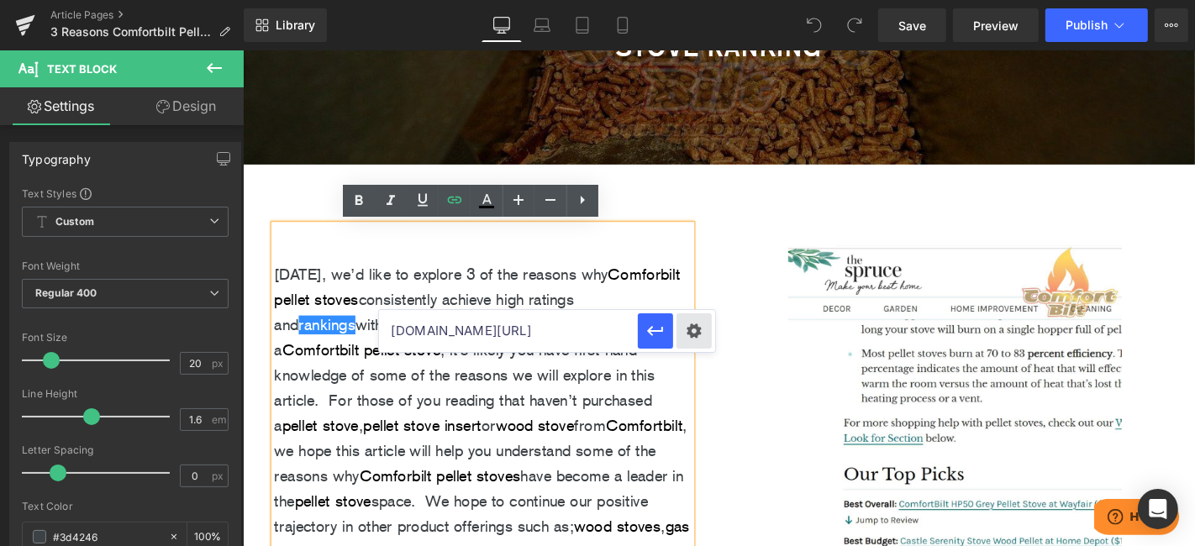
drag, startPoint x: 523, startPoint y: 332, endPoint x: 700, endPoint y: 332, distance: 177.3
click at [700, 332] on div "[DOMAIN_NAME][URL]" at bounding box center [547, 331] width 336 height 42
click at [593, 332] on input "[DOMAIN_NAME][URL]" at bounding box center [508, 331] width 259 height 42
click at [637, 321] on p "[DATE], we’d like to explore 3 of the reasons why Comforbilt pellet stoves cons…" at bounding box center [498, 464] width 445 height 376
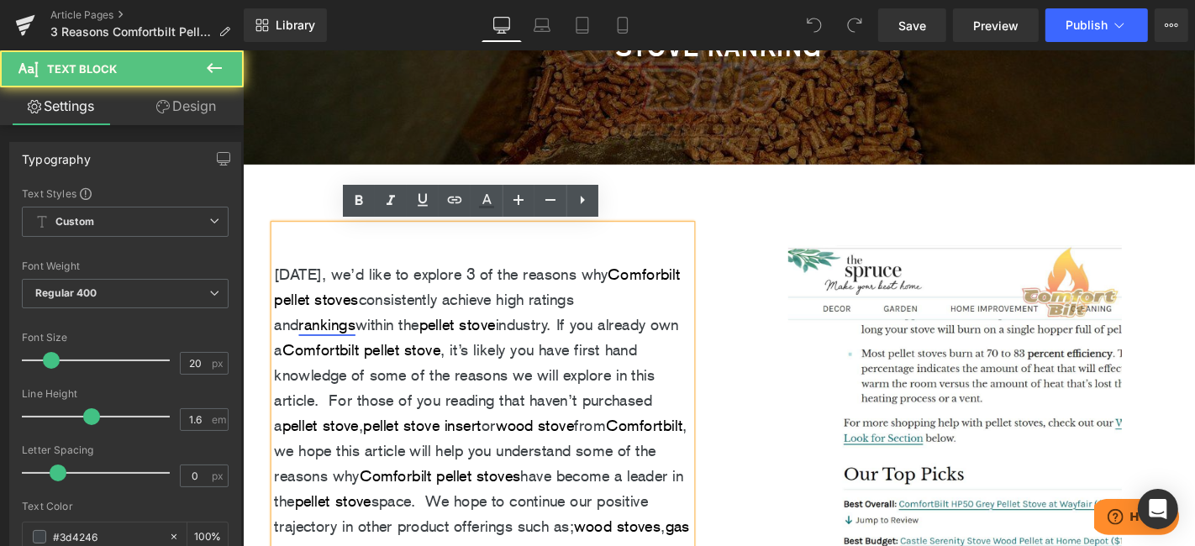
click at [362, 333] on link "rankings" at bounding box center [332, 343] width 60 height 20
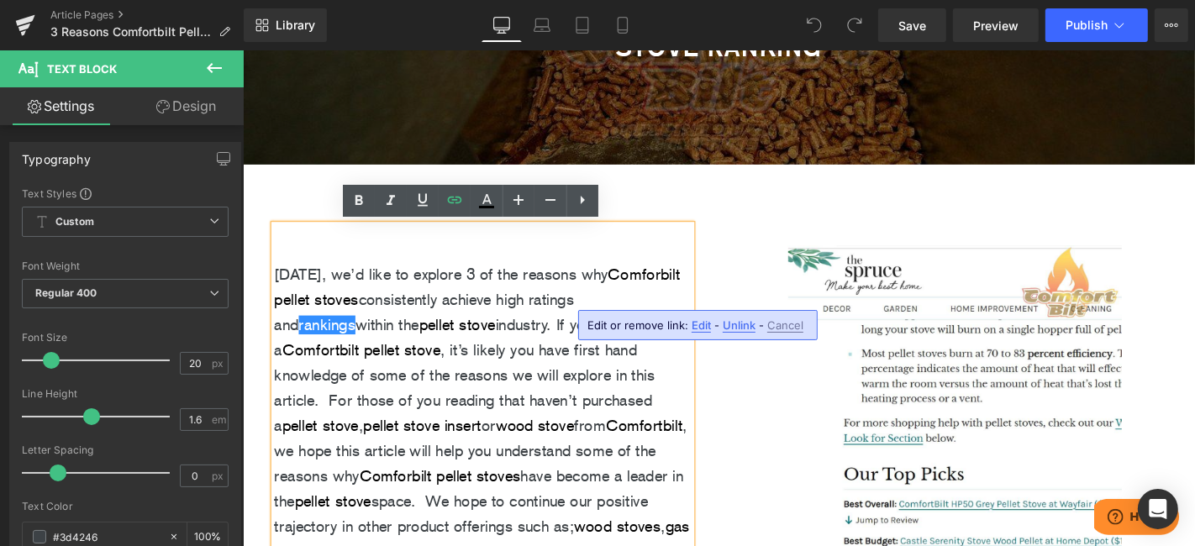
click at [730, 318] on span "Unlink" at bounding box center [739, 325] width 33 height 14
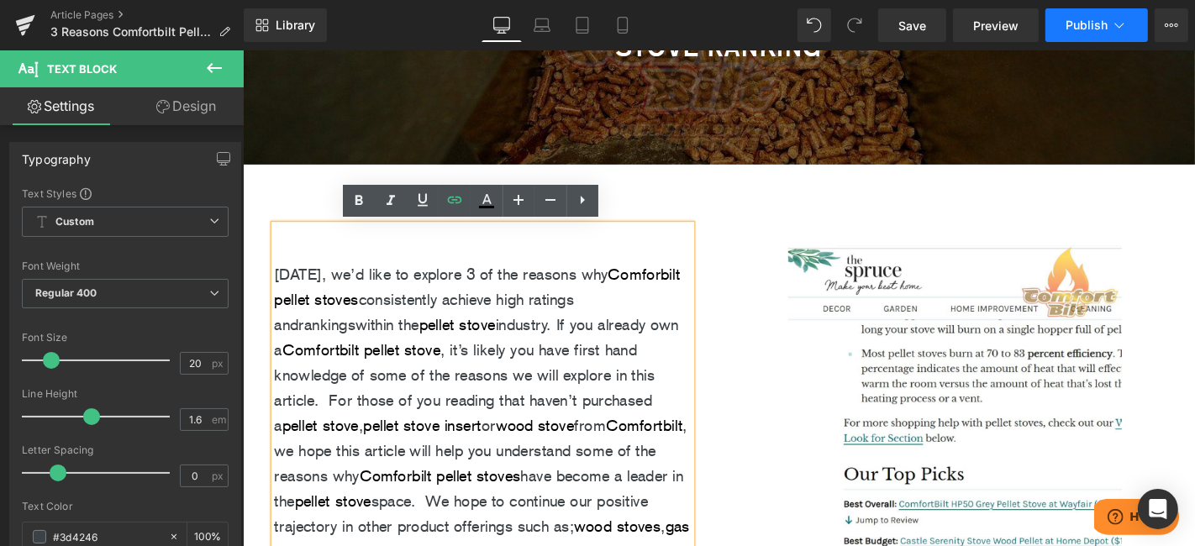
click at [1072, 18] on span "Publish" at bounding box center [1086, 24] width 42 height 13
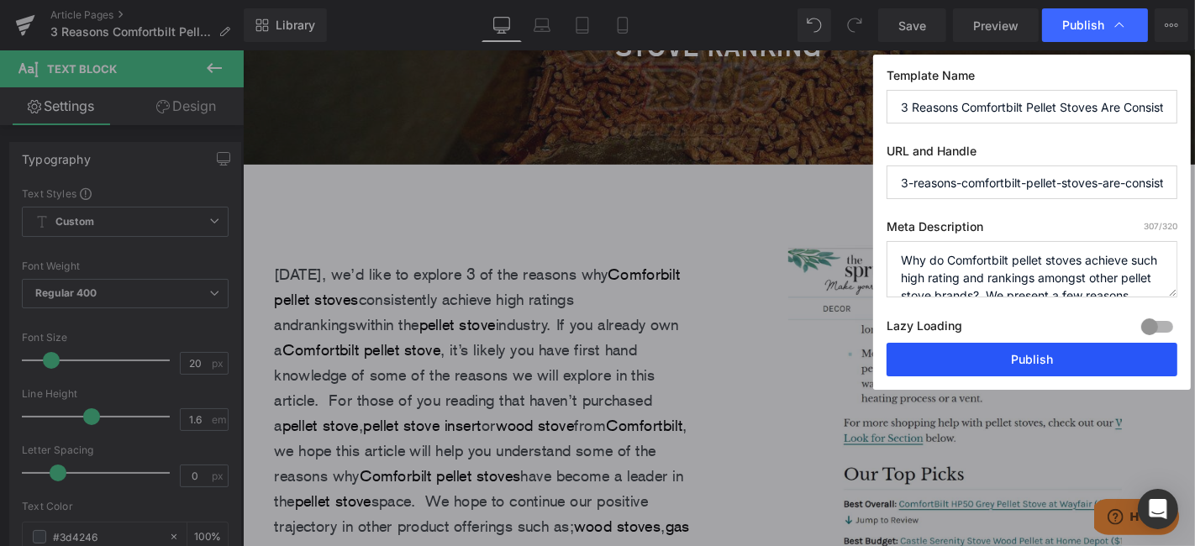
click at [1042, 357] on button "Publish" at bounding box center [1031, 360] width 291 height 34
